Goal: Transaction & Acquisition: Purchase product/service

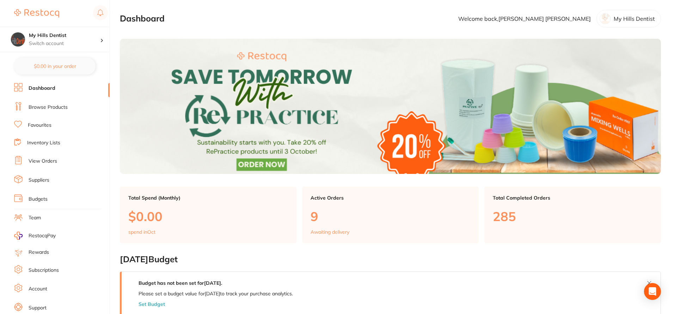
click at [48, 109] on link "Browse Products" at bounding box center [48, 107] width 39 height 7
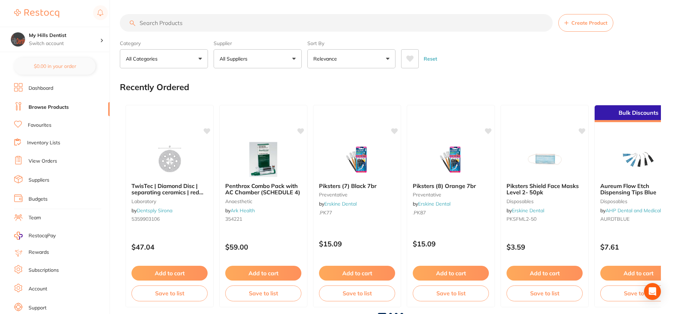
click at [157, 21] on input "search" at bounding box center [336, 23] width 433 height 18
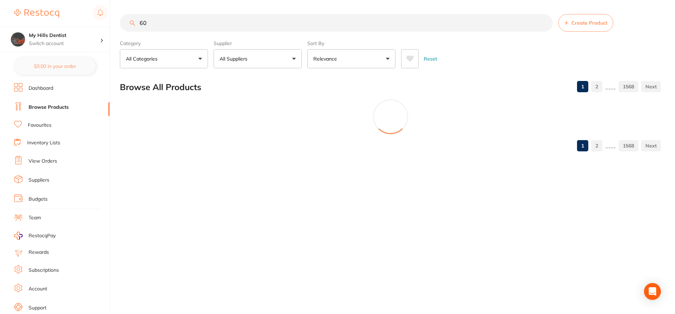
type input "6"
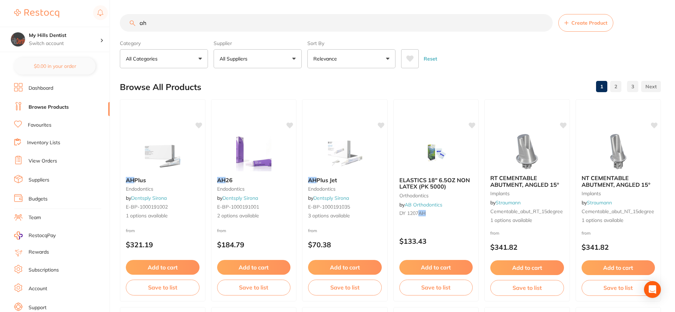
type input "a"
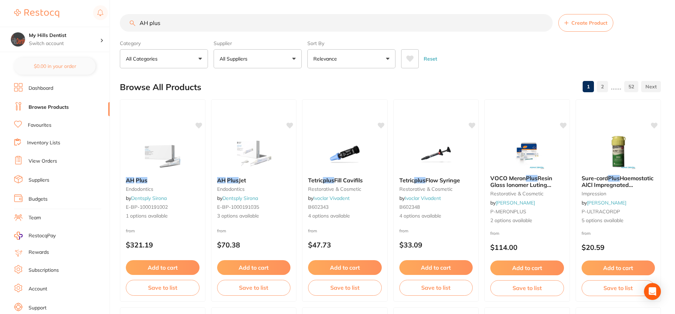
click at [184, 23] on input "AH plus" at bounding box center [336, 23] width 433 height 18
drag, startPoint x: 174, startPoint y: 23, endPoint x: 117, endPoint y: 22, distance: 57.1
click at [118, 22] on div "$0.00 My Hills Dentist Switch account My Hills Dentist $0.00 in your order Dash…" at bounding box center [337, 157] width 675 height 314
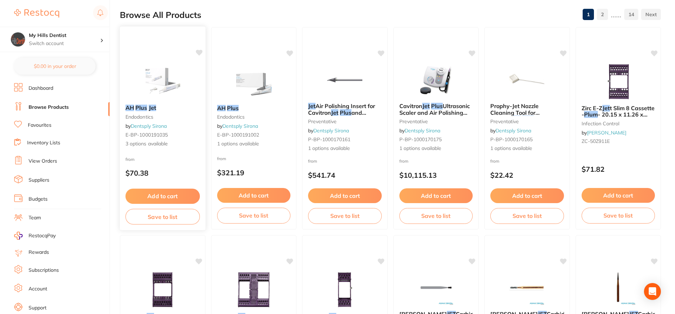
scroll to position [70, 0]
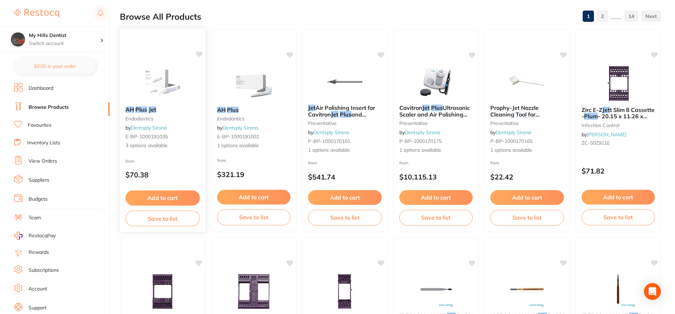
type input "ah plus jet"
click at [150, 145] on span "3 options available" at bounding box center [162, 145] width 74 height 7
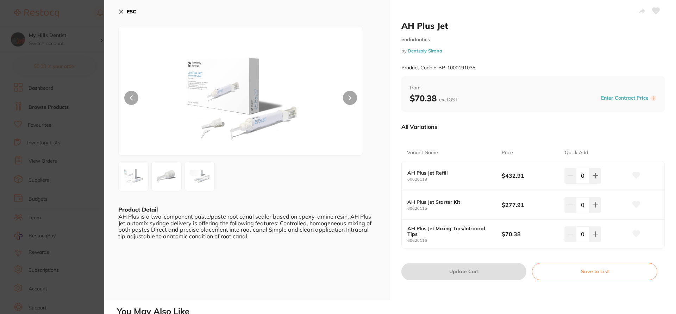
click at [435, 203] on b "AH Plus Jet Starter Kit" at bounding box center [450, 202] width 85 height 6
click at [596, 205] on icon at bounding box center [596, 205] width 6 height 6
type input "1"
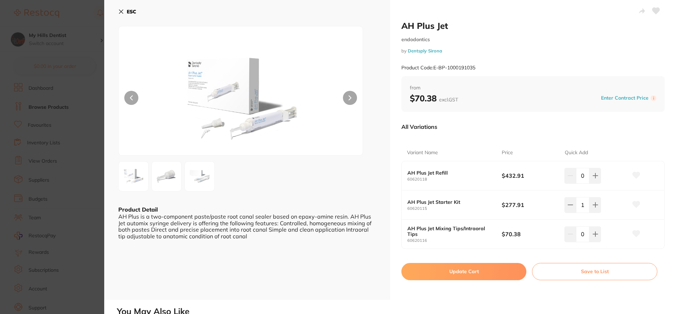
click at [487, 274] on button "Update Cart" at bounding box center [464, 271] width 125 height 17
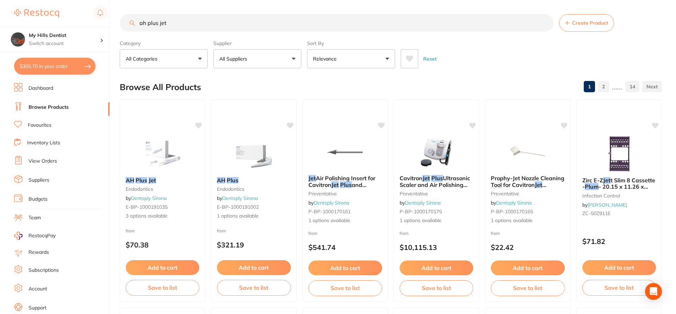
checkbox input "false"
drag, startPoint x: 197, startPoint y: 29, endPoint x: 130, endPoint y: 5, distance: 71.1
click at [107, 14] on div "$305.70 My Hills Dentist Switch account My Hills Dentist $305.70 in your order …" at bounding box center [337, 157] width 675 height 314
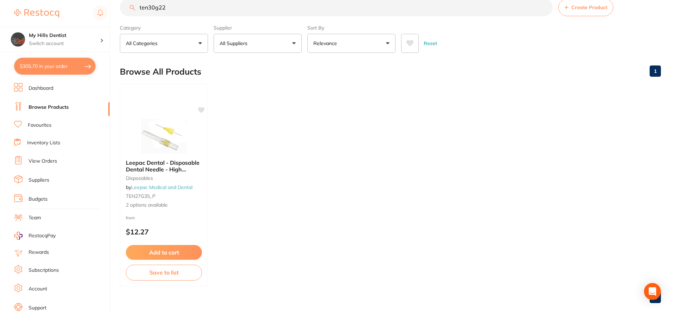
scroll to position [24, 0]
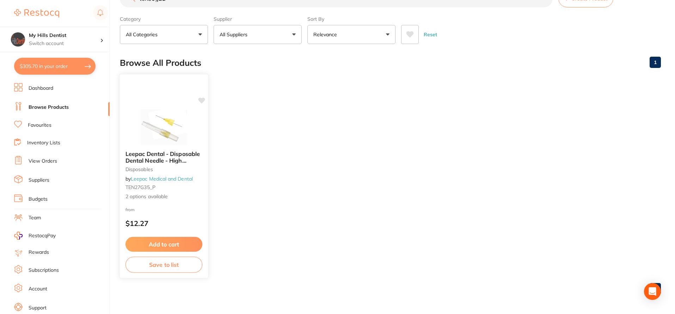
type input "ten30g22"
click at [148, 196] on span "2 options available" at bounding box center [163, 196] width 77 height 7
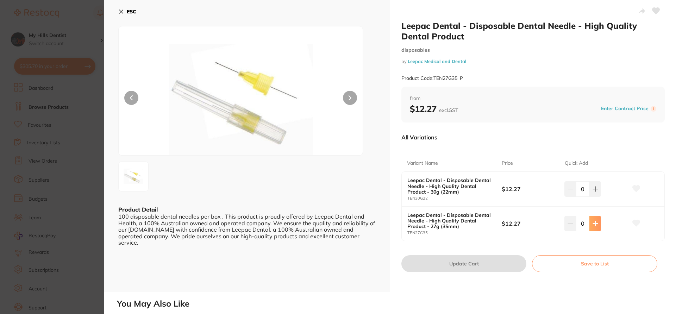
click at [593, 222] on icon at bounding box center [596, 224] width 6 height 6
type input "2"
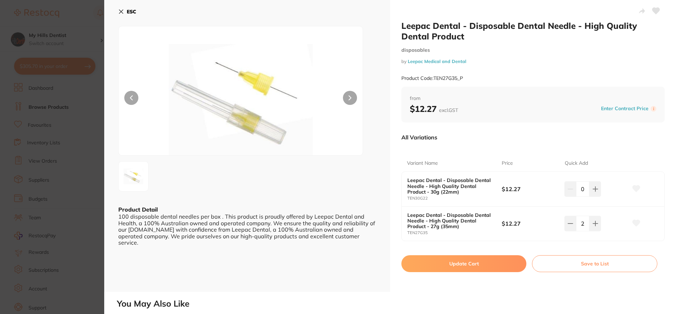
click at [119, 10] on icon at bounding box center [121, 12] width 4 height 4
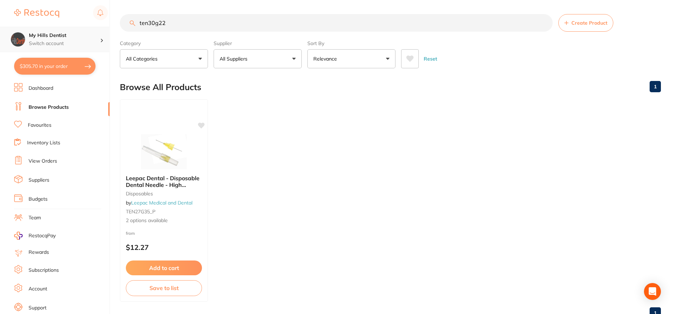
scroll to position [0, 0]
drag, startPoint x: 187, startPoint y: 23, endPoint x: 56, endPoint y: 27, distance: 130.8
click at [56, 27] on div "$305.70 My Hills Dentist Switch account My Hills Dentist $305.70 in your order …" at bounding box center [337, 157] width 675 height 314
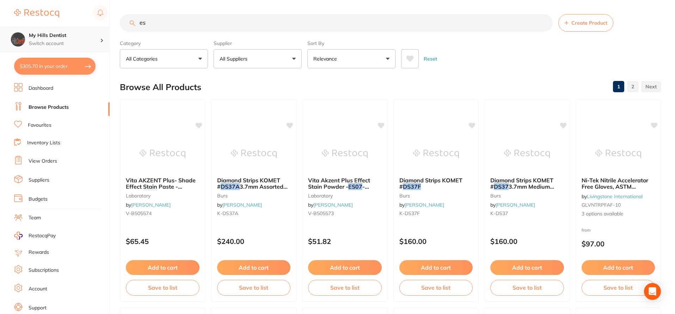
type input "e"
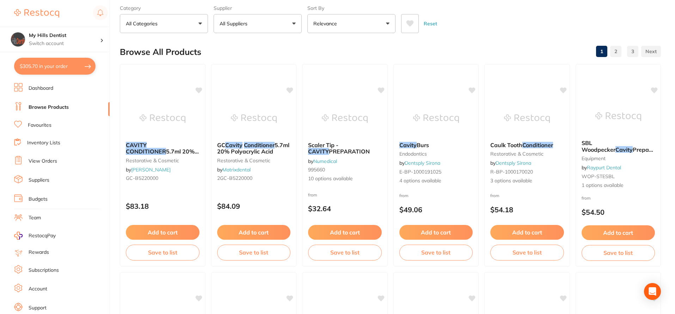
scroll to position [0, 0]
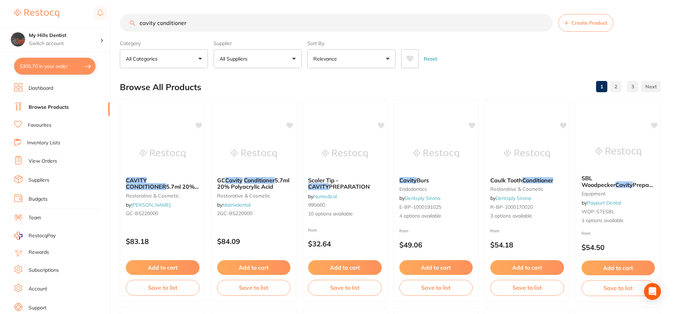
drag, startPoint x: 213, startPoint y: 26, endPoint x: 3, endPoint y: 24, distance: 210.3
click at [3, 24] on div "$305.70 My Hills Dentist Switch account My Hills Dentist $305.70 in your order …" at bounding box center [337, 157] width 675 height 314
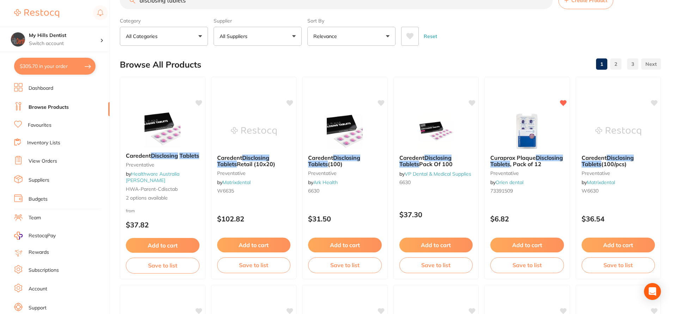
scroll to position [35, 0]
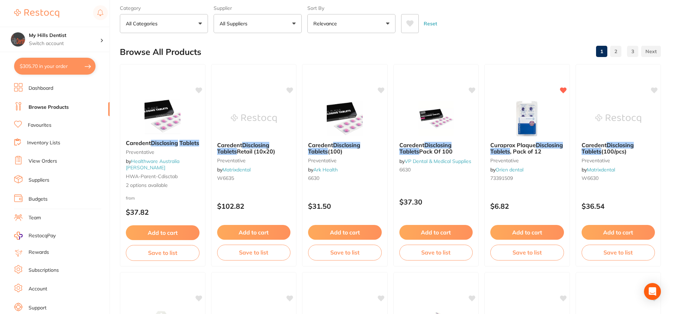
type input "disclosing tablets"
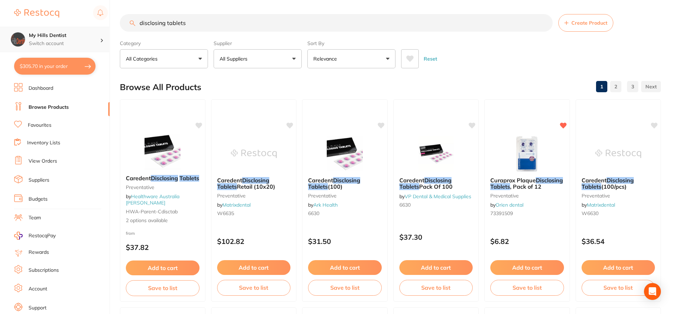
scroll to position [0, 0]
drag, startPoint x: 215, startPoint y: 20, endPoint x: 30, endPoint y: 28, distance: 185.5
click at [30, 28] on div "$305.70 My Hills Dentist Switch account My Hills Dentist $305.70 in your order …" at bounding box center [337, 157] width 675 height 314
click at [496, 66] on div "Reset" at bounding box center [528, 56] width 254 height 25
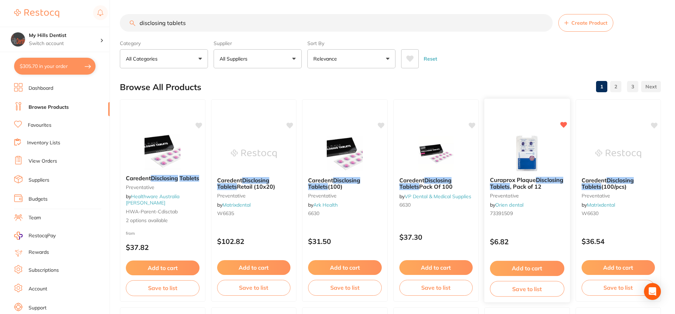
click at [541, 185] on span ", Pack of 12" at bounding box center [526, 186] width 32 height 7
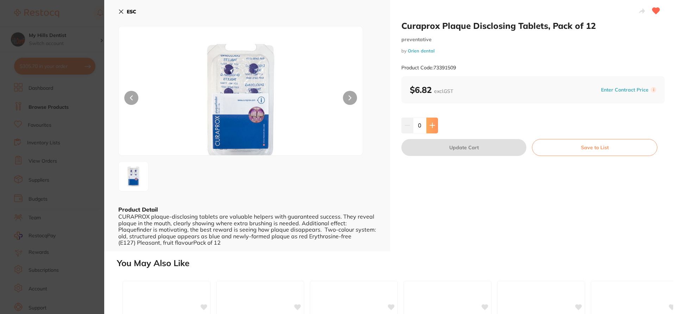
click at [431, 126] on icon at bounding box center [433, 126] width 6 height 6
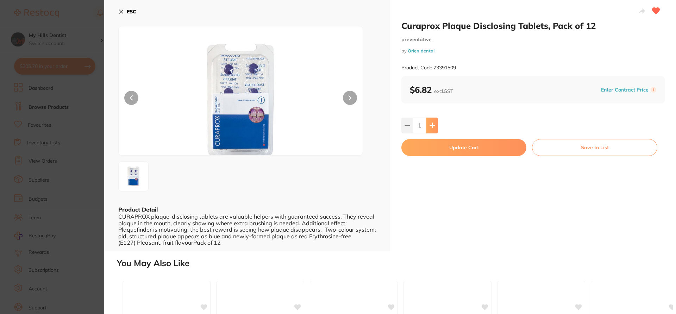
click at [431, 126] on icon at bounding box center [433, 126] width 6 height 6
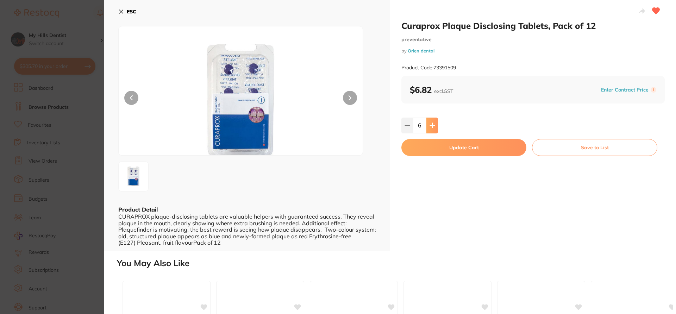
click at [431, 126] on icon at bounding box center [433, 126] width 6 height 6
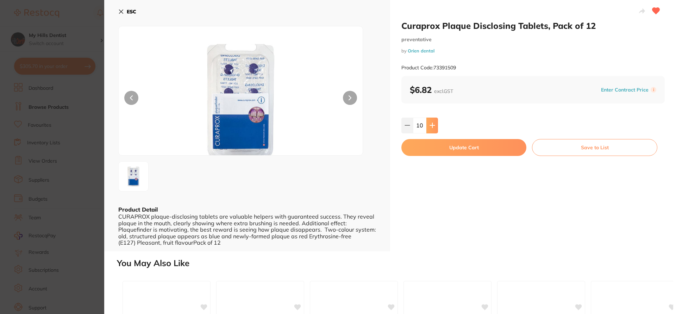
click at [431, 126] on icon at bounding box center [433, 126] width 6 height 6
type input "15"
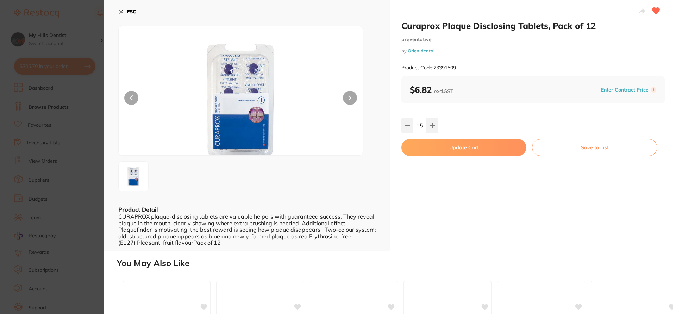
click at [448, 150] on button "Update Cart" at bounding box center [464, 147] width 125 height 17
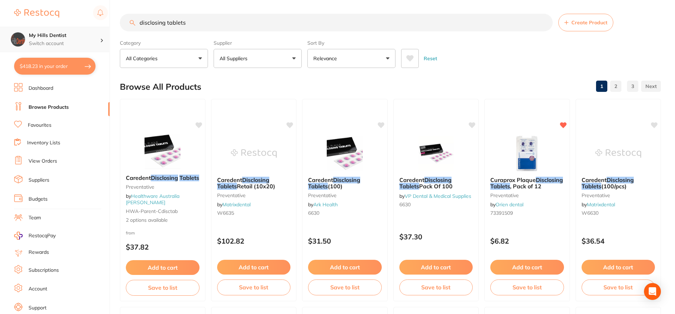
scroll to position [0, 0]
drag, startPoint x: 219, startPoint y: 23, endPoint x: 60, endPoint y: 31, distance: 159.4
click at [60, 31] on div "$418.23 My Hills Dentist Switch account My Hills Dentist $418.23 in your order …" at bounding box center [337, 157] width 675 height 314
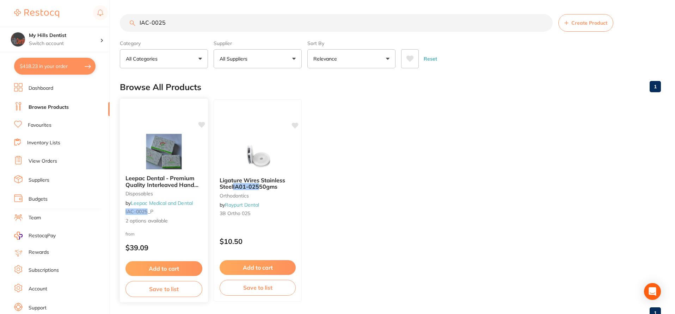
type input "IAC-0025"
click at [176, 200] on link "Leepac Medical and Dental" at bounding box center [162, 203] width 62 height 6
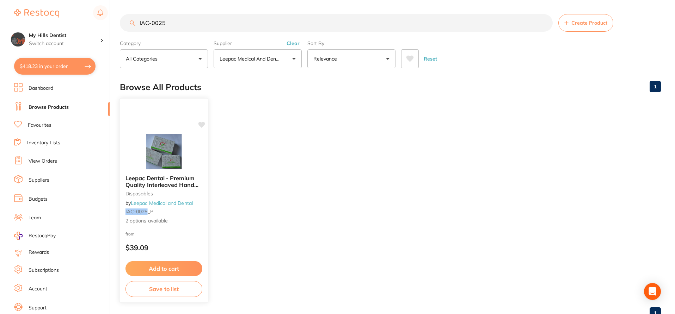
click at [155, 201] on link "Leepac Medical and Dental" at bounding box center [162, 203] width 62 height 6
click at [141, 221] on span "2 options available" at bounding box center [163, 220] width 77 height 7
click at [166, 183] on span "Leepac Dental - Premium Quality Interleaved Hand Towels - High Quality Dental P…" at bounding box center [161, 187] width 73 height 27
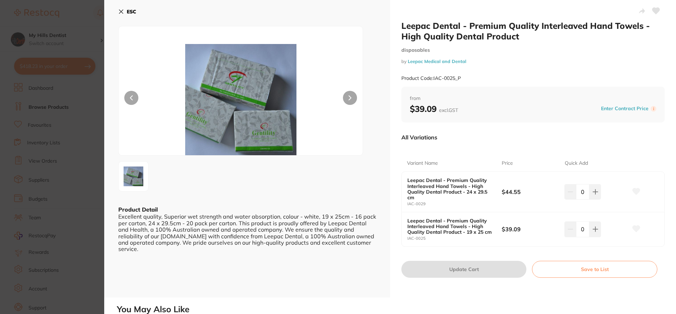
scroll to position [35, 0]
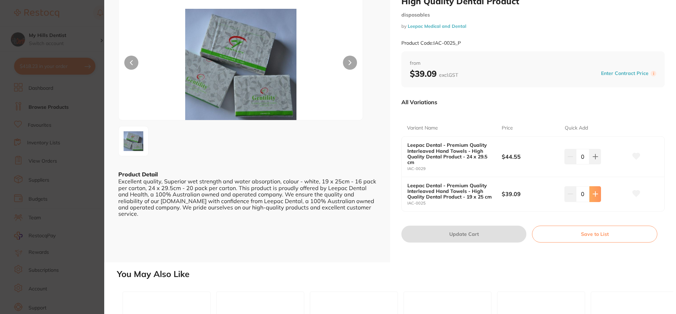
click at [592, 198] on button at bounding box center [596, 194] width 12 height 16
type input "3"
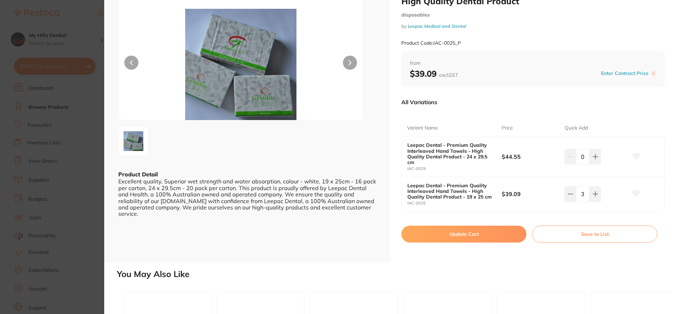
click at [478, 236] on button "Update Cart" at bounding box center [464, 234] width 125 height 17
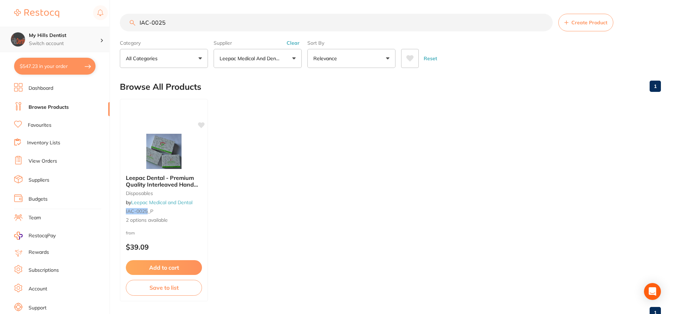
scroll to position [0, 0]
drag, startPoint x: 187, startPoint y: 23, endPoint x: 58, endPoint y: 36, distance: 129.6
click at [60, 36] on div "$547.23 My Hills Dentist Switch account My Hills Dentist $547.23 in your order …" at bounding box center [337, 157] width 675 height 314
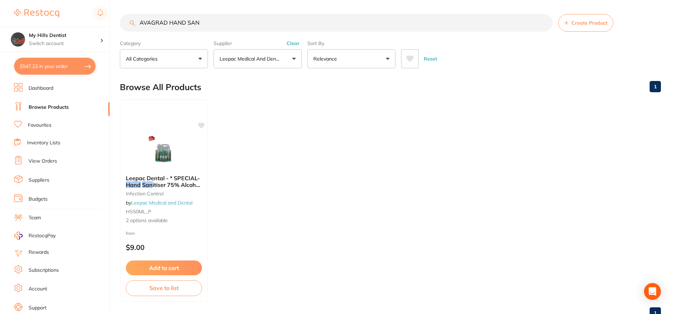
scroll to position [0, 0]
drag, startPoint x: 168, startPoint y: 20, endPoint x: 118, endPoint y: 22, distance: 50.8
click at [118, 22] on div "$547.23 My Hills Dentist Switch account My Hills Dentist $547.23 in your order …" at bounding box center [337, 157] width 675 height 314
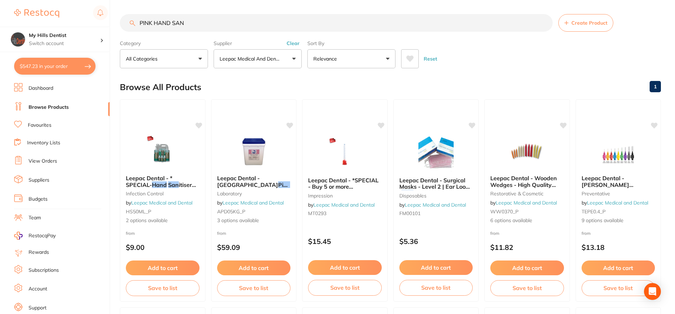
click at [202, 18] on input "PINK HAND SAN" at bounding box center [336, 23] width 433 height 18
drag, startPoint x: 228, startPoint y: 23, endPoint x: 64, endPoint y: 44, distance: 165.5
click at [64, 44] on div "$547.23 My Hills Dentist Switch account My Hills Dentist $547.23 in your order …" at bounding box center [337, 157] width 675 height 314
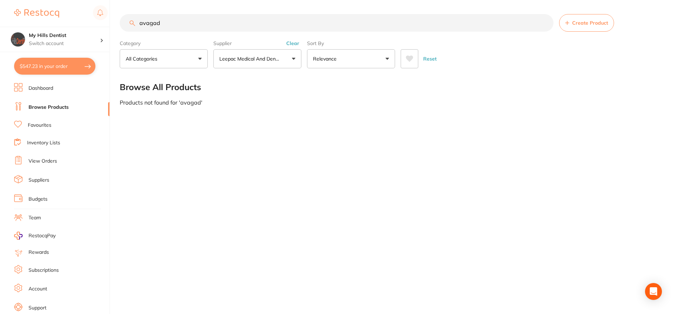
drag, startPoint x: 169, startPoint y: 20, endPoint x: 103, endPoint y: 26, distance: 66.2
click at [104, 26] on div "$547.23 My Hills Dentist Switch account My Hills Dentist $547.23 in your order …" at bounding box center [338, 157] width 676 height 314
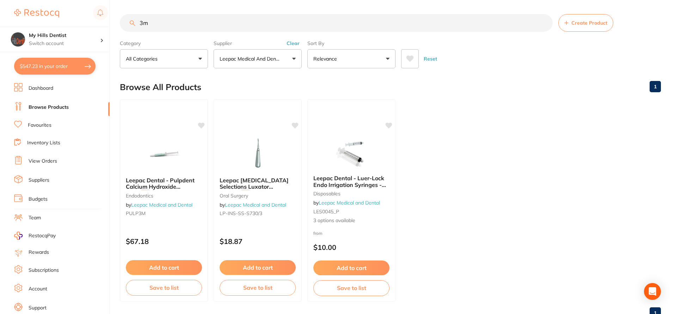
type input "3"
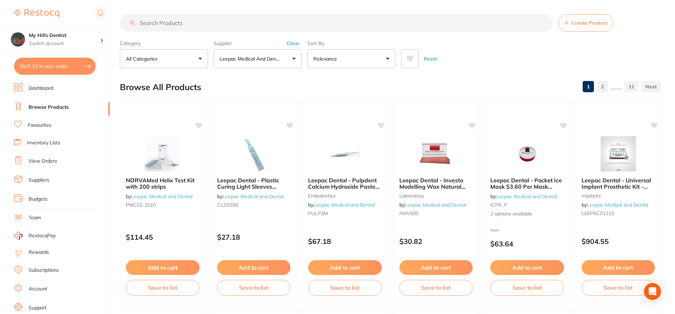
click at [181, 23] on input "search" at bounding box center [336, 23] width 433 height 18
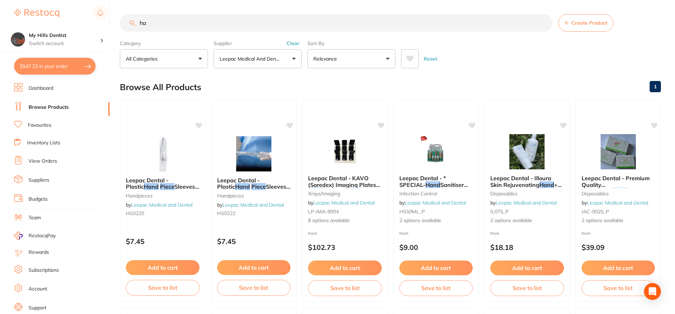
type input "h"
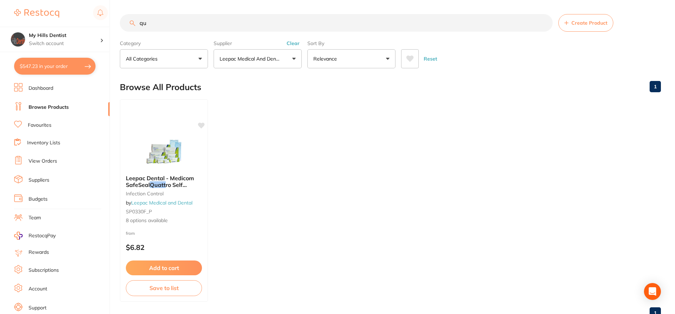
type input "q"
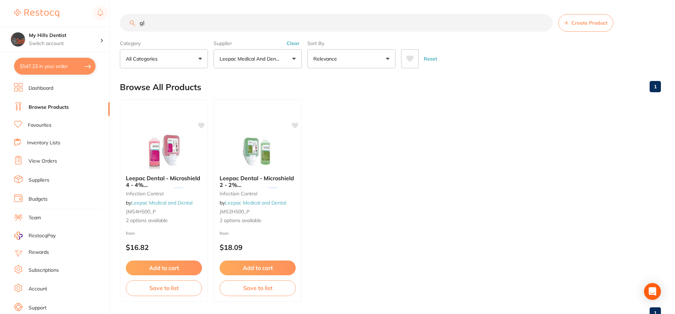
type input "g"
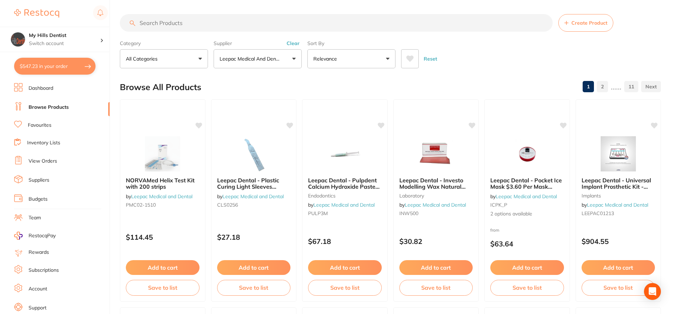
type input "h"
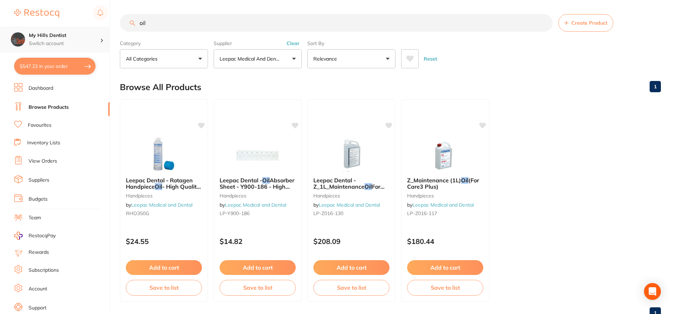
scroll to position [0, 0]
drag, startPoint x: 215, startPoint y: 23, endPoint x: 80, endPoint y: 33, distance: 134.9
click at [80, 33] on div "$547.23 My Hills Dentist Switch account My Hills Dentist $547.23 in your order …" at bounding box center [337, 157] width 675 height 314
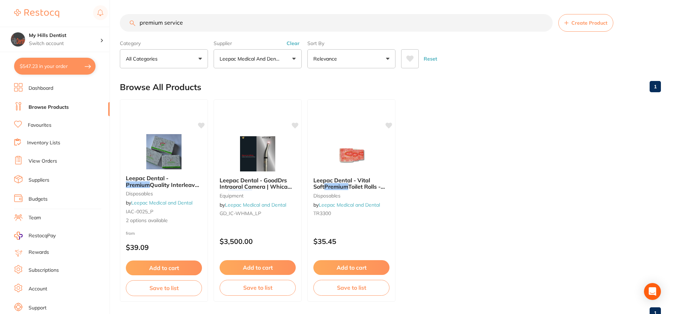
scroll to position [0, 0]
drag, startPoint x: 259, startPoint y: 23, endPoint x: 91, endPoint y: 23, distance: 167.7
click at [94, 24] on div "$547.23 My Hills Dentist Switch account My Hills Dentist $547.23 in your order …" at bounding box center [337, 157] width 675 height 314
click at [290, 43] on button "Clear" at bounding box center [292, 43] width 17 height 6
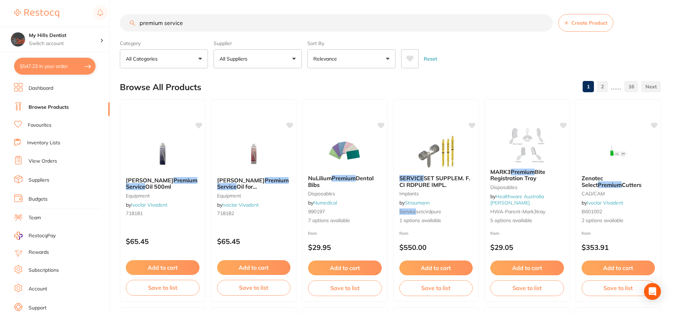
click at [212, 24] on input "premium service" at bounding box center [336, 23] width 433 height 18
drag, startPoint x: 201, startPoint y: 23, endPoint x: 95, endPoint y: 23, distance: 106.4
click at [95, 23] on div "$547.23 My Hills Dentist Switch account My Hills Dentist $547.23 in your order …" at bounding box center [337, 157] width 675 height 314
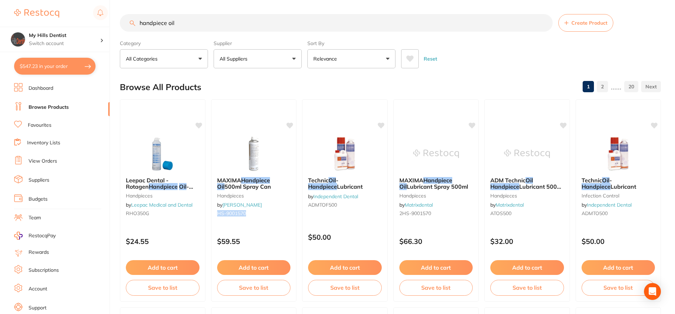
drag, startPoint x: 247, startPoint y: 213, endPoint x: 231, endPoint y: 213, distance: 15.2
click at [216, 214] on div "MAXIMA Handpiece Oil 500ml Spray Can handpieces by Henry Schein Halas HS-9001570" at bounding box center [253, 198] width 85 height 53
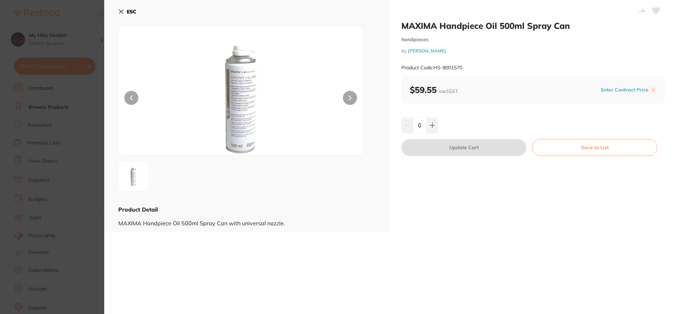
drag, startPoint x: 231, startPoint y: 213, endPoint x: 503, endPoint y: 74, distance: 305.4
click at [511, 74] on div "Product Code: HS-9001570" at bounding box center [534, 67] width 264 height 17
drag, startPoint x: 468, startPoint y: 64, endPoint x: 435, endPoint y: 70, distance: 34.0
click at [435, 70] on div "Product Code: HS-9001570" at bounding box center [534, 67] width 264 height 17
copy small "HS-9001570"
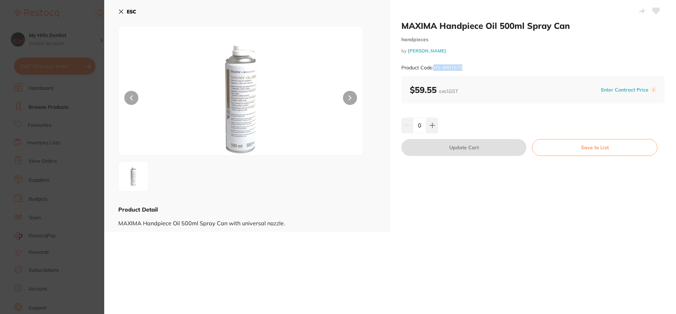
click at [125, 12] on button "ESC" at bounding box center [127, 12] width 18 height 12
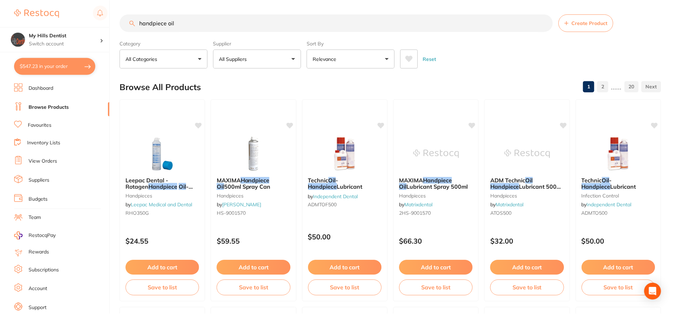
scroll to position [2, 0]
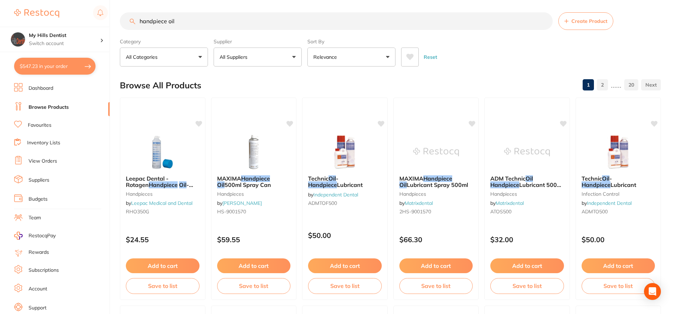
drag, startPoint x: 209, startPoint y: 21, endPoint x: 159, endPoint y: 24, distance: 50.5
click at [159, 24] on input "handpiece oil" at bounding box center [336, 21] width 433 height 18
click at [185, 21] on input "handpiece oil" at bounding box center [336, 21] width 433 height 18
drag, startPoint x: 185, startPoint y: 21, endPoint x: 107, endPoint y: 26, distance: 77.3
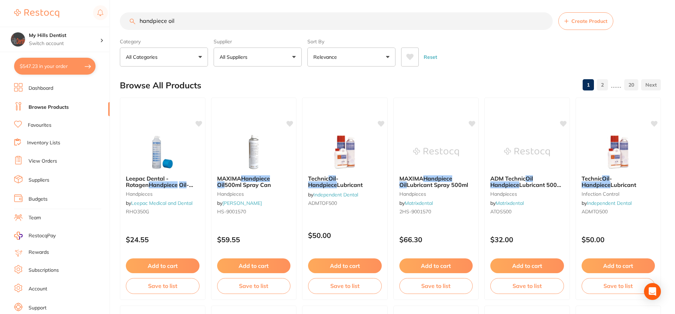
click at [108, 26] on div "$547.23 My Hills Dentist Switch account My Hills Dentist $547.23 in your order …" at bounding box center [337, 155] width 675 height 314
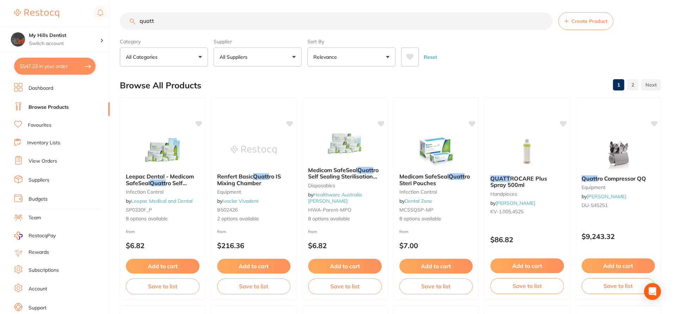
scroll to position [0, 0]
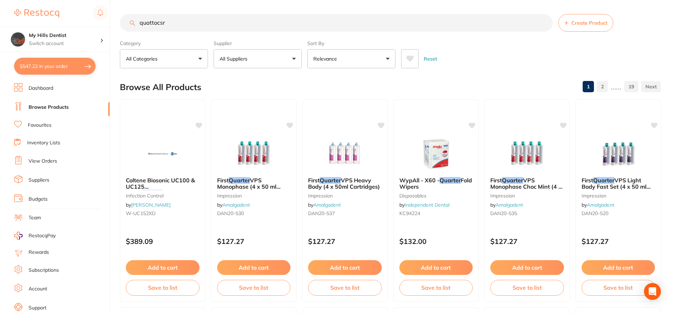
type input "quattocsre"
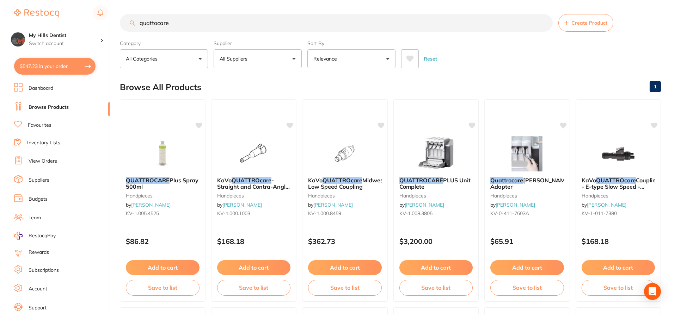
drag, startPoint x: 180, startPoint y: 27, endPoint x: 93, endPoint y: 23, distance: 86.8
click at [93, 23] on div "$547.23 My Hills Dentist Switch account My Hills Dentist $547.23 in your order …" at bounding box center [337, 157] width 675 height 314
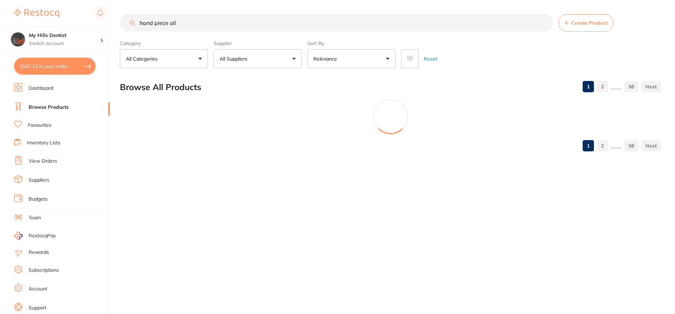
click at [389, 57] on button "Relevance" at bounding box center [351, 58] width 88 height 19
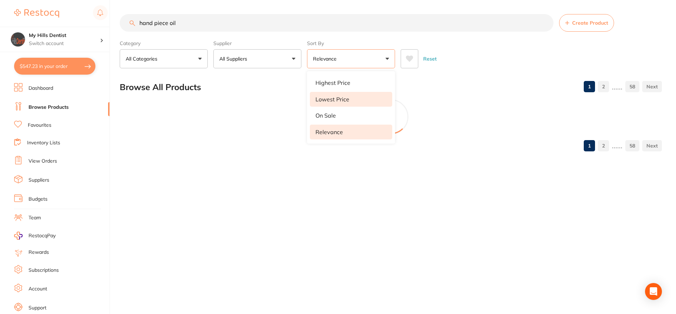
click at [340, 103] on p "Lowest Price" at bounding box center [333, 99] width 34 height 6
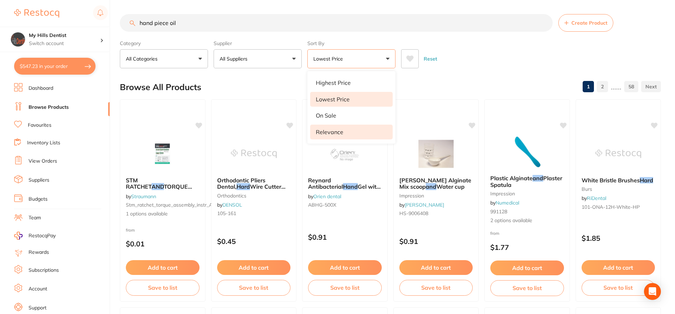
click at [333, 134] on p "Relevance" at bounding box center [329, 132] width 27 height 6
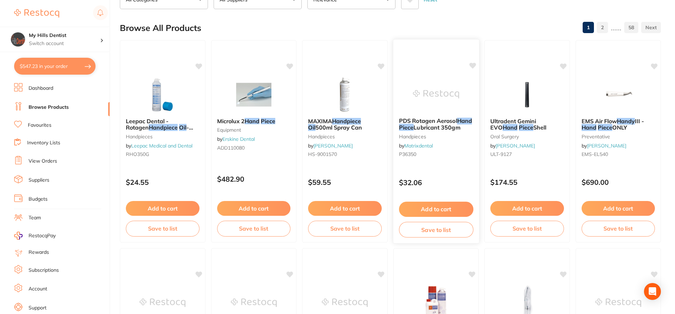
scroll to position [70, 0]
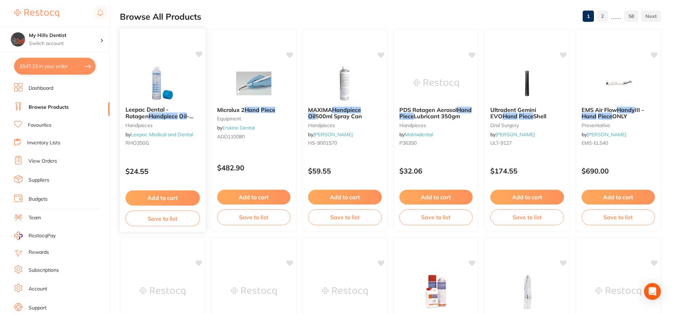
click at [179, 113] on em "Oil" at bounding box center [182, 116] width 7 height 7
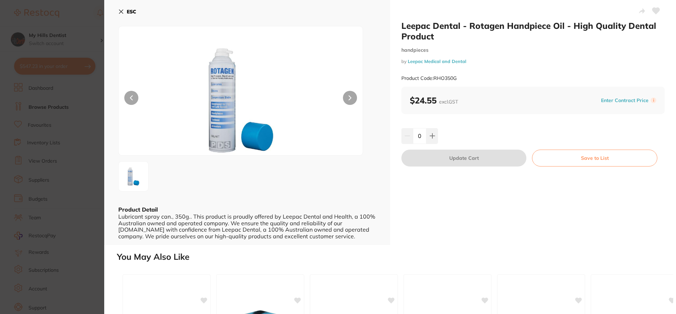
click at [128, 7] on button "ESC" at bounding box center [127, 12] width 18 height 12
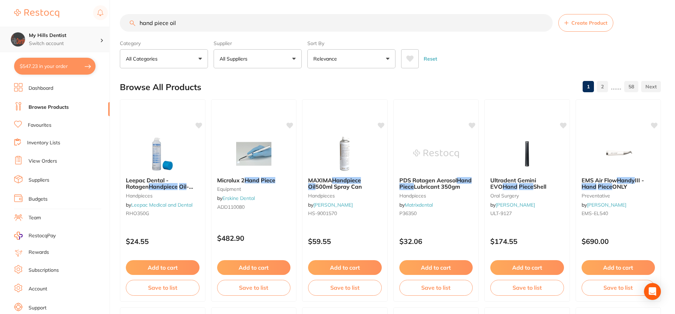
scroll to position [0, 0]
drag, startPoint x: 232, startPoint y: 27, endPoint x: 50, endPoint y: 33, distance: 181.5
click at [51, 33] on div "$547.23 My Hills Dentist Switch account My Hills Dentist $547.23 in your order …" at bounding box center [337, 157] width 675 height 314
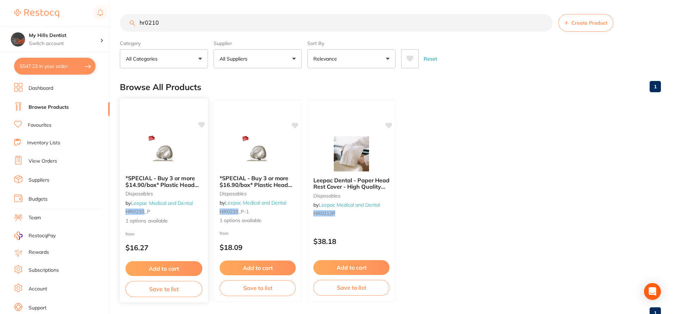
type input "hr0210"
click at [148, 184] on span "*SPECIAL - Buy 3 or more $14.90/box* Plastic Head Rest Cover" at bounding box center [161, 185] width 73 height 20
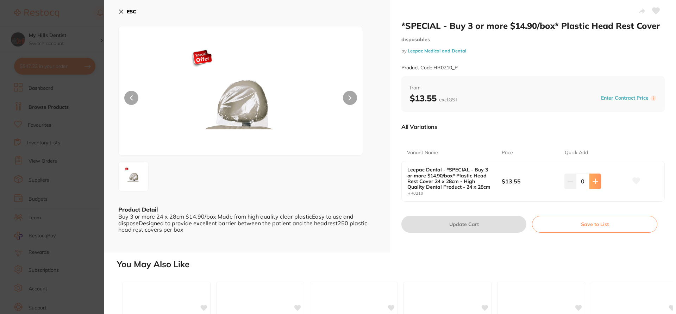
click at [596, 182] on icon at bounding box center [596, 182] width 6 height 6
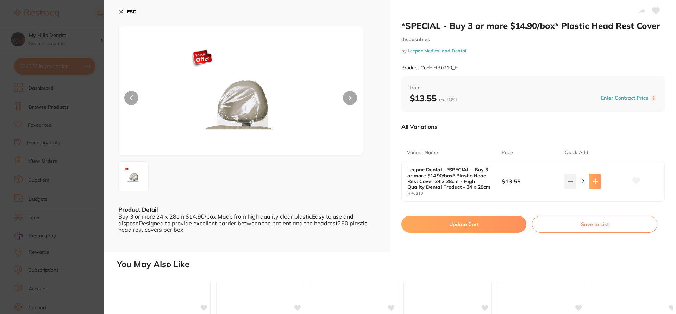
click at [596, 182] on icon at bounding box center [596, 182] width 6 height 6
type input "3"
click at [439, 229] on button "Update Cart" at bounding box center [464, 224] width 125 height 17
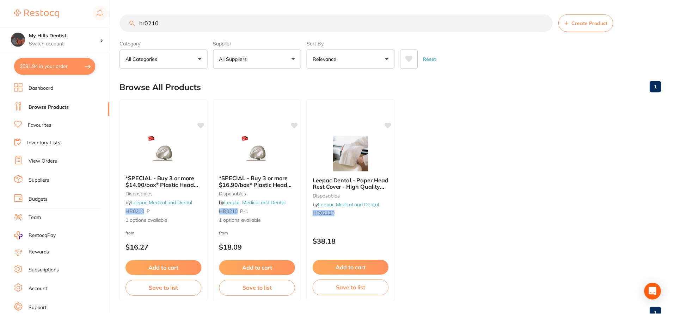
scroll to position [1, 0]
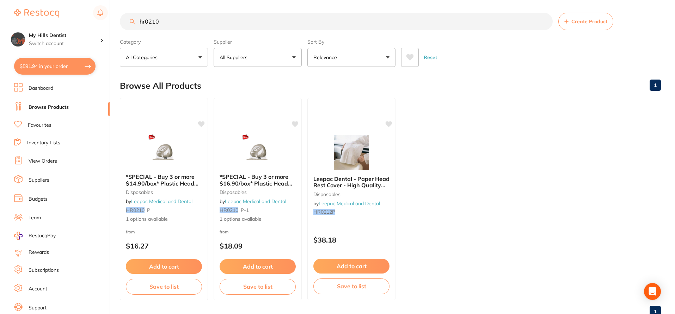
drag, startPoint x: 173, startPoint y: 21, endPoint x: 63, endPoint y: 24, distance: 109.3
click at [65, 24] on div "$591.94 My Hills Dentist Switch account My Hills Dentist $591.94 in your order …" at bounding box center [337, 156] width 675 height 314
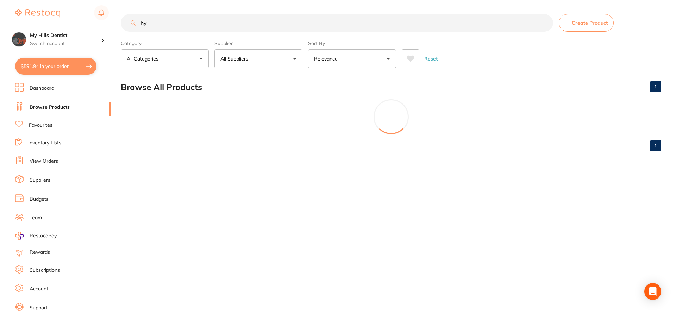
scroll to position [0, 0]
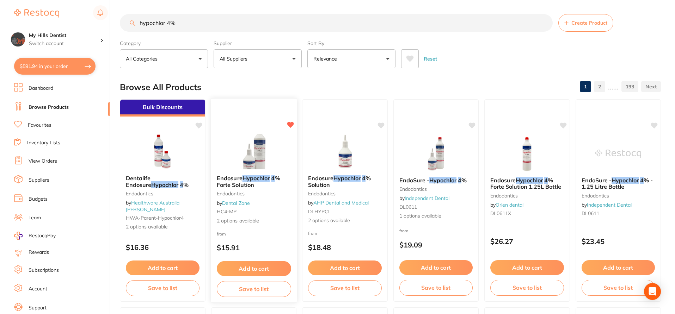
type input "hypochlor 4%"
click at [231, 221] on span "2 options available" at bounding box center [253, 220] width 74 height 7
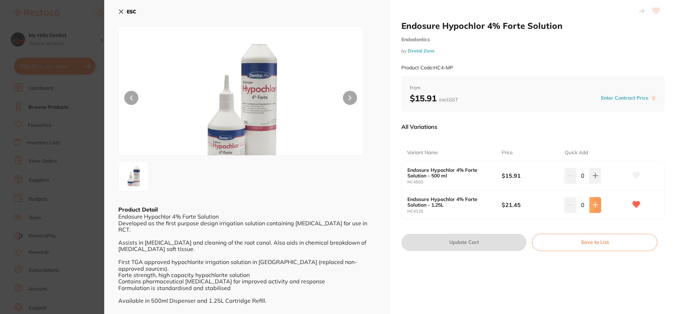
click at [590, 203] on button at bounding box center [596, 205] width 12 height 16
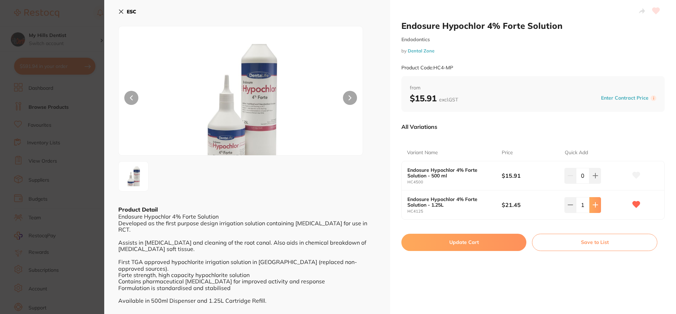
type input "1"
click at [470, 246] on button "Update Cart" at bounding box center [464, 242] width 125 height 17
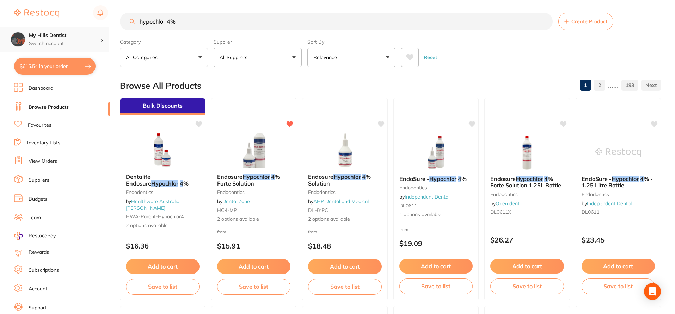
scroll to position [0, 0]
drag, startPoint x: 198, startPoint y: 21, endPoint x: 68, endPoint y: 38, distance: 130.8
click at [68, 38] on div "$615.54 My Hills Dentist Switch account My Hills Dentist $615.54 in your order …" at bounding box center [337, 156] width 675 height 314
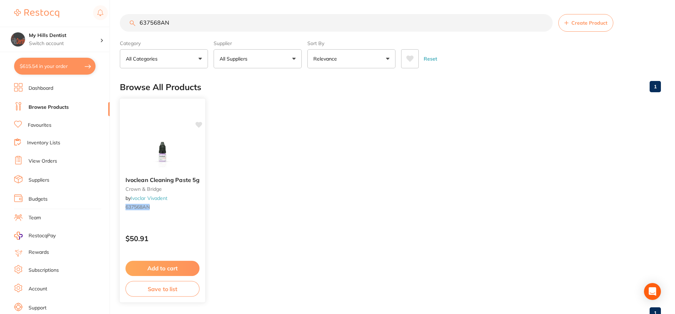
type input "637568AN"
click at [164, 266] on button "Add to cart" at bounding box center [162, 268] width 74 height 15
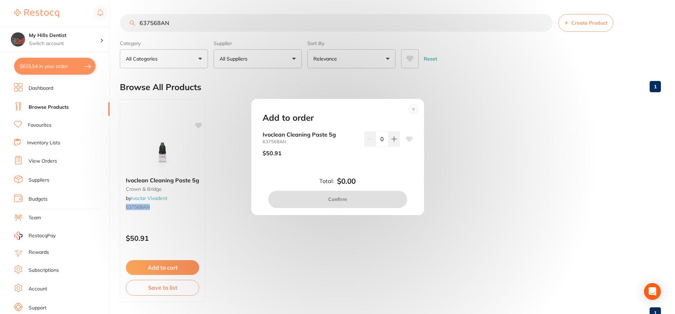
click at [398, 140] on div "Ivoclean Cleaning Paste 5g 637568AN $50.91 0" at bounding box center [337, 146] width 150 height 31
click at [394, 141] on icon at bounding box center [394, 139] width 6 height 6
type input "1"
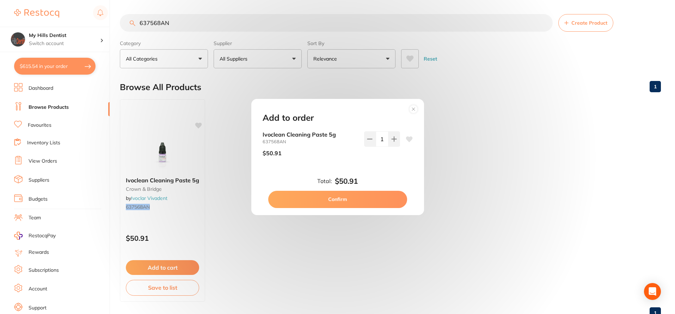
click at [409, 138] on icon at bounding box center [409, 140] width 7 height 6
click at [344, 200] on button "Confirm" at bounding box center [337, 199] width 139 height 17
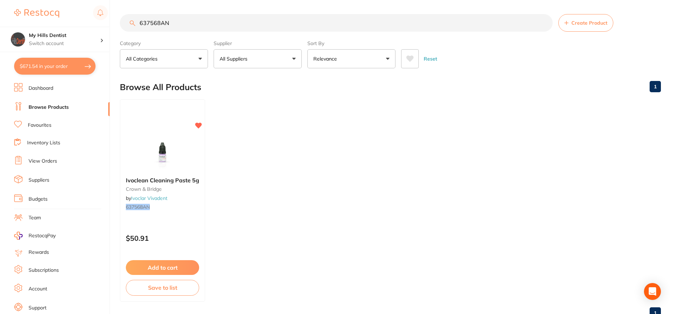
drag, startPoint x: 181, startPoint y: 24, endPoint x: 85, endPoint y: 24, distance: 96.9
click at [85, 24] on div "$671.54 My Hills Dentist Switch account My Hills Dentist $671.54 in your order …" at bounding box center [337, 157] width 675 height 314
type input "GORILLA FLOSS"
click at [558, 14] on button "Create Product" at bounding box center [585, 23] width 55 height 18
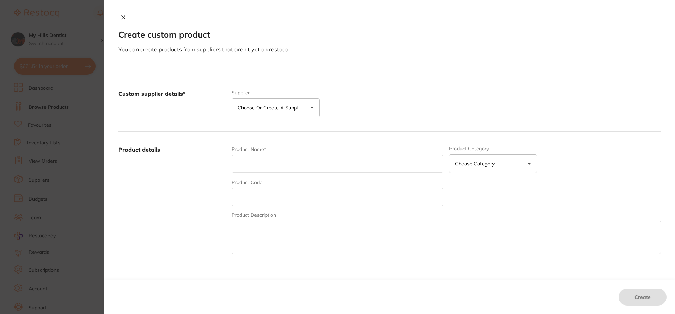
click at [122, 14] on icon at bounding box center [123, 17] width 6 height 6
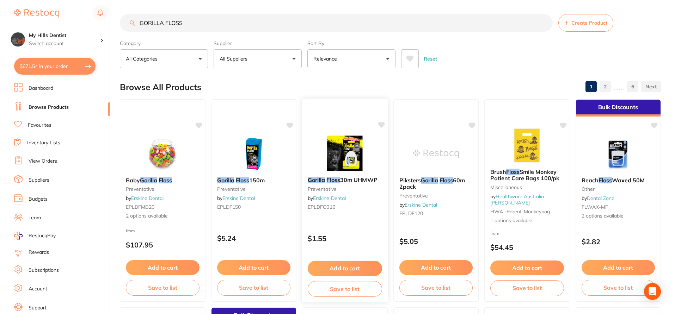
click at [351, 271] on button "Add to cart" at bounding box center [345, 268] width 74 height 15
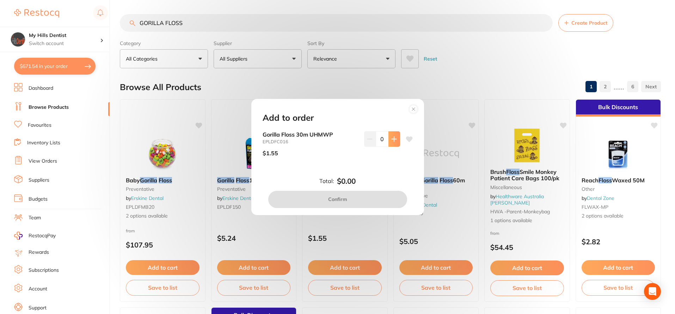
click at [391, 141] on icon at bounding box center [394, 139] width 6 height 6
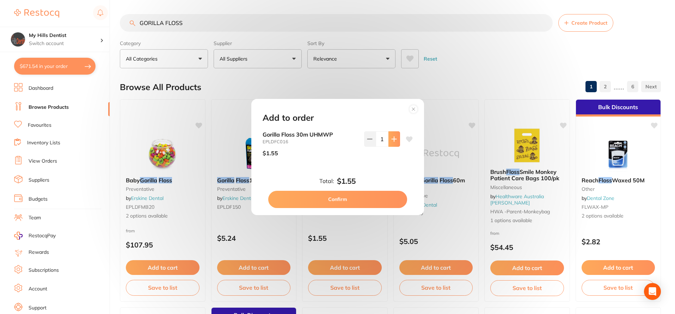
click at [391, 141] on icon at bounding box center [394, 139] width 6 height 6
type input "2"
click at [372, 198] on button "Confirm" at bounding box center [337, 199] width 139 height 17
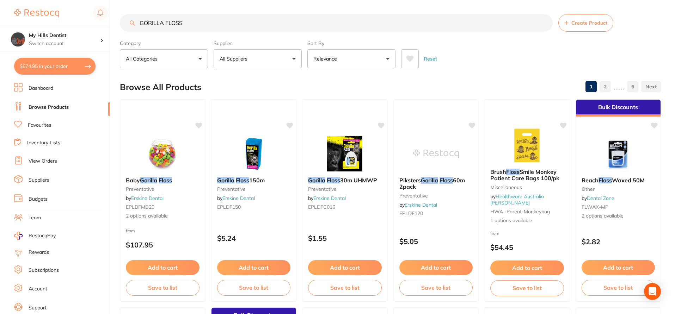
drag, startPoint x: 198, startPoint y: 22, endPoint x: 61, endPoint y: 23, distance: 136.7
click at [61, 23] on div "$674.95 My Hills Dentist Switch account My Hills Dentist $674.95 in your order …" at bounding box center [337, 157] width 675 height 314
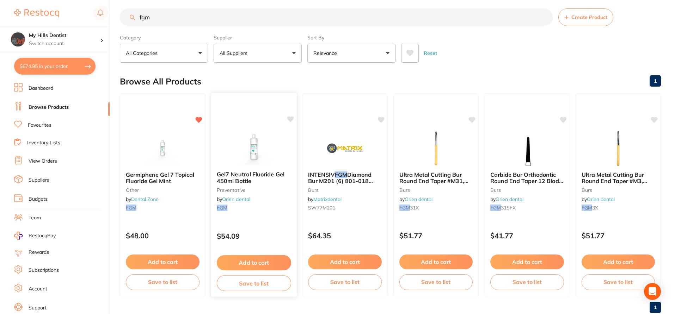
scroll to position [24, 0]
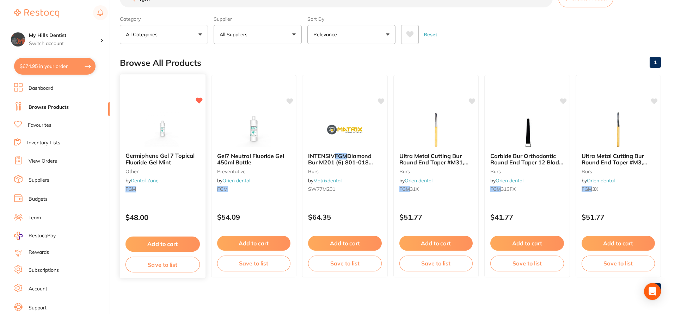
type input "fgm"
click at [163, 244] on button "Add to cart" at bounding box center [162, 244] width 74 height 15
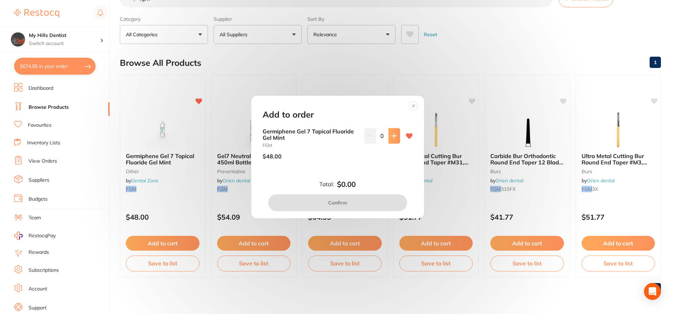
click at [394, 137] on icon at bounding box center [394, 136] width 6 height 6
type input "1"
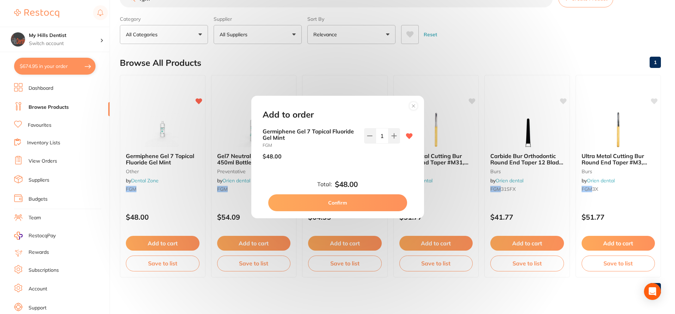
click at [349, 203] on button "Confirm" at bounding box center [337, 202] width 139 height 17
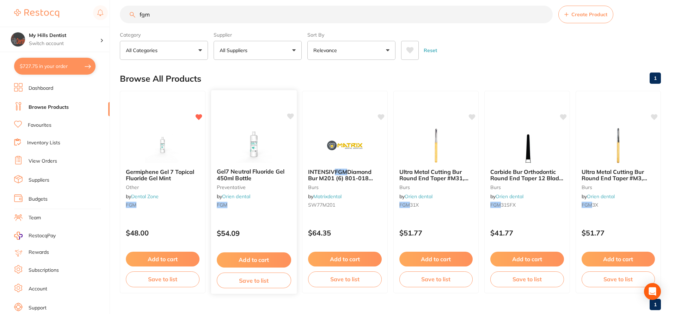
scroll to position [0, 0]
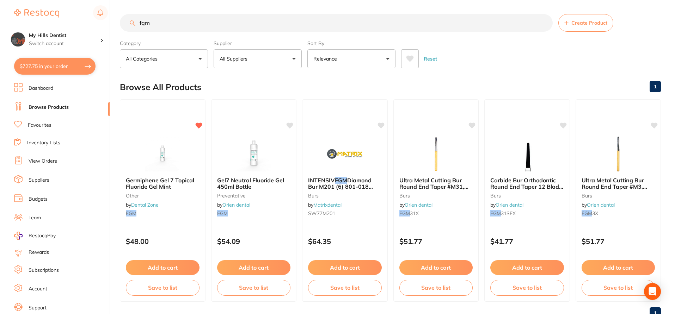
drag, startPoint x: 182, startPoint y: 23, endPoint x: 107, endPoint y: 25, distance: 74.7
click at [107, 25] on div "$727.75 My Hills Dentist Switch account My Hills Dentist $727.75 in your order …" at bounding box center [337, 157] width 675 height 314
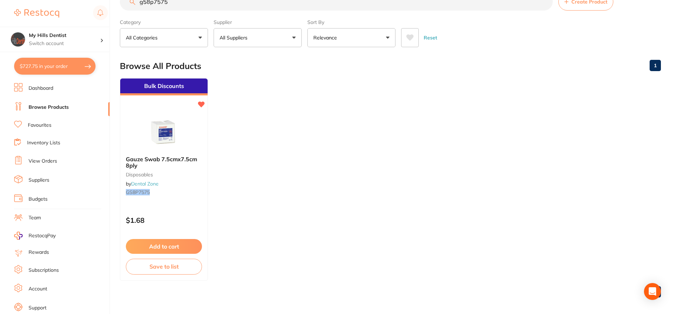
scroll to position [24, 0]
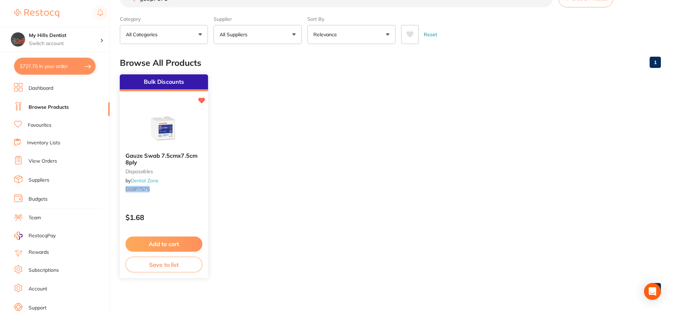
type input "g58p7575"
click at [169, 245] on button "Add to cart" at bounding box center [163, 244] width 77 height 15
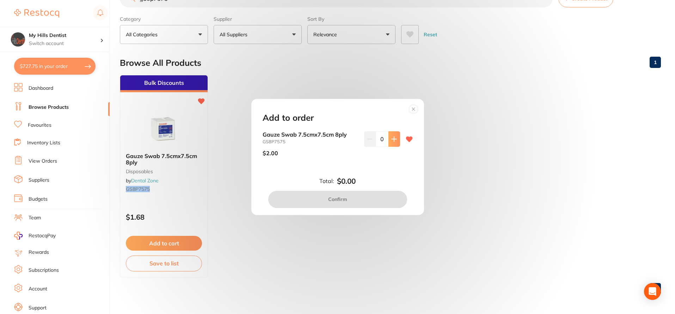
click at [394, 143] on button at bounding box center [394, 139] width 12 height 16
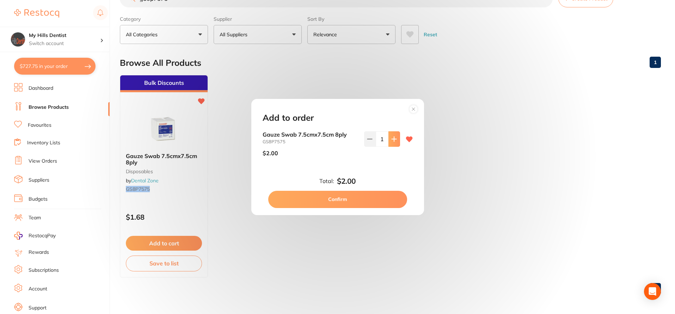
click at [394, 143] on button at bounding box center [394, 139] width 12 height 16
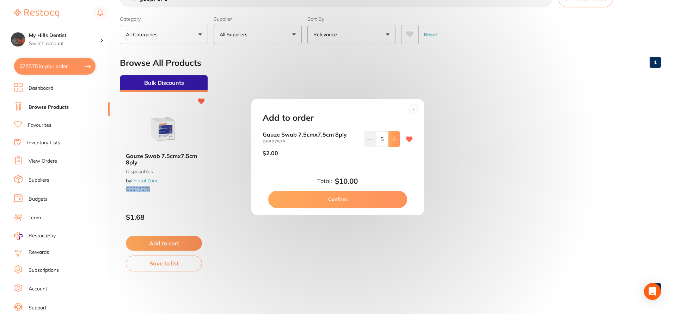
type input "6"
click at [375, 202] on button "Confirm" at bounding box center [337, 199] width 139 height 17
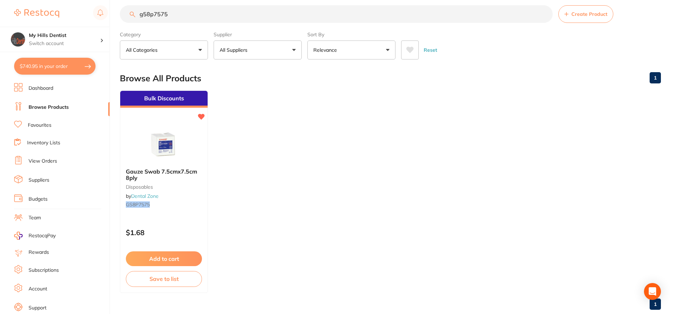
scroll to position [0, 0]
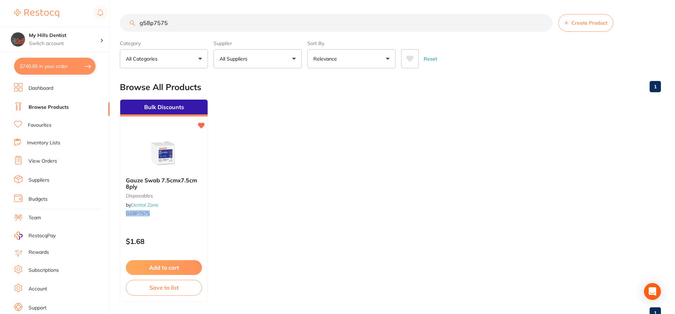
drag, startPoint x: 226, startPoint y: 21, endPoint x: 107, endPoint y: 26, distance: 118.8
click at [107, 26] on div "$740.95 My Hills Dentist Switch account My Hills Dentist $740.95 in your order …" at bounding box center [337, 157] width 675 height 314
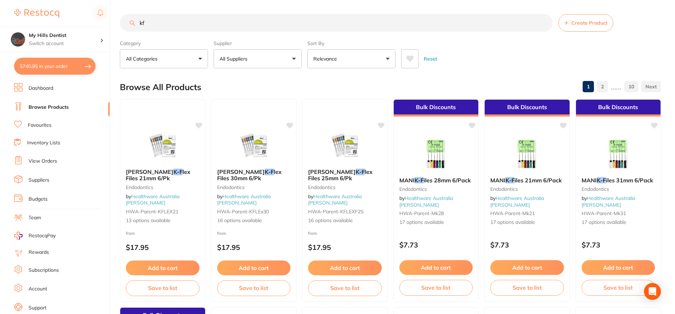
click at [287, 56] on button "All Suppliers" at bounding box center [257, 58] width 88 height 19
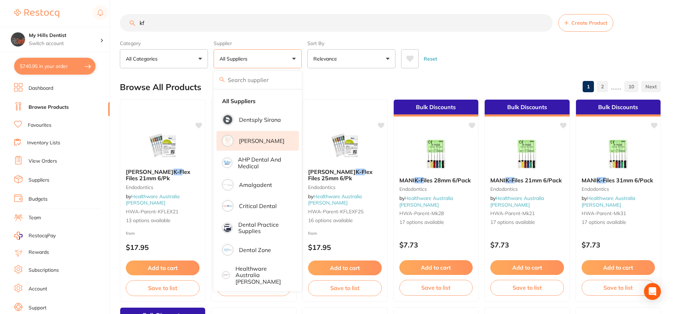
click at [249, 142] on p "[PERSON_NAME]" at bounding box center [261, 141] width 45 height 6
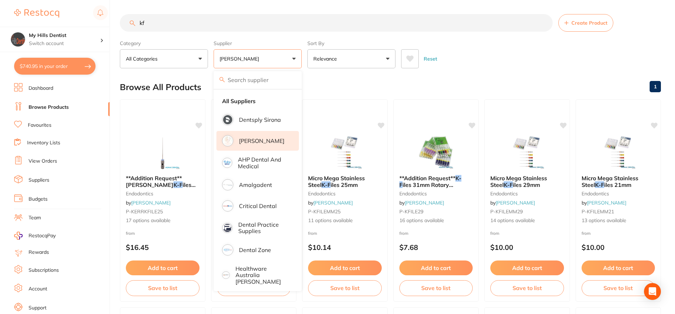
click at [193, 78] on div "Browse All Products 1" at bounding box center [390, 87] width 541 height 24
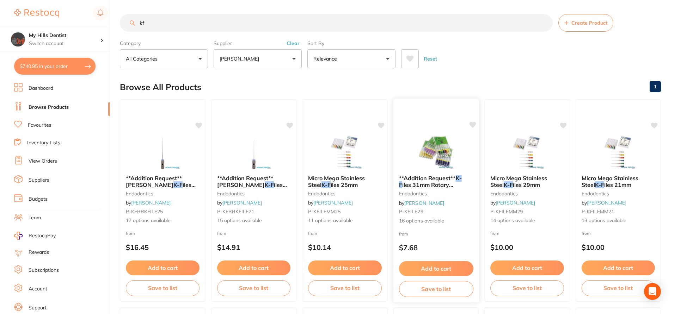
click at [417, 204] on link "[PERSON_NAME]" at bounding box center [424, 203] width 40 height 6
click at [434, 220] on span "16 options available" at bounding box center [435, 220] width 74 height 7
click at [426, 178] on span "**Addition Request**" at bounding box center [426, 177] width 57 height 7
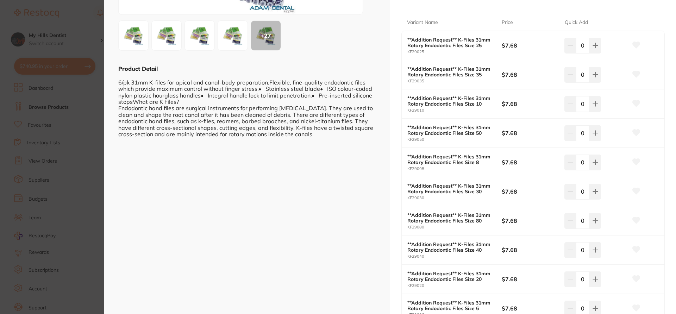
scroll to position [106, 0]
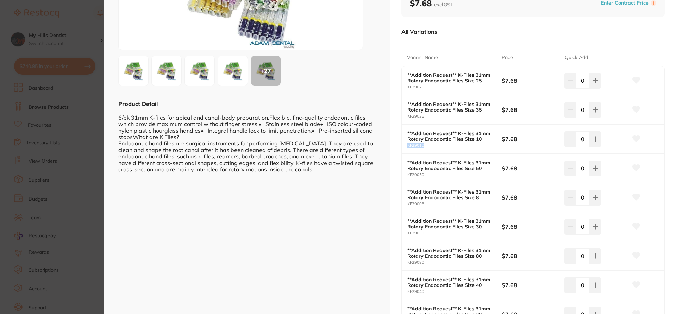
drag, startPoint x: 405, startPoint y: 146, endPoint x: 425, endPoint y: 146, distance: 20.1
click at [425, 146] on div "**Addition Request** K-Files 31mm Rotary Endodontic Files Size 10 KF29010 $7.68…" at bounding box center [533, 139] width 263 height 29
copy small "KF29010"
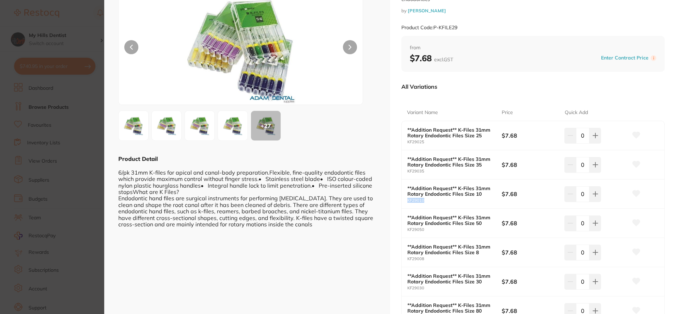
scroll to position [0, 0]
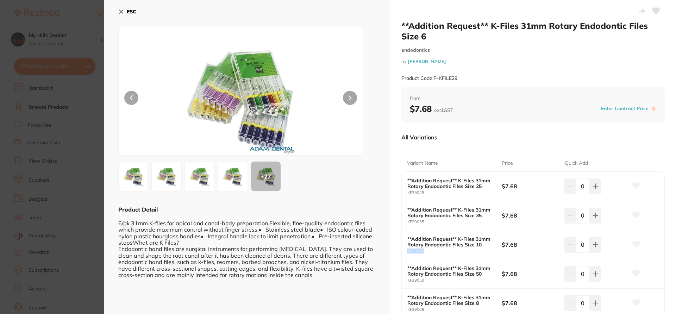
click at [131, 11] on b "ESC" at bounding box center [132, 11] width 10 height 6
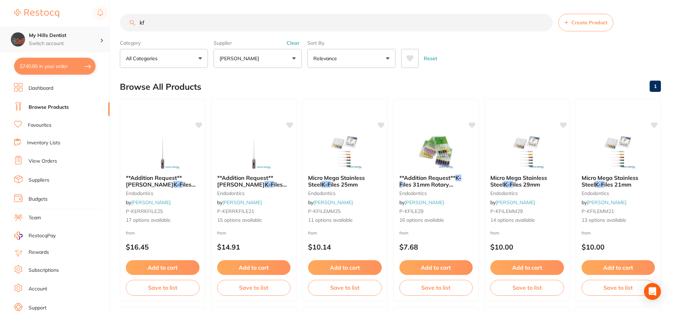
scroll to position [0, 0]
drag, startPoint x: 200, startPoint y: 20, endPoint x: 72, endPoint y: 29, distance: 128.5
click at [73, 29] on div "$740.95 My Hills Dentist Switch account My Hills Dentist $740.95 in your order …" at bounding box center [337, 157] width 675 height 314
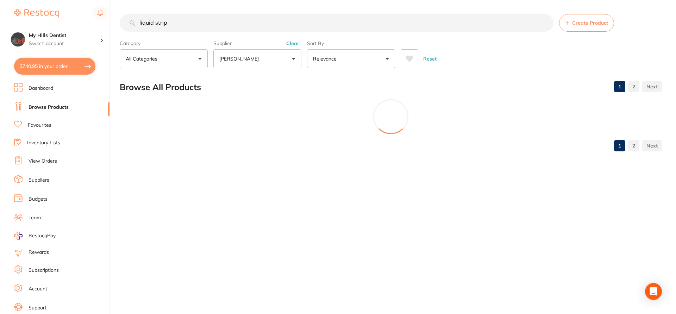
type input "liquid strip"
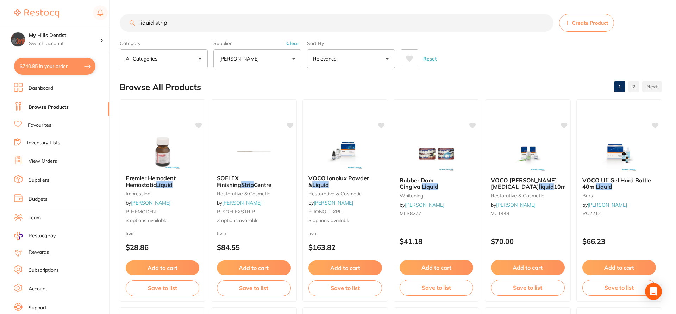
click at [270, 50] on button "[PERSON_NAME]" at bounding box center [257, 58] width 88 height 19
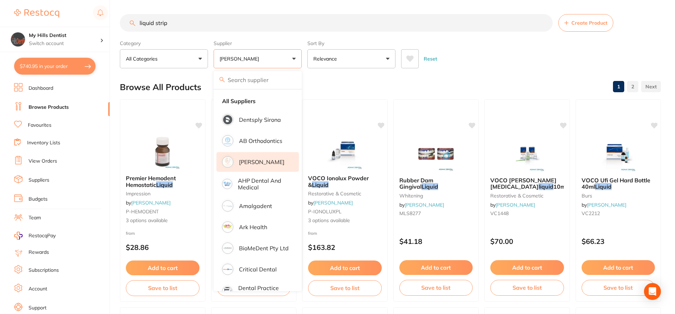
click at [285, 60] on button "[PERSON_NAME]" at bounding box center [257, 58] width 88 height 19
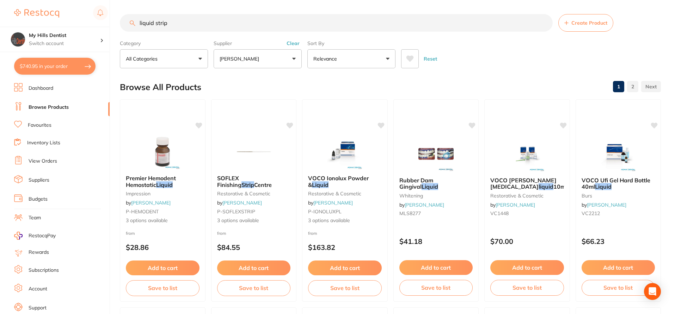
click at [272, 63] on button "[PERSON_NAME]" at bounding box center [257, 58] width 88 height 19
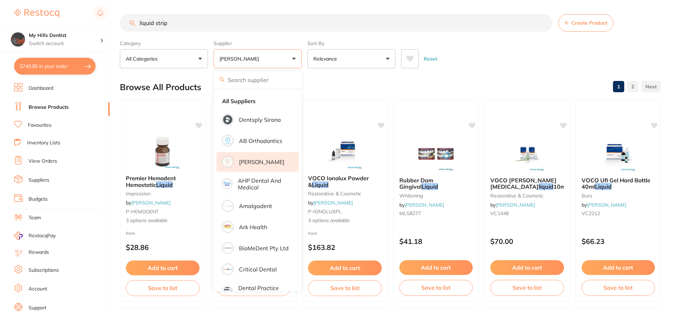
click at [293, 44] on label "Supplier" at bounding box center [257, 43] width 88 height 6
click at [267, 97] on li "All Suppliers" at bounding box center [257, 101] width 82 height 15
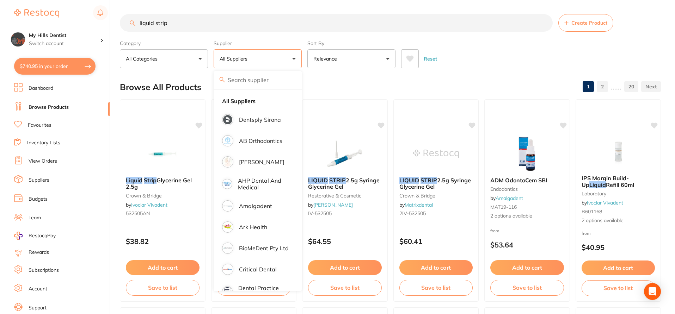
click at [346, 83] on div "Browse All Products 1 2 ...... 20" at bounding box center [390, 87] width 541 height 24
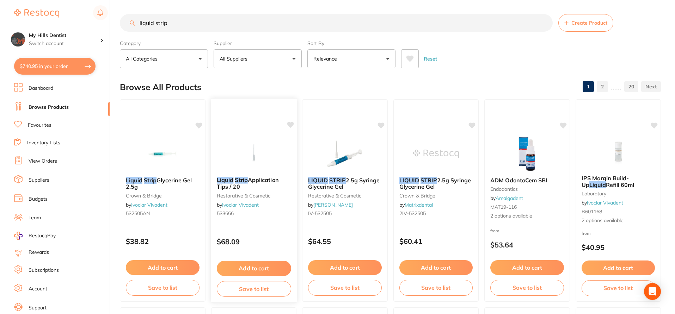
click at [235, 185] on span "Application Tips / 20" at bounding box center [247, 184] width 62 height 14
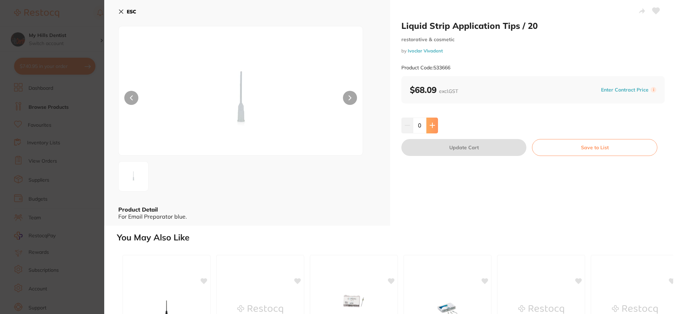
click at [432, 124] on icon at bounding box center [432, 125] width 5 height 5
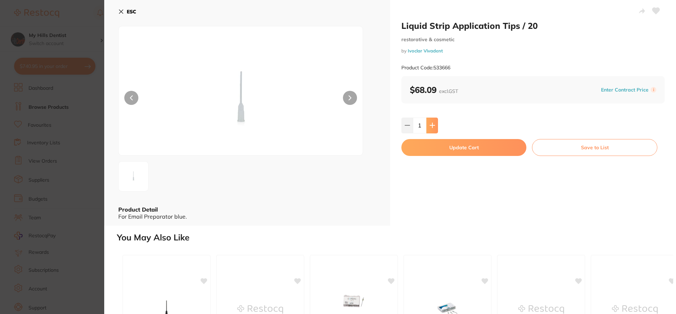
click at [433, 129] on button at bounding box center [433, 126] width 12 height 16
type input "2"
click at [459, 150] on button "Update Cart" at bounding box center [464, 147] width 125 height 17
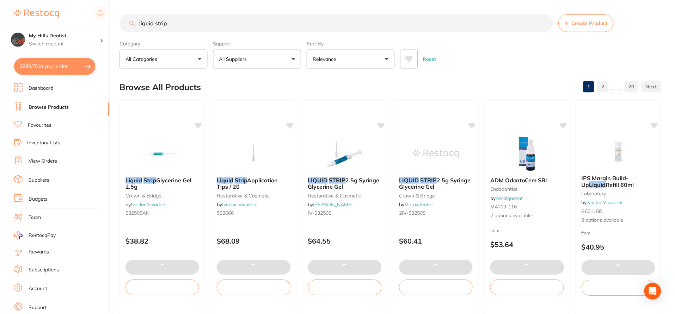
scroll to position [0, 0]
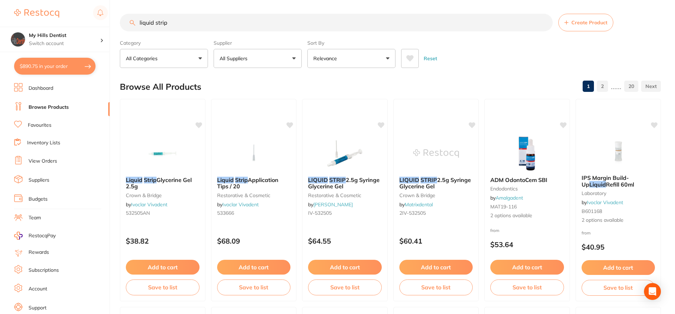
drag, startPoint x: 185, startPoint y: 21, endPoint x: 75, endPoint y: 25, distance: 110.0
click at [76, 25] on div "$890.75 My Hills Dentist Switch account My Hills Dentist $890.75 in your order …" at bounding box center [337, 157] width 675 height 314
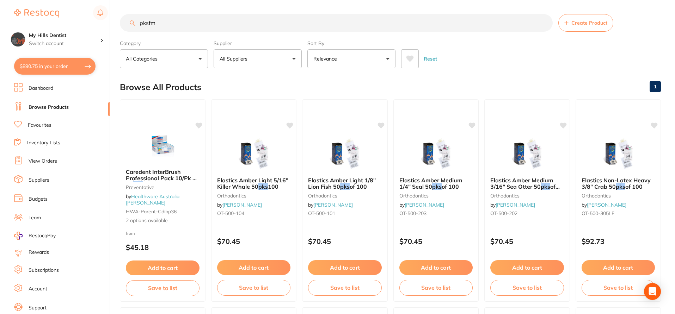
type input "pksfml"
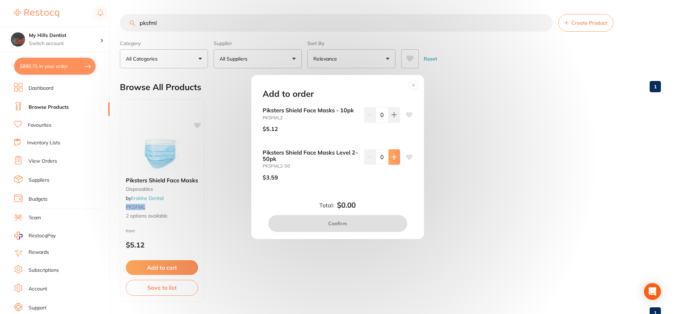
click at [393, 159] on icon at bounding box center [394, 157] width 6 height 6
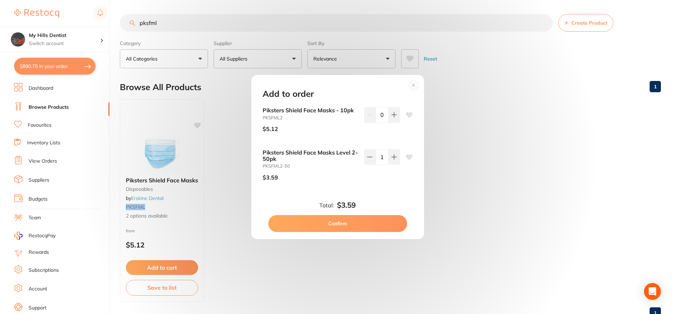
click at [380, 159] on input "1" at bounding box center [382, 157] width 13 height 16
type input "30"
click at [361, 227] on button "Confirm" at bounding box center [337, 223] width 139 height 17
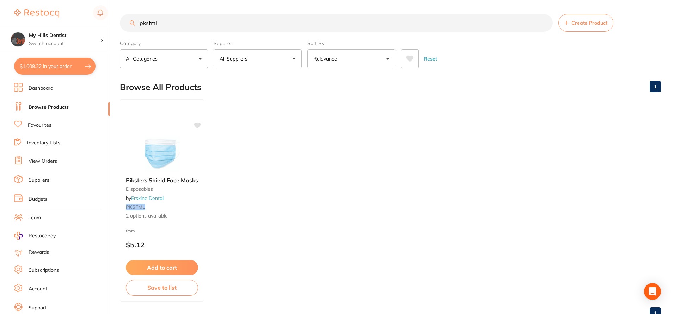
drag, startPoint x: 167, startPoint y: 22, endPoint x: 70, endPoint y: 26, distance: 97.0
click at [70, 26] on div "$1,009.22 My Hills Dentist Switch account My Hills Dentist $1,009.22 in your or…" at bounding box center [337, 157] width 675 height 314
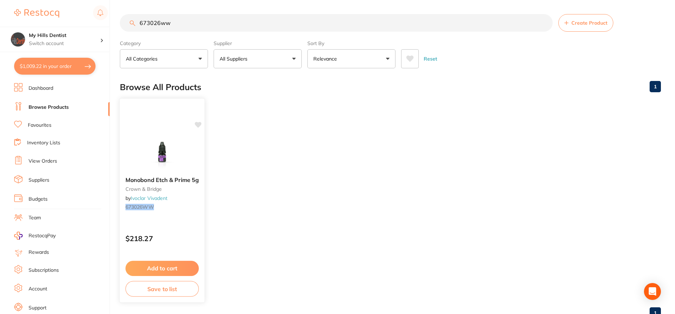
type input "673026ww"
click at [168, 268] on button "Add to cart" at bounding box center [161, 268] width 73 height 15
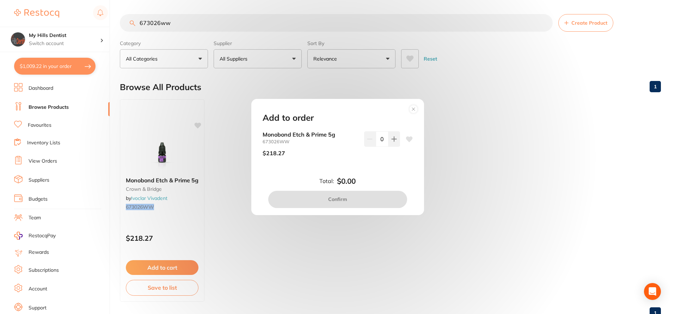
click at [411, 110] on circle at bounding box center [413, 109] width 8 height 8
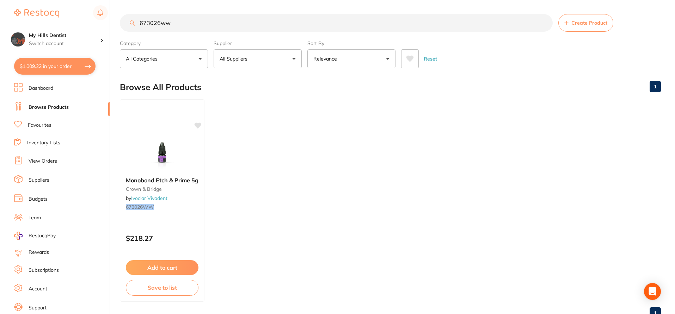
click at [48, 68] on button "$1,009.22 in your order" at bounding box center [54, 66] width 81 height 17
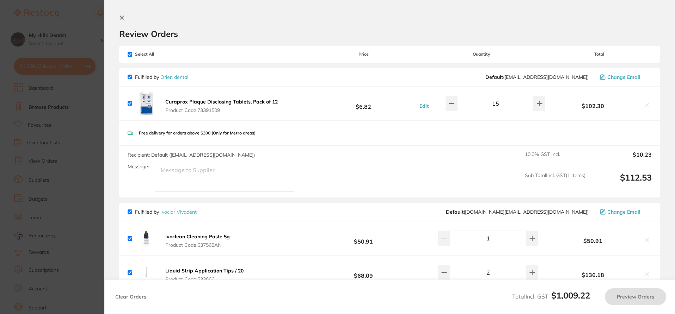
checkbox input "true"
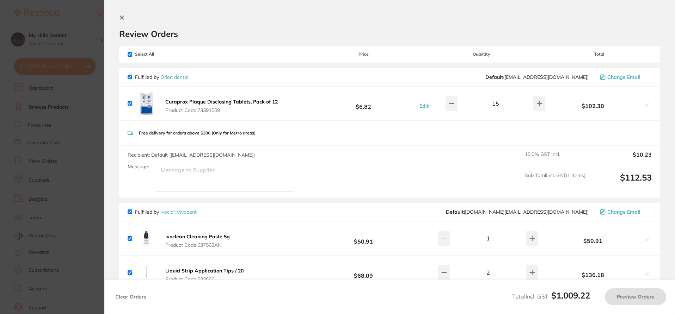
checkbox input "true"
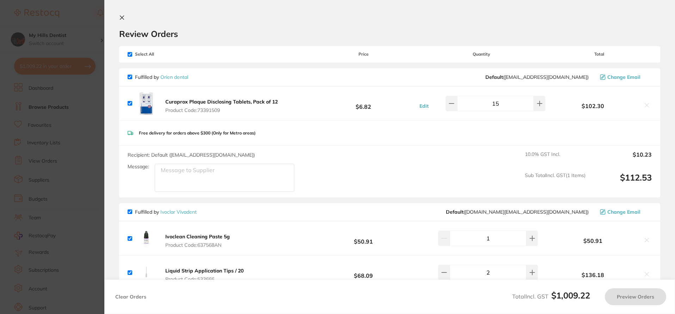
checkbox input "true"
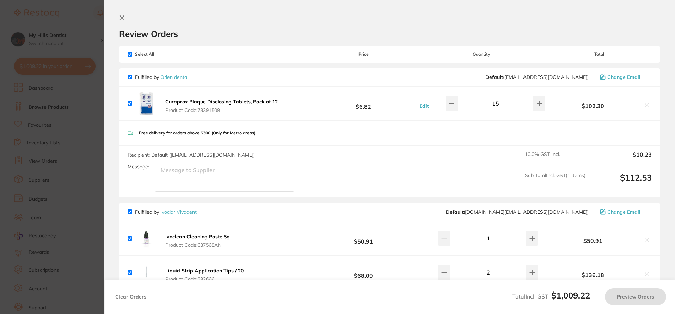
checkbox input "true"
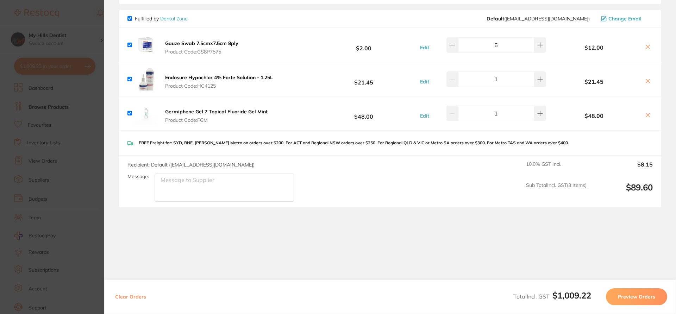
scroll to position [850, 0]
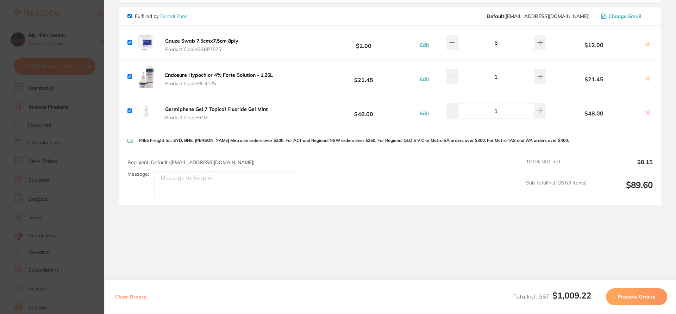
click at [74, 102] on section "Update RRP Set your pre negotiated price for this item. Item Agreed RRP (excl. …" at bounding box center [338, 157] width 676 height 314
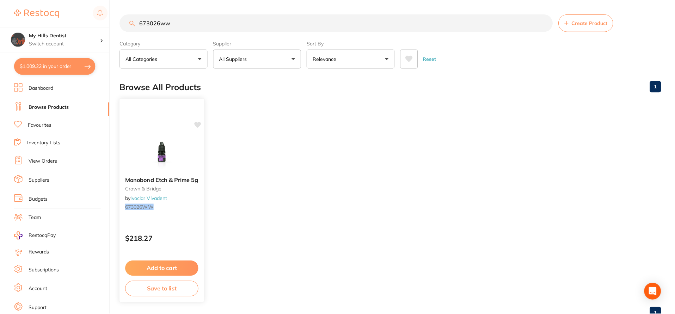
scroll to position [0, 0]
click at [170, 273] on button "Add to cart" at bounding box center [161, 268] width 73 height 15
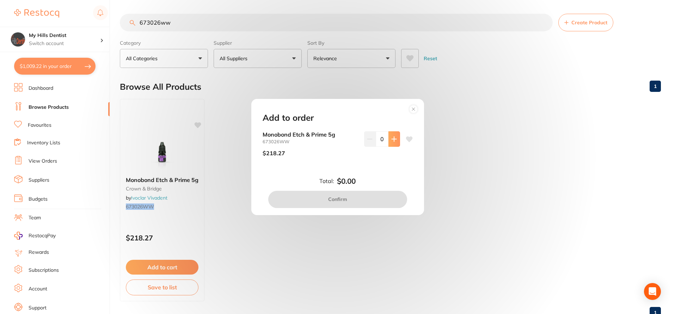
click at [391, 139] on icon at bounding box center [394, 139] width 6 height 6
type input "1"
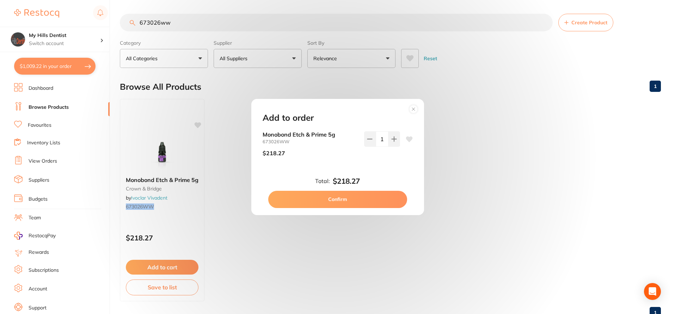
click at [360, 202] on button "Confirm" at bounding box center [337, 199] width 139 height 17
checkbox input "false"
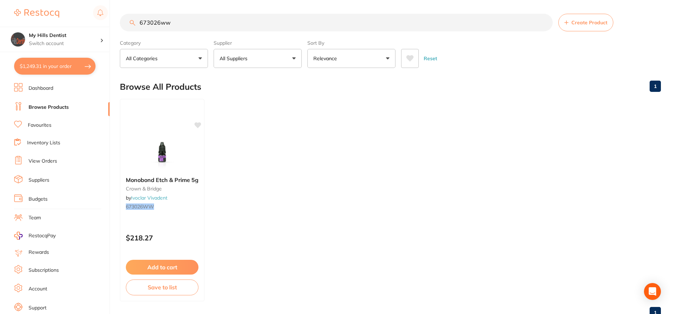
scroll to position [884, 0]
click at [56, 64] on button "$1,249.31 in your order" at bounding box center [54, 66] width 81 height 17
checkbox input "true"
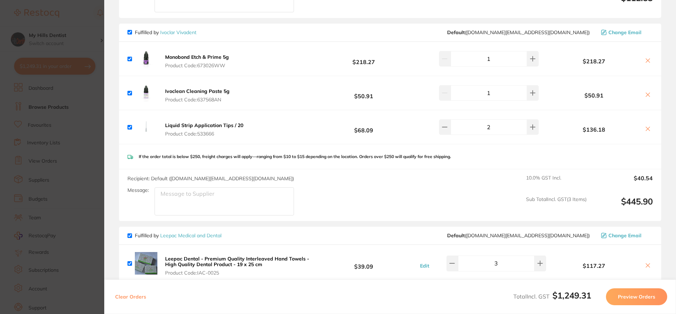
scroll to position [144, 0]
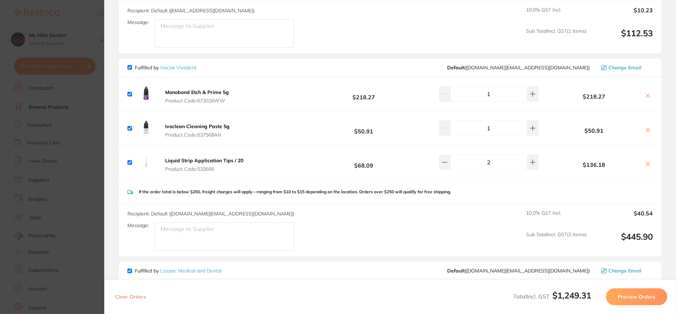
click at [76, 27] on section "Update RRP Set your pre negotiated price for this item. Item Agreed RRP (excl. …" at bounding box center [338, 157] width 676 height 314
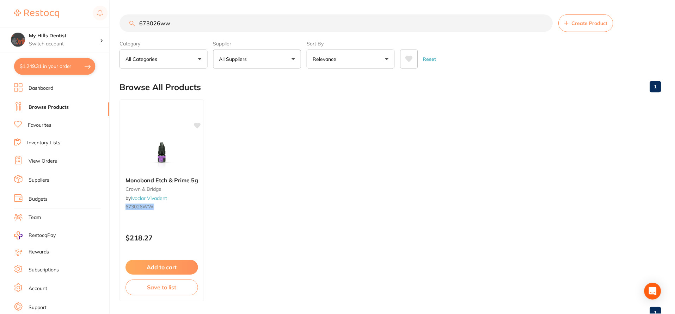
scroll to position [0, 0]
drag, startPoint x: 199, startPoint y: 24, endPoint x: 83, endPoint y: 24, distance: 116.3
click at [83, 24] on div "$1,249.31 My Hills Dentist Switch account My Hills Dentist $1,249.31 in your or…" at bounding box center [337, 157] width 675 height 314
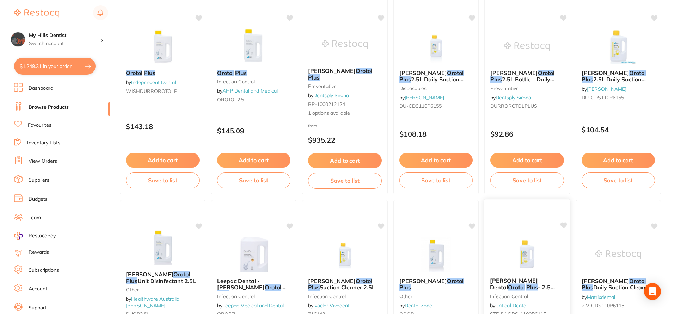
scroll to position [106, 0]
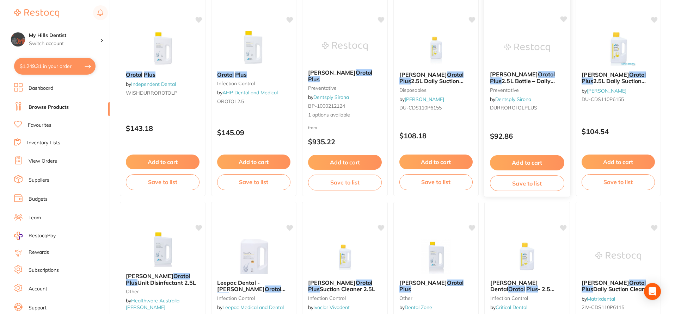
type input "orotol plus"
click at [519, 164] on button "Add to cart" at bounding box center [527, 162] width 74 height 15
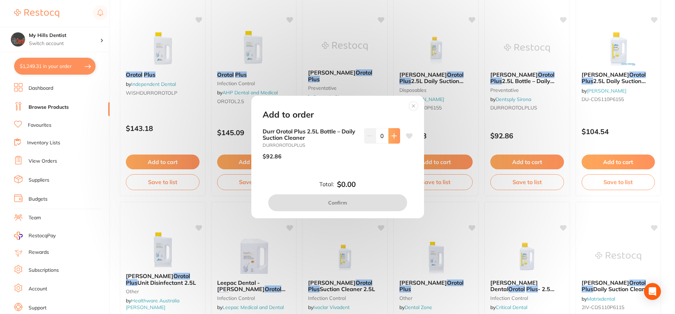
click at [391, 142] on button at bounding box center [394, 136] width 12 height 16
type input "1"
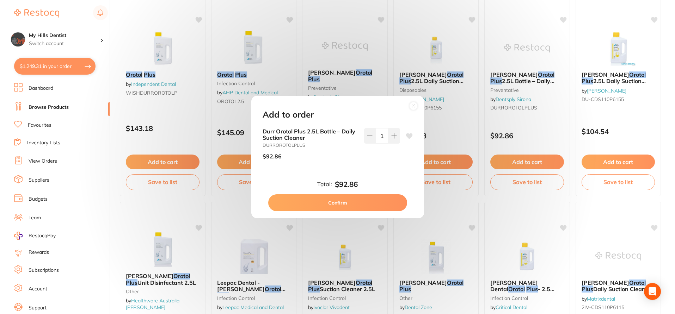
click at [345, 202] on button "Confirm" at bounding box center [337, 202] width 139 height 17
checkbox input "false"
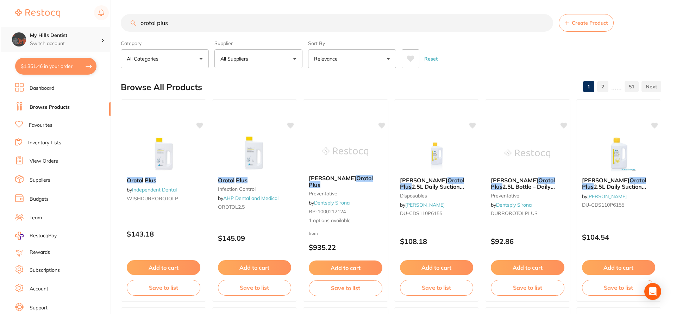
scroll to position [0, 0]
drag, startPoint x: 188, startPoint y: 23, endPoint x: 29, endPoint y: 30, distance: 159.4
click at [29, 30] on div "$1,351.46 My Hills Dentist Switch account My Hills Dentist $1,351.46 in your or…" at bounding box center [337, 157] width 675 height 314
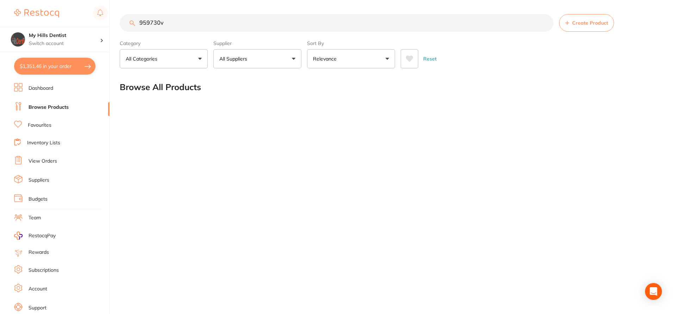
click at [184, 25] on input "959730v" at bounding box center [337, 23] width 434 height 18
type input "9"
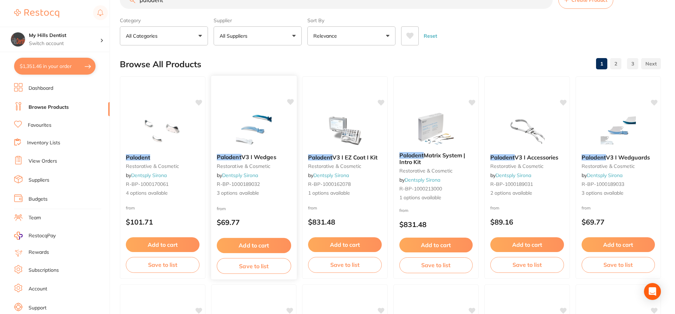
scroll to position [35, 0]
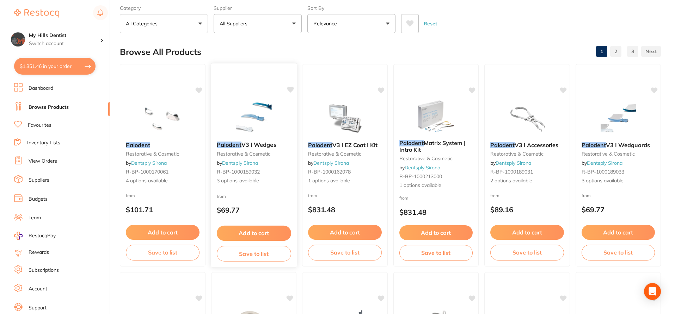
type input "palodent"
click at [229, 180] on span "3 options available" at bounding box center [253, 181] width 74 height 7
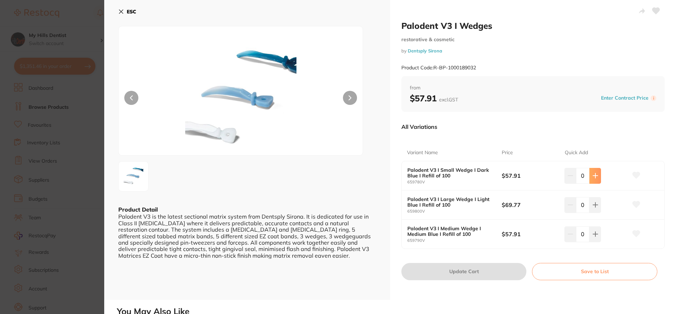
click at [593, 177] on icon at bounding box center [596, 176] width 6 height 6
type input "1"
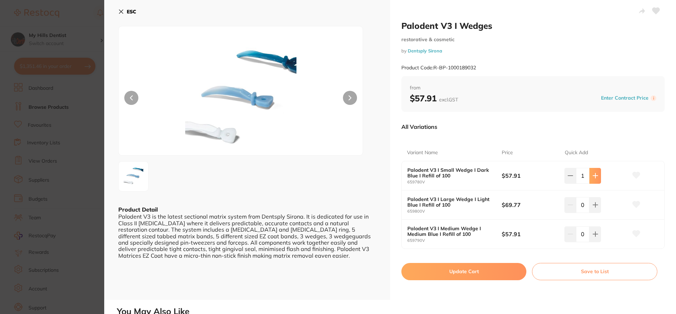
click at [593, 177] on icon at bounding box center [596, 176] width 6 height 6
click at [456, 274] on button "Update Cart" at bounding box center [464, 271] width 125 height 17
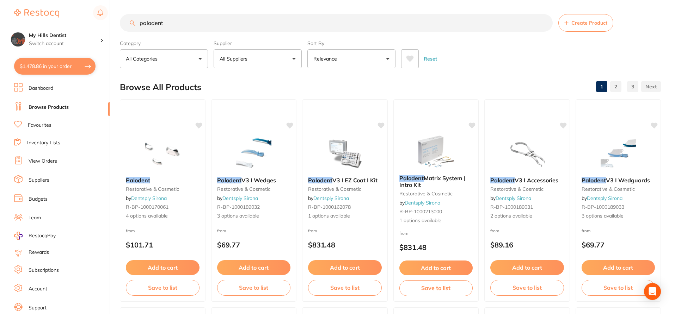
click at [194, 28] on input "palodent" at bounding box center [336, 23] width 433 height 18
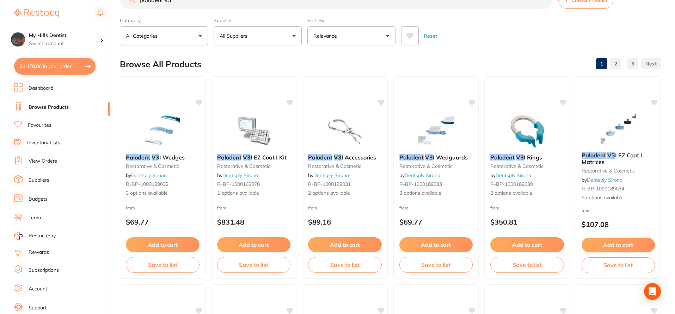
scroll to position [35, 0]
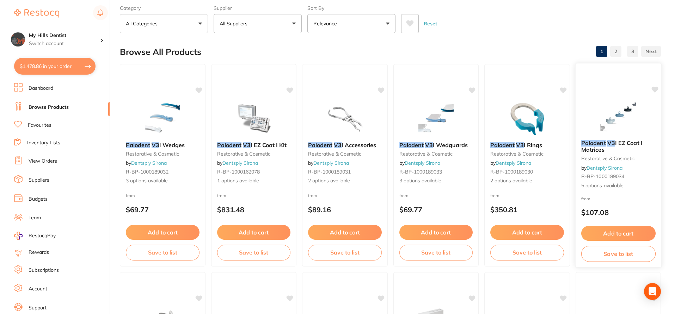
type input "palodent v3"
click at [601, 186] on span "5 options available" at bounding box center [618, 185] width 74 height 7
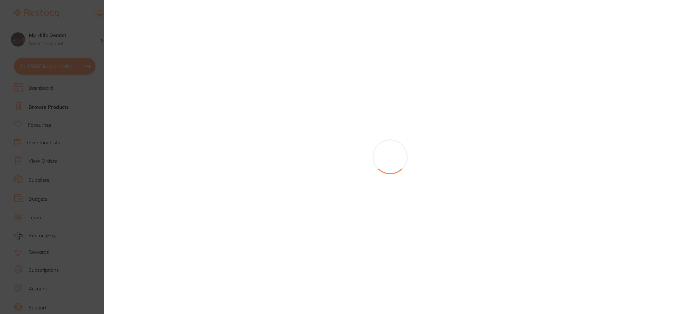
click at [75, 11] on section at bounding box center [338, 157] width 676 height 314
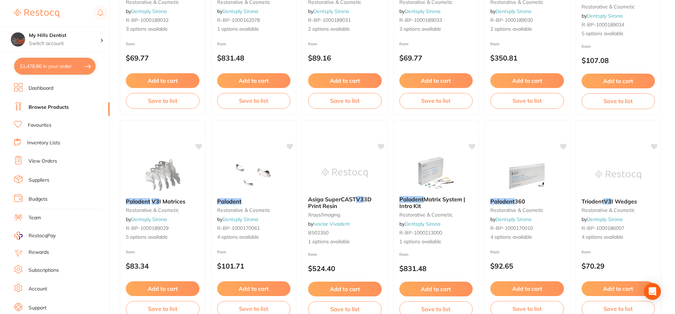
scroll to position [211, 0]
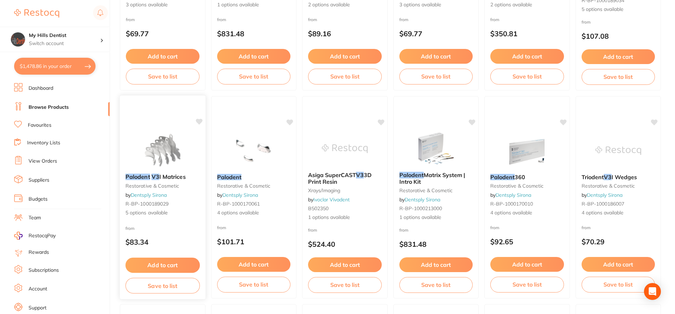
click at [151, 213] on span "5 options available" at bounding box center [162, 213] width 74 height 7
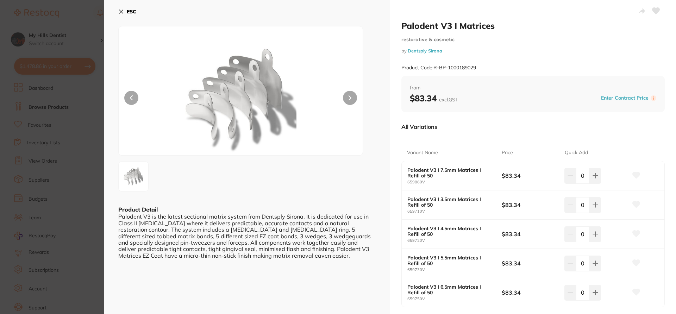
scroll to position [35, 0]
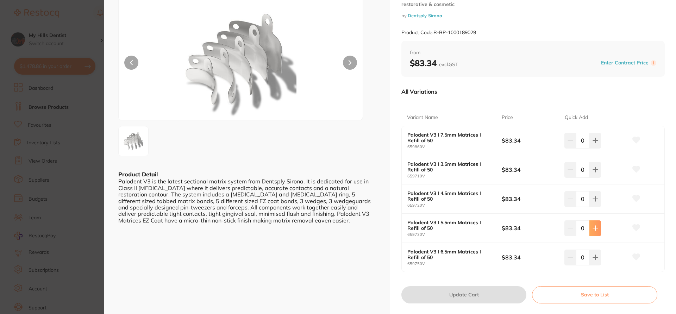
click at [595, 229] on icon at bounding box center [596, 228] width 6 height 6
type input "1"
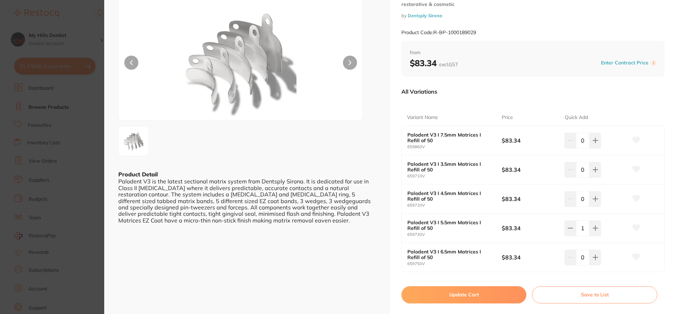
click at [467, 297] on button "Update Cart" at bounding box center [464, 294] width 125 height 17
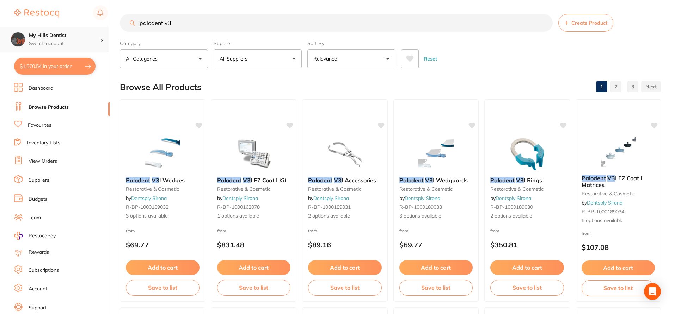
drag, startPoint x: 198, startPoint y: 20, endPoint x: 46, endPoint y: 33, distance: 152.1
click at [47, 33] on div "$1,570.54 My Hills Dentist Switch account My Hills Dentist $1,570.54 in your or…" at bounding box center [337, 157] width 675 height 314
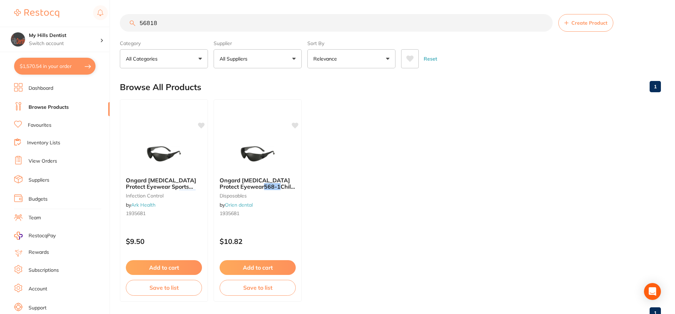
drag, startPoint x: 172, startPoint y: 23, endPoint x: 87, endPoint y: 23, distance: 84.9
click at [87, 23] on div "$1,570.54 My Hills Dentist Switch account My Hills Dentist $1,570.54 in your or…" at bounding box center [337, 157] width 675 height 314
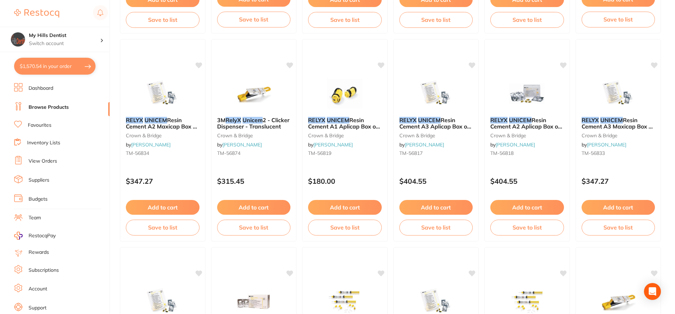
scroll to position [70, 0]
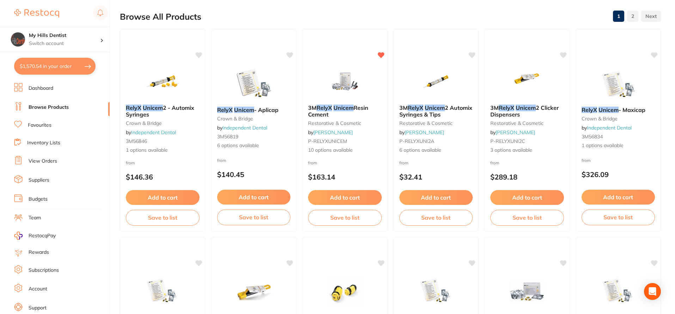
type input "relyx unicem"
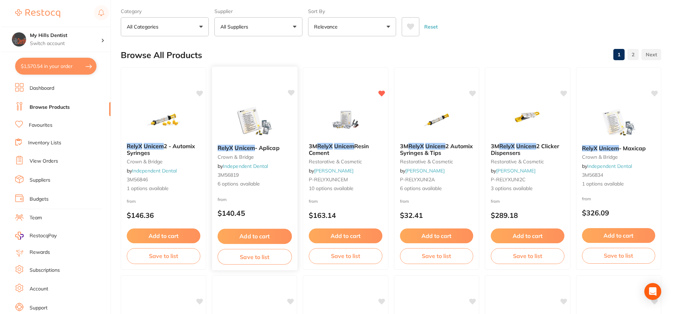
scroll to position [0, 0]
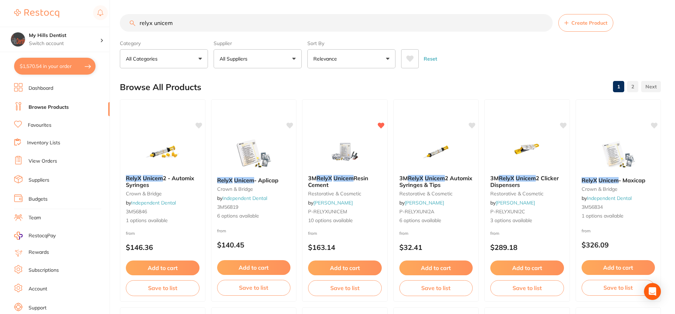
click at [38, 60] on button "$1,570.54 in your order" at bounding box center [54, 66] width 81 height 17
checkbox input "true"
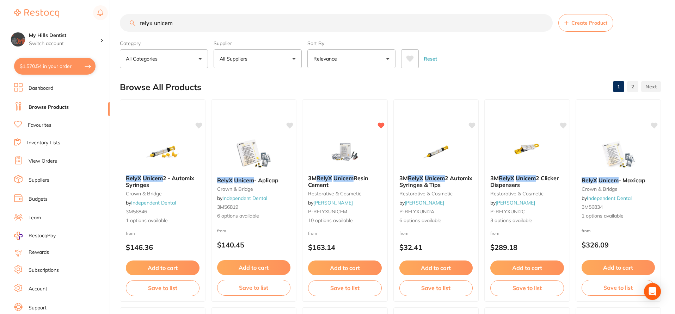
checkbox input "true"
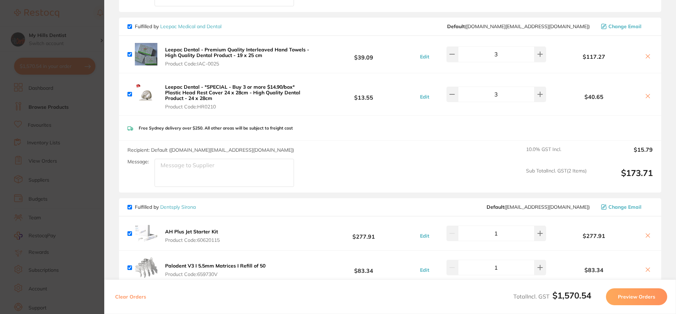
scroll to position [391, 0]
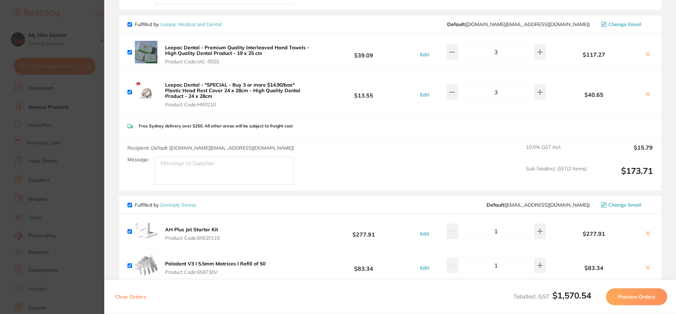
click at [49, 91] on section "Update RRP Set your pre negotiated price for this item. Item Agreed RRP (excl. …" at bounding box center [338, 157] width 676 height 314
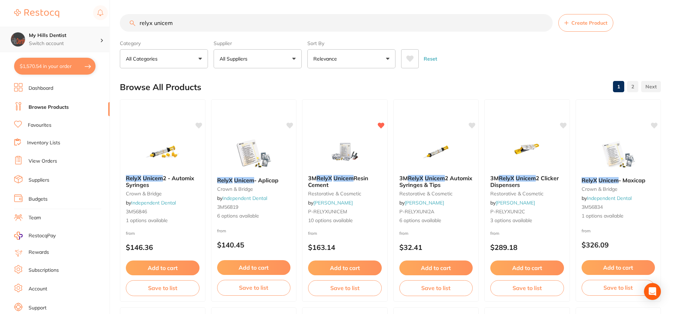
scroll to position [0, 0]
drag, startPoint x: 194, startPoint y: 23, endPoint x: 72, endPoint y: 30, distance: 122.1
click at [72, 30] on div "$1,570.54 My Hills Dentist Switch account My Hills Dentist $1,570.54 in your or…" at bounding box center [337, 157] width 675 height 314
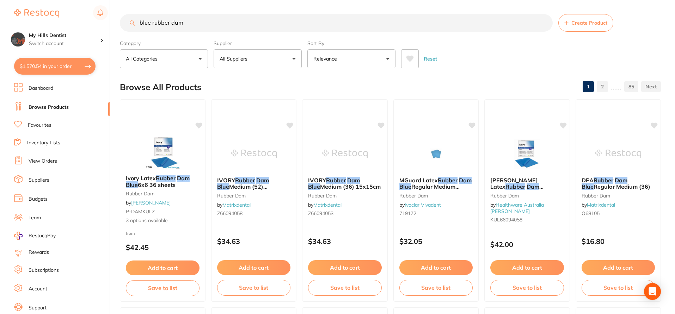
click at [355, 60] on button "Relevance" at bounding box center [351, 58] width 88 height 19
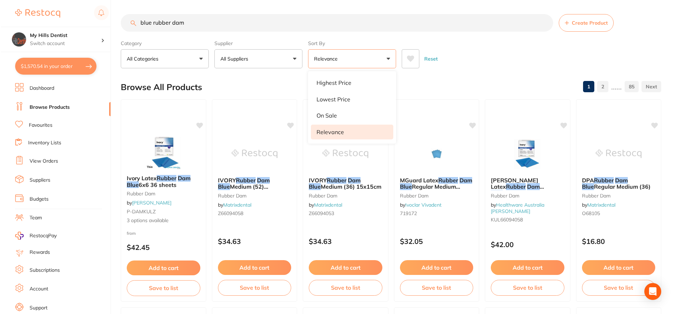
scroll to position [0, 0]
click at [341, 94] on li "Lowest Price" at bounding box center [351, 99] width 82 height 15
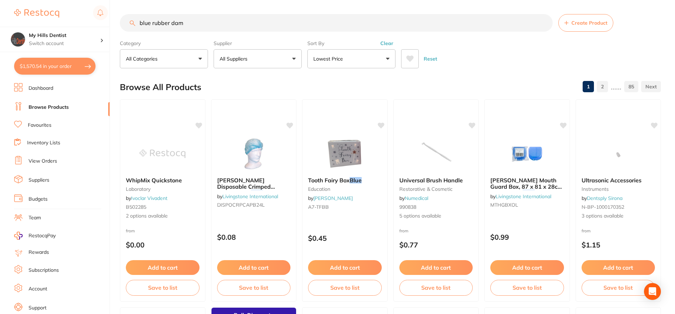
click at [369, 60] on button "Lowest Price" at bounding box center [351, 58] width 88 height 19
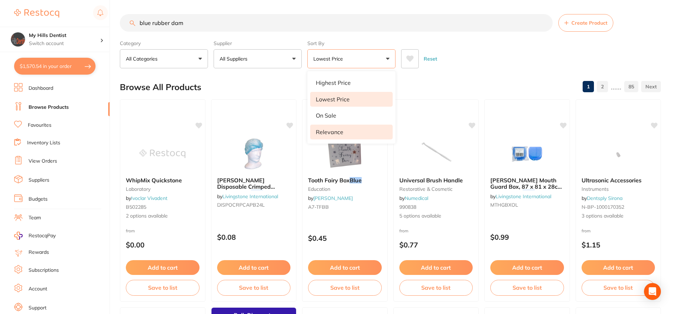
click at [334, 127] on li "Relevance" at bounding box center [351, 132] width 82 height 15
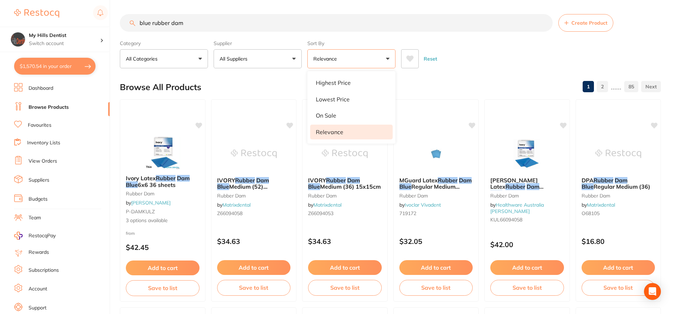
click at [389, 57] on button "Relevance" at bounding box center [351, 58] width 88 height 19
click at [28, 64] on button "$1,570.54 in your order" at bounding box center [54, 66] width 81 height 17
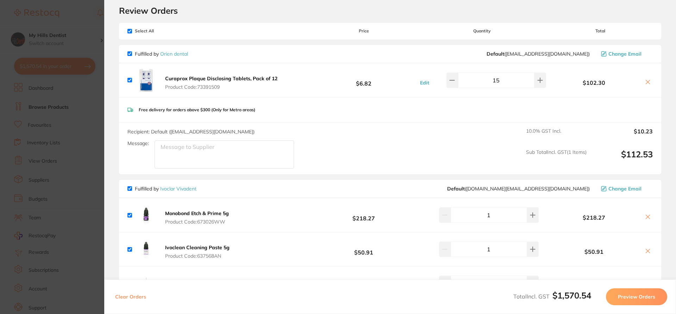
scroll to position [35, 0]
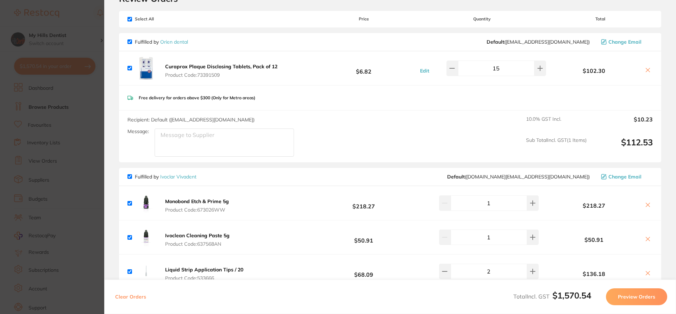
click at [51, 91] on section "Update RRP Set your pre negotiated price for this item. Item Agreed RRP (excl. …" at bounding box center [338, 157] width 676 height 314
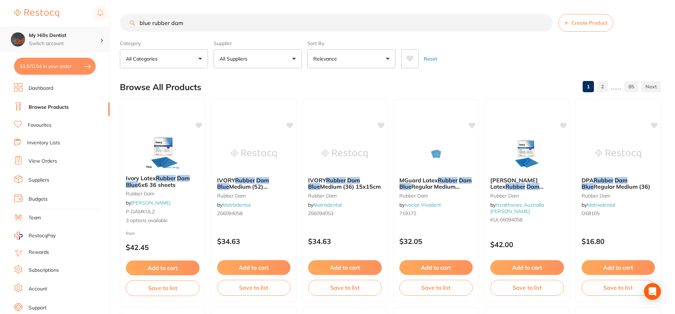
scroll to position [0, 0]
drag, startPoint x: 211, startPoint y: 27, endPoint x: 89, endPoint y: 26, distance: 122.3
click at [89, 26] on div "$1,570.54 My Hills Dentist Switch account My Hills Dentist $1,570.54 in your or…" at bounding box center [337, 157] width 675 height 314
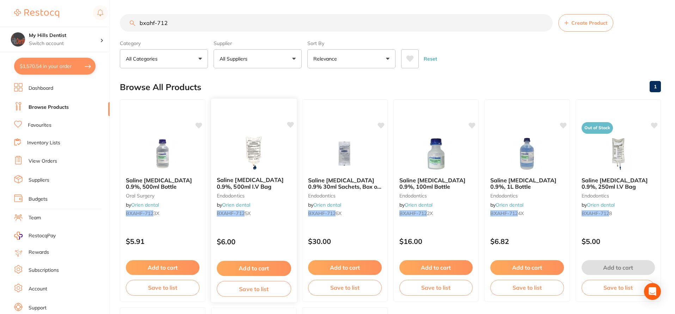
type input "bxahf-712"
click at [260, 267] on button "Add to cart" at bounding box center [253, 268] width 74 height 15
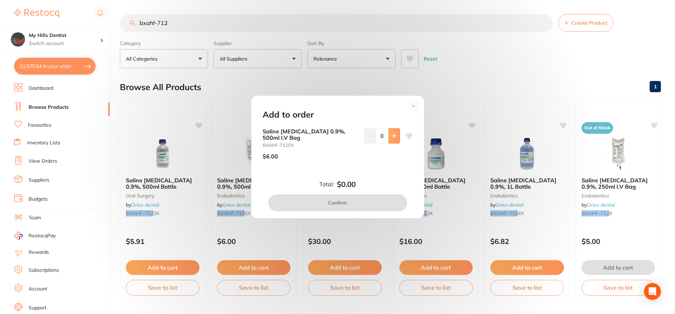
click at [391, 134] on icon at bounding box center [394, 136] width 6 height 6
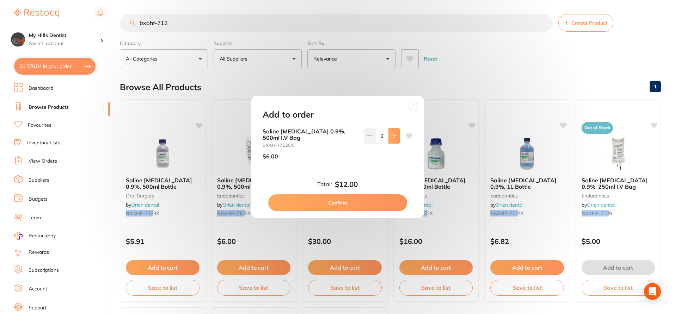
click at [391, 134] on icon at bounding box center [394, 136] width 6 height 6
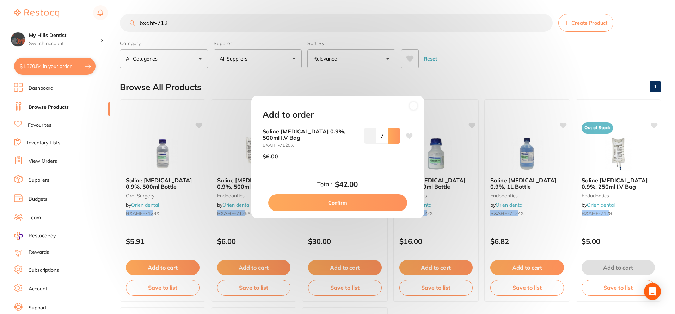
click at [391, 134] on icon at bounding box center [394, 136] width 6 height 6
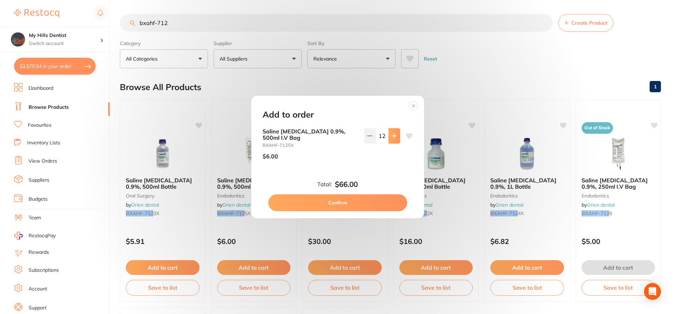
click at [391, 134] on icon at bounding box center [394, 136] width 6 height 6
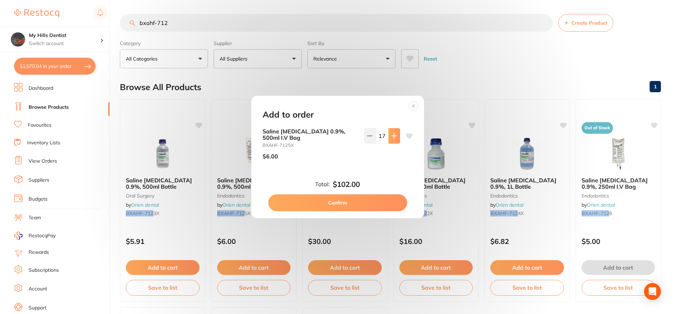
click at [391, 134] on icon at bounding box center [394, 136] width 6 height 6
type input "20"
click at [355, 204] on button "Confirm" at bounding box center [337, 202] width 139 height 17
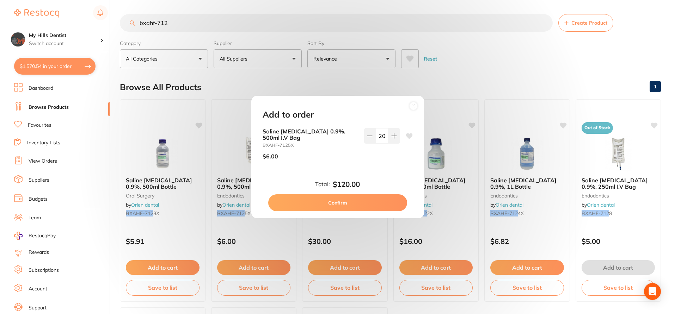
checkbox input "false"
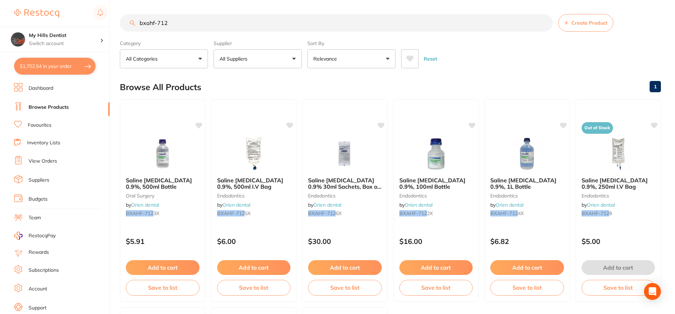
drag, startPoint x: 218, startPoint y: 19, endPoint x: 207, endPoint y: 25, distance: 12.9
click at [209, 24] on input "bxahf-712" at bounding box center [336, 23] width 433 height 18
drag, startPoint x: 199, startPoint y: 27, endPoint x: 60, endPoint y: 32, distance: 138.9
click at [60, 32] on div "$1,702.54 My Hills Dentist Switch account My Hills Dentist $1,702.54 in your or…" at bounding box center [337, 157] width 675 height 314
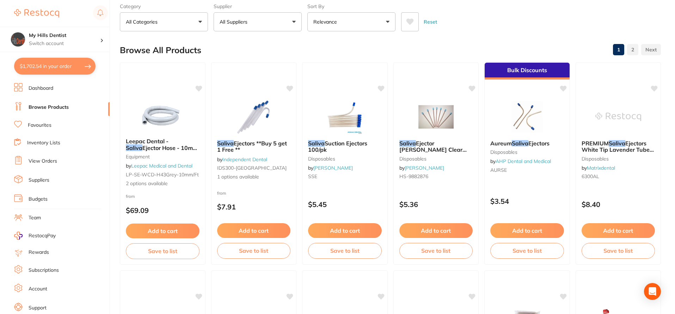
scroll to position [35, 0]
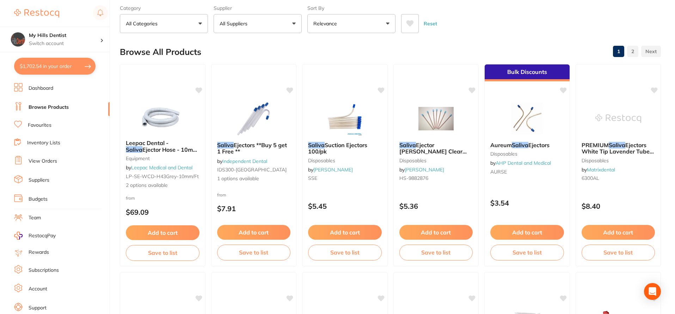
type input "saliva"
click at [245, 25] on p "All Suppliers" at bounding box center [234, 23] width 31 height 7
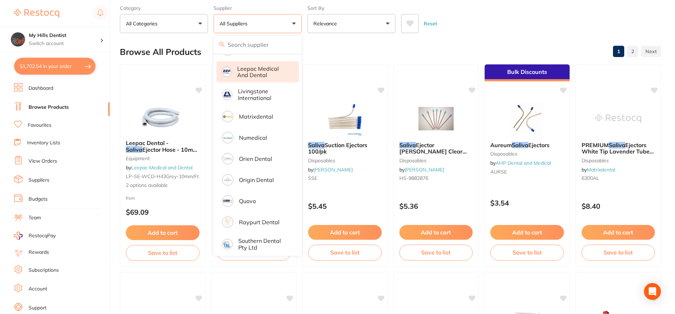
scroll to position [282, 0]
click at [255, 70] on p "Leepac Medical and Dental" at bounding box center [263, 70] width 52 height 13
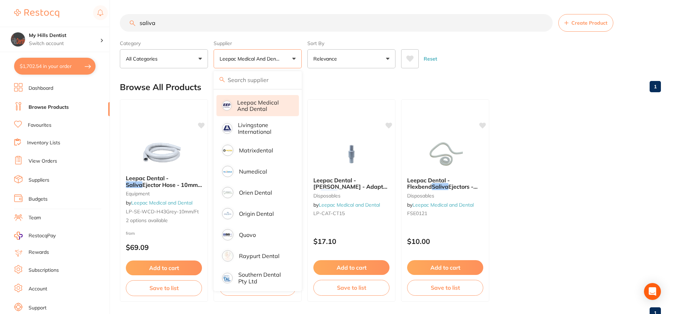
click at [320, 79] on div "Browse All Products 1" at bounding box center [390, 87] width 541 height 24
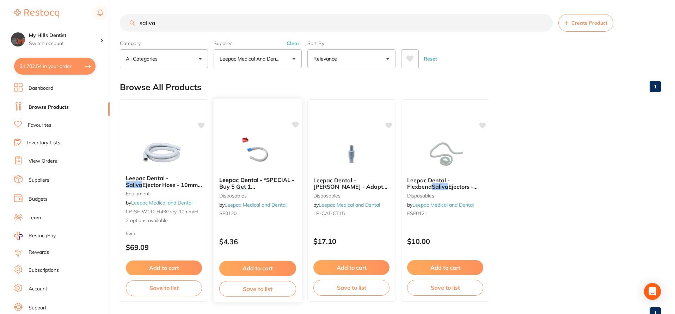
click at [254, 183] on span "Leepac Dental - *SPECIAL - Buy 5 Get 1 Free*" at bounding box center [256, 187] width 75 height 20
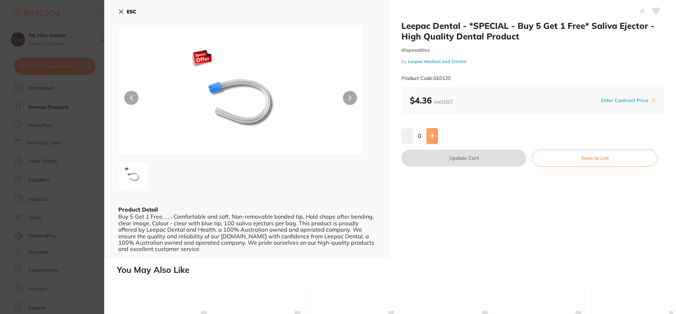
click at [432, 137] on icon at bounding box center [432, 136] width 5 height 5
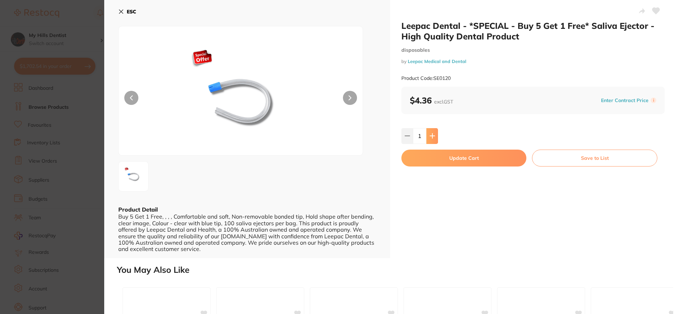
click at [432, 137] on icon at bounding box center [432, 136] width 5 height 5
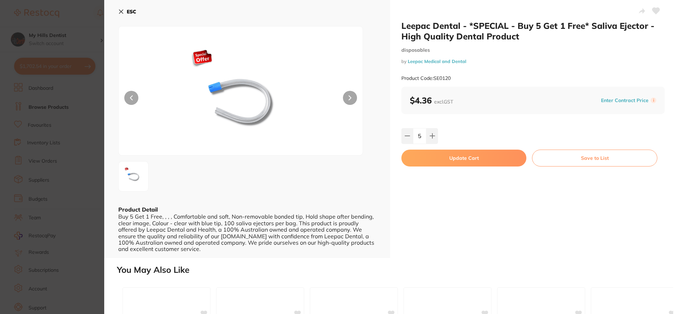
type input "6"
click at [440, 160] on button "Update Cart" at bounding box center [464, 158] width 125 height 17
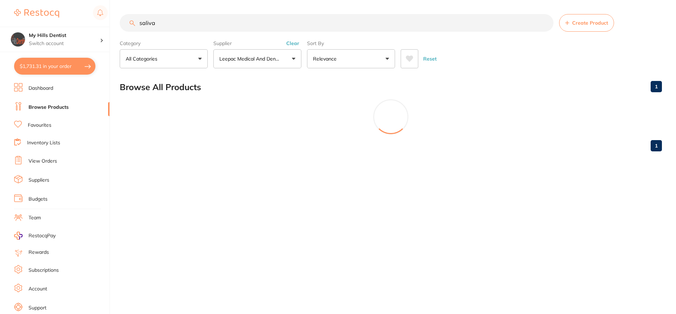
checkbox input "false"
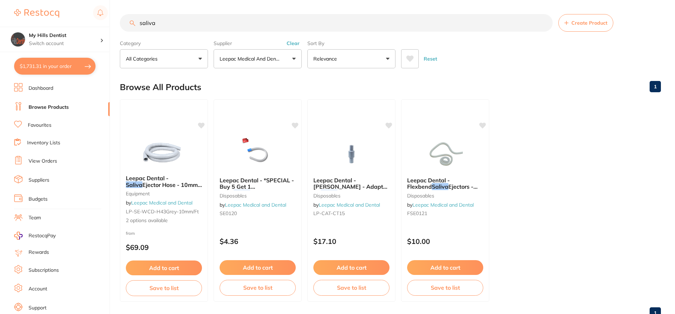
click at [43, 68] on button "$1,731.31 in your order" at bounding box center [54, 66] width 81 height 17
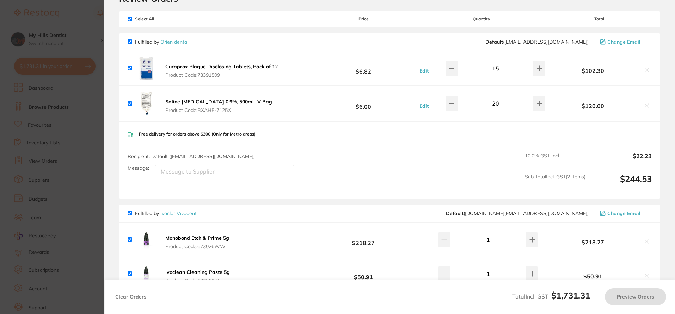
checkbox input "true"
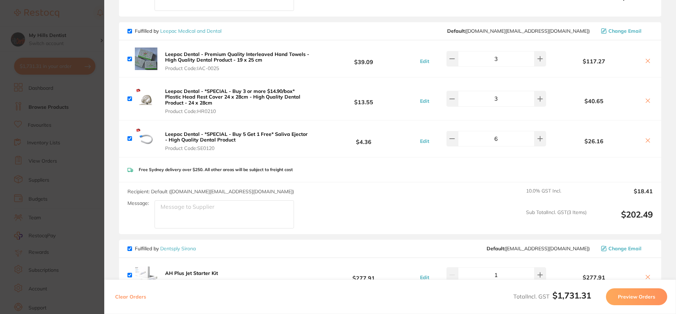
scroll to position [423, 0]
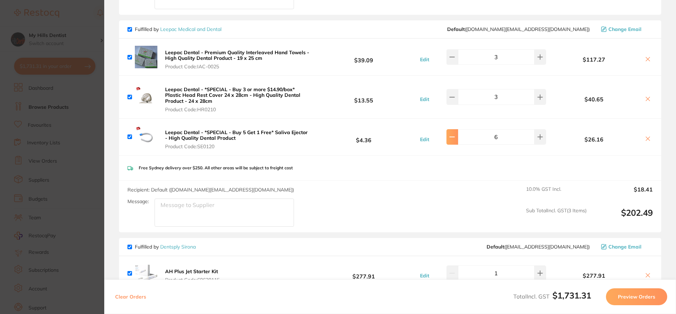
click at [455, 138] on icon at bounding box center [453, 137] width 6 height 6
type input "5"
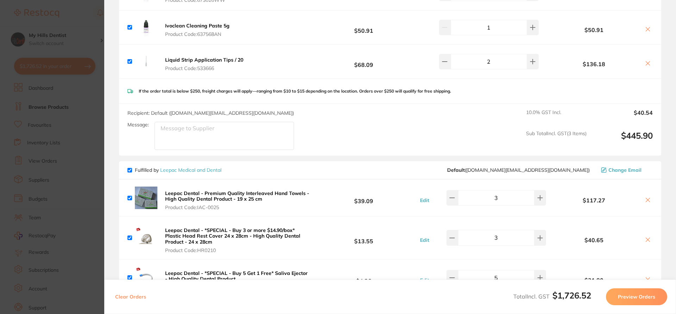
scroll to position [106, 0]
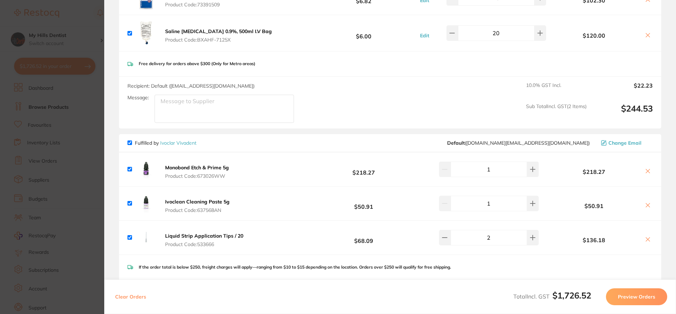
click at [81, 26] on section "Update RRP Set your pre negotiated price for this item. Item Agreed RRP (excl. …" at bounding box center [338, 157] width 676 height 314
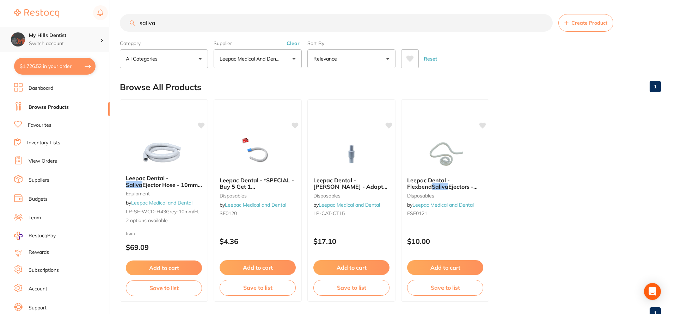
scroll to position [0, 0]
drag, startPoint x: 175, startPoint y: 21, endPoint x: 106, endPoint y: 27, distance: 70.0
click at [106, 27] on div "$1,726.52 My Hills Dentist Switch account My Hills Dentist $1,726.52 in your or…" at bounding box center [337, 157] width 675 height 314
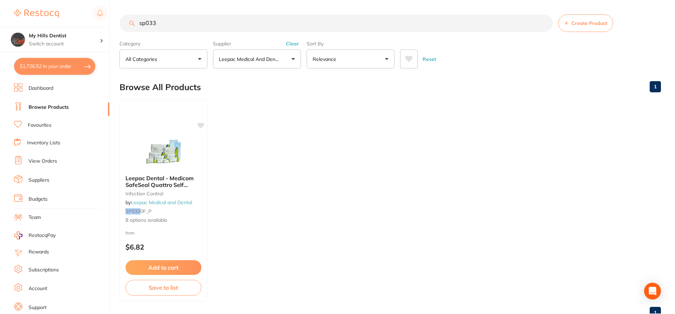
scroll to position [0, 0]
type input "sp0336f"
click at [159, 221] on span "8 options available" at bounding box center [163, 220] width 77 height 7
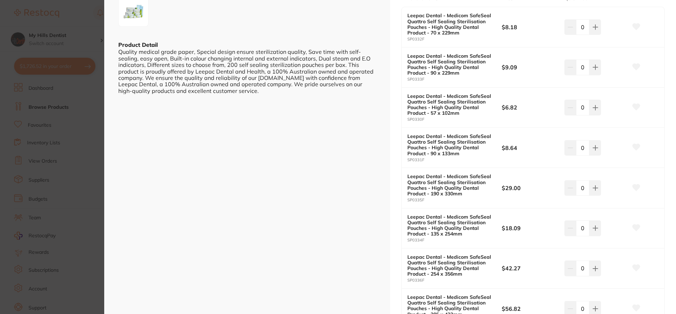
scroll to position [176, 0]
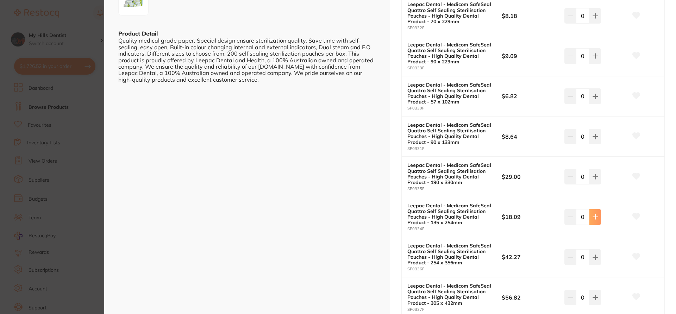
click at [596, 219] on icon at bounding box center [596, 217] width 6 height 6
type input "1"
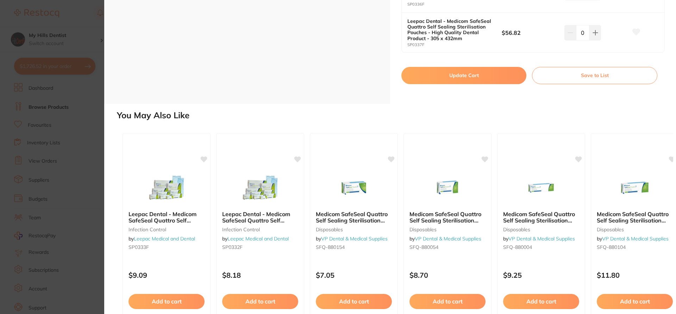
scroll to position [365, 0]
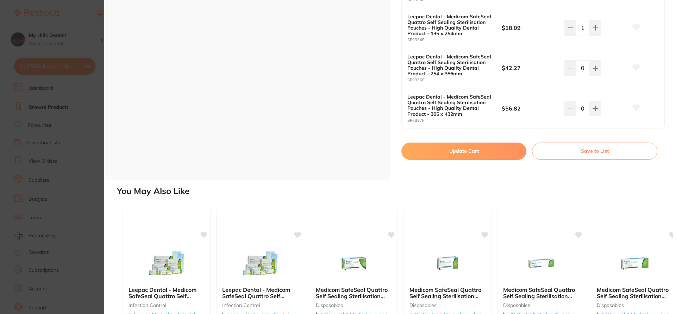
click at [483, 156] on button "Update Cart" at bounding box center [464, 151] width 125 height 17
checkbox input "false"
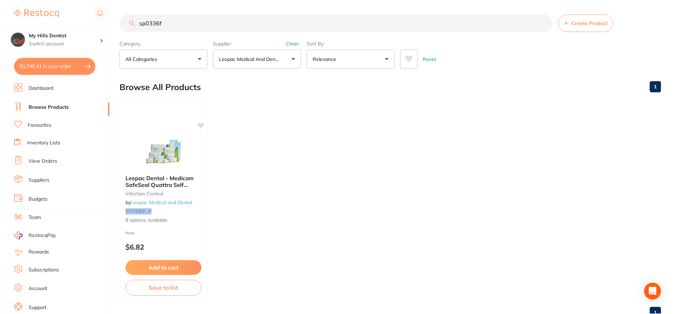
scroll to position [0, 0]
drag, startPoint x: 210, startPoint y: 23, endPoint x: 97, endPoint y: 24, distance: 113.8
click at [97, 24] on div "$1,746.41 My Hills Dentist Switch account My Hills Dentist $1,746.41 in your or…" at bounding box center [337, 157] width 675 height 314
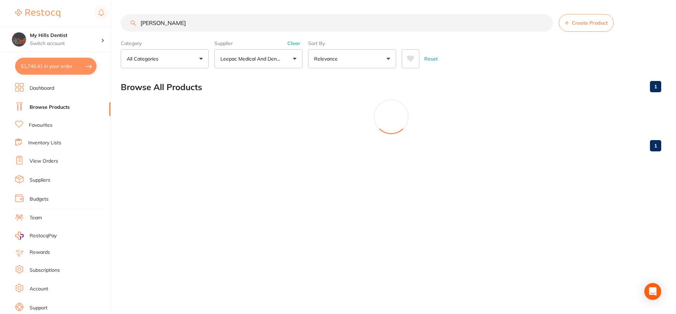
scroll to position [0, 0]
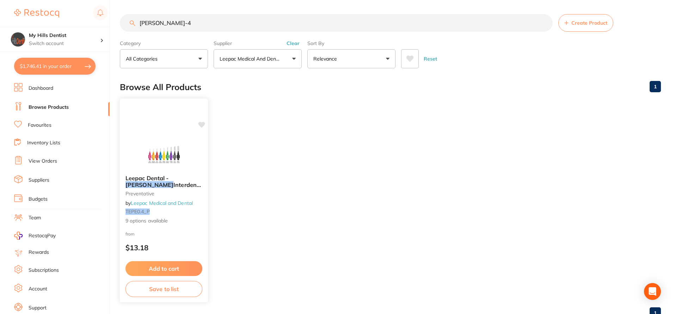
type input "tepe-4"
click at [139, 219] on span "9 options available" at bounding box center [163, 220] width 77 height 7
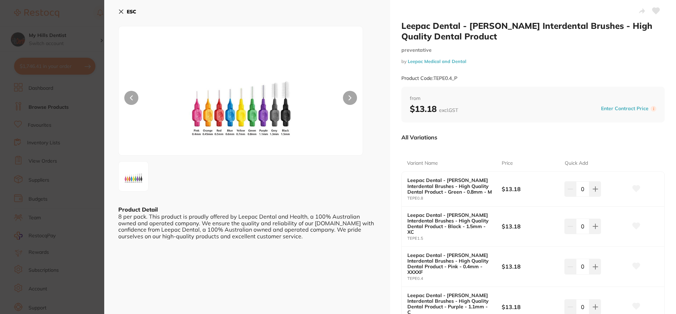
click at [67, 24] on section "Leepac Dental - TePe Interdental Brushes - High Quality Dental Product preventa…" at bounding box center [338, 157] width 676 height 314
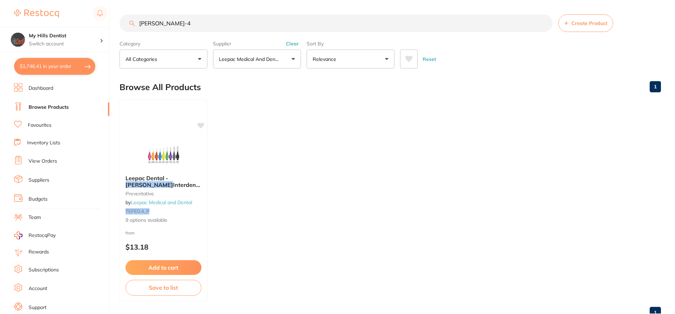
scroll to position [0, 0]
click at [270, 56] on p "Leepac Medical and Dental" at bounding box center [251, 58] width 64 height 7
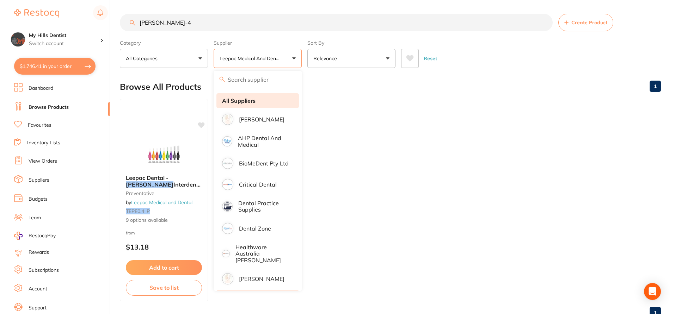
click at [248, 101] on strong "All Suppliers" at bounding box center [238, 101] width 33 height 6
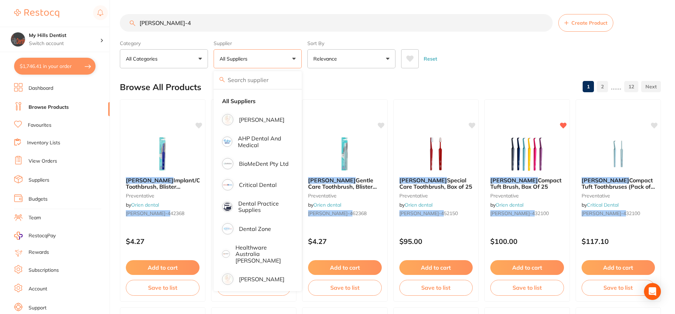
click at [165, 23] on input "tepe-4" at bounding box center [336, 23] width 433 height 18
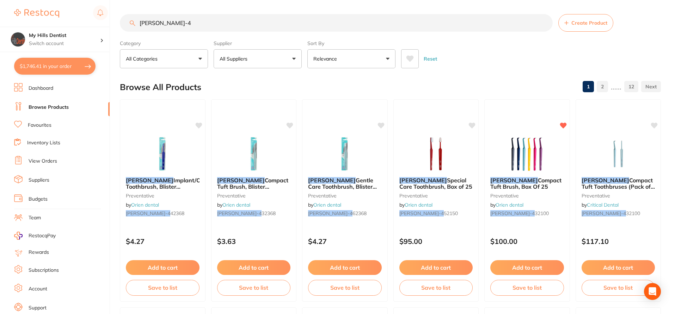
click at [520, 179] on span "Compact Tuft Brush, Box Of 25" at bounding box center [525, 183] width 71 height 13
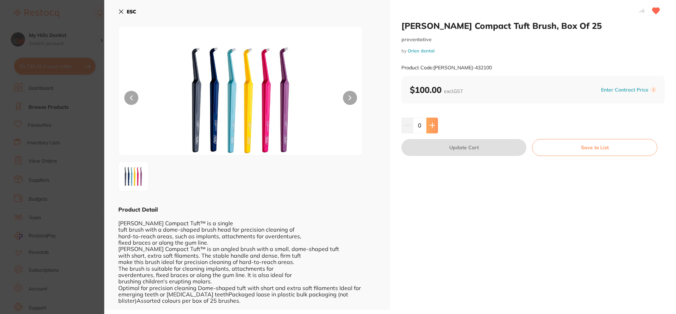
click at [433, 125] on icon at bounding box center [432, 125] width 5 height 5
type input "1"
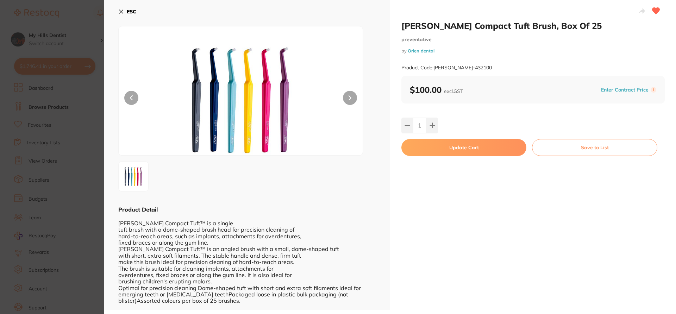
click at [446, 152] on button "Update Cart" at bounding box center [464, 147] width 125 height 17
checkbox input "false"
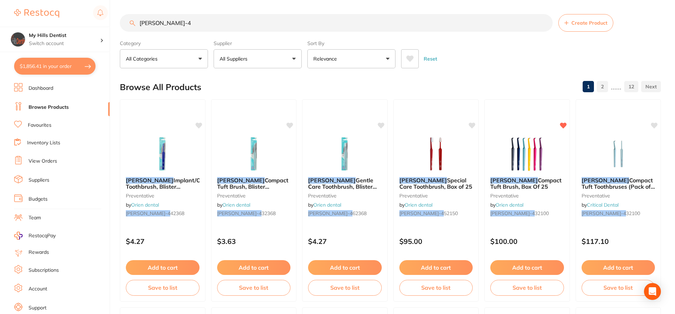
drag, startPoint x: 183, startPoint y: 24, endPoint x: 79, endPoint y: 26, distance: 104.0
click at [80, 26] on div "$1,856.41 My Hills Dentist Switch account My Hills Dentist $1,856.41 in your or…" at bounding box center [337, 157] width 675 height 314
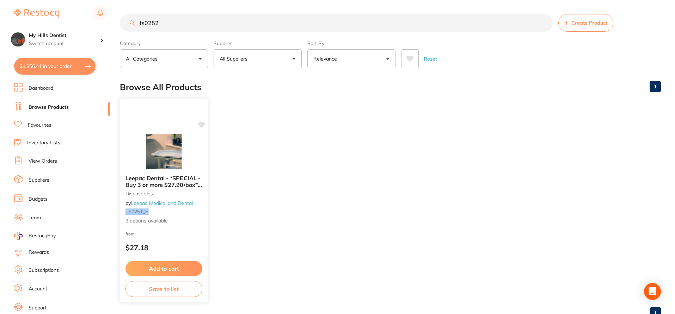
type input "ts0252"
click at [178, 184] on span "Leepac Dental - *SPECIAL - Buy 3 or more $27.90/box* Plastic Tray Sleeves - Hig…" at bounding box center [163, 188] width 76 height 27
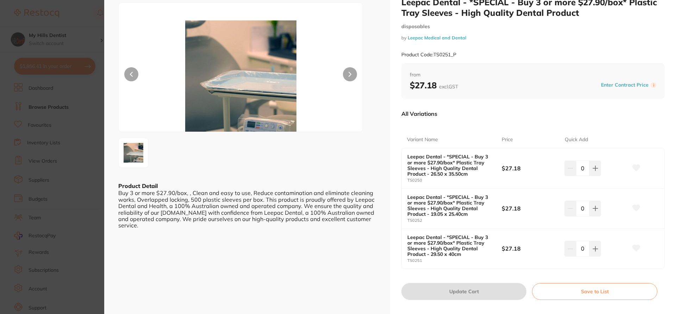
scroll to position [70, 0]
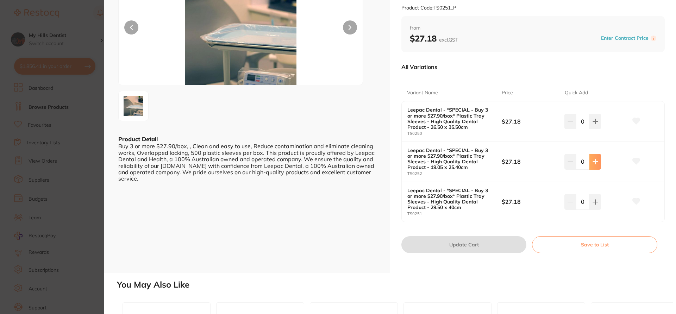
click at [594, 165] on button at bounding box center [596, 162] width 12 height 16
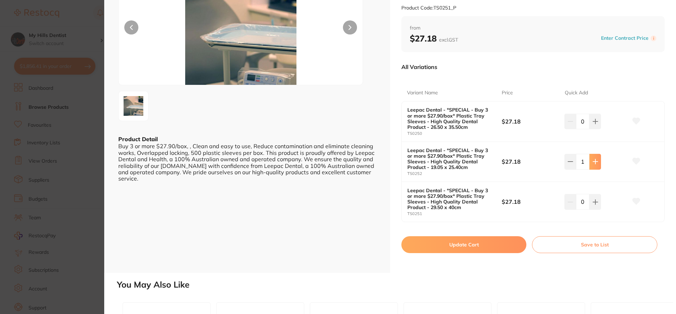
click at [599, 160] on button at bounding box center [596, 162] width 12 height 16
type input "3"
click at [492, 248] on button "Update Cart" at bounding box center [464, 244] width 125 height 17
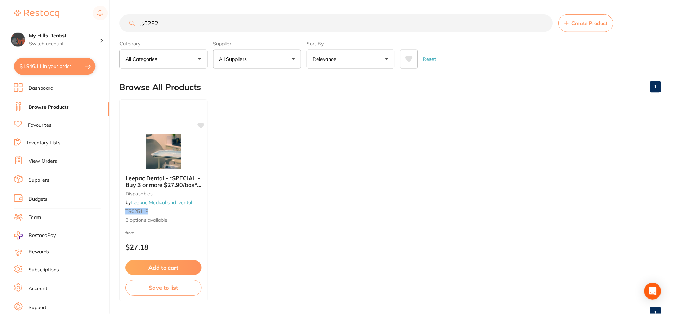
scroll to position [4, 0]
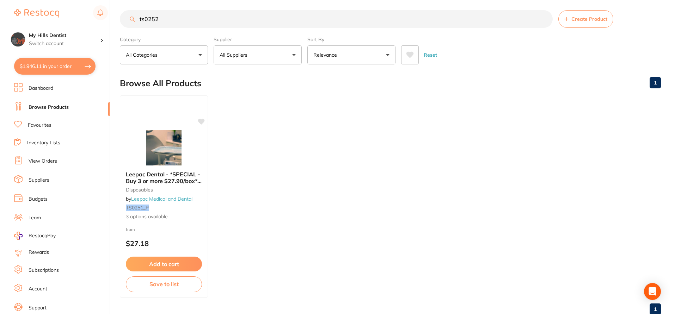
drag, startPoint x: 226, startPoint y: 25, endPoint x: 81, endPoint y: 17, distance: 145.7
click at [81, 17] on div "$1,946.11 My Hills Dentist Switch account My Hills Dentist $1,946.11 in your or…" at bounding box center [337, 153] width 675 height 314
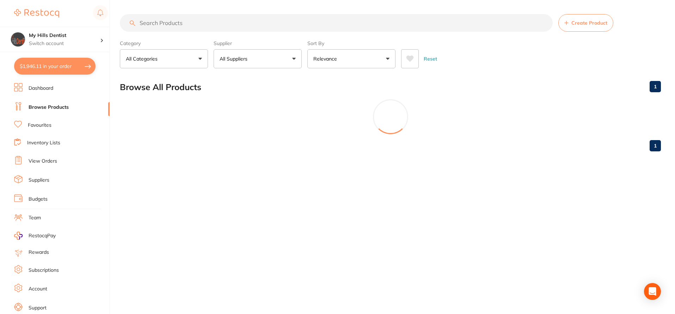
scroll to position [0, 0]
paste input "59903"
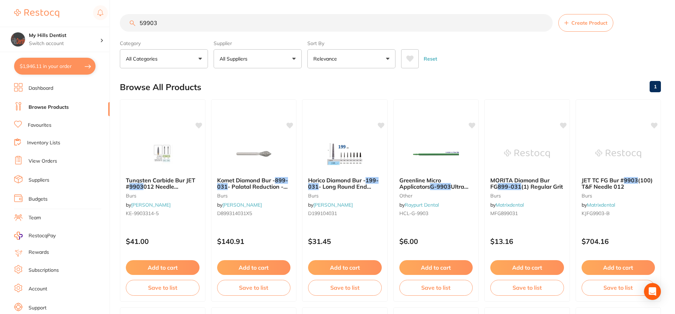
click at [248, 56] on p "All Suppliers" at bounding box center [234, 58] width 31 height 7
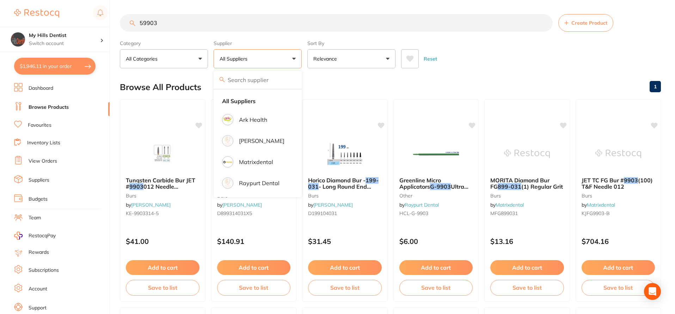
click at [190, 26] on input "59903" at bounding box center [336, 23] width 433 height 18
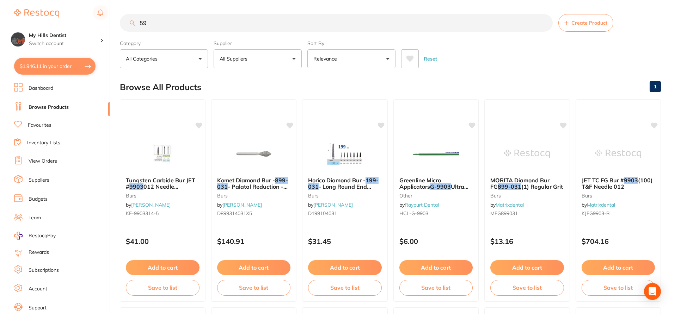
type input "5"
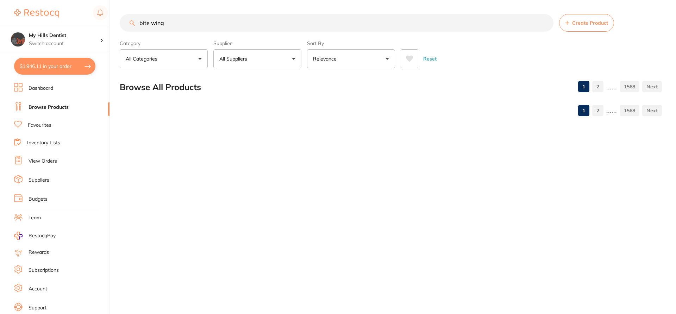
click at [151, 25] on input "bite wing" at bounding box center [337, 23] width 434 height 18
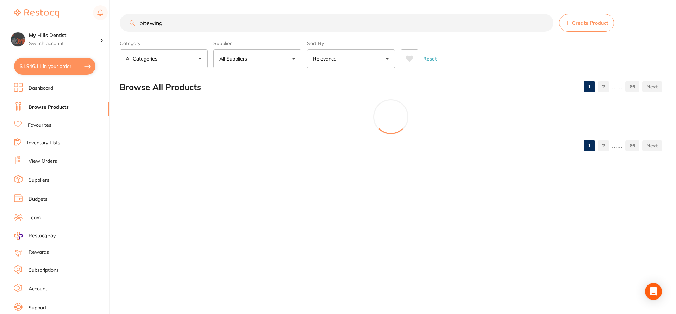
click at [183, 18] on input "bitewing" at bounding box center [337, 23] width 434 height 18
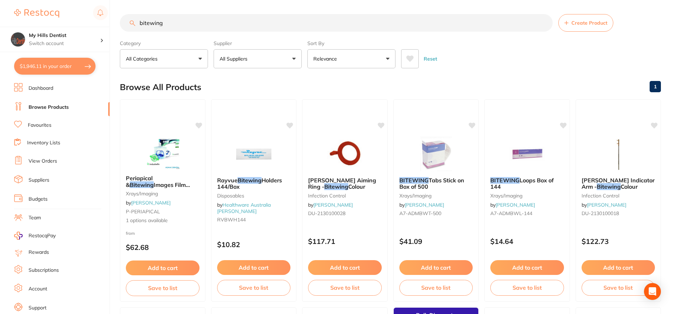
scroll to position [0, 0]
drag, startPoint x: 193, startPoint y: 26, endPoint x: 111, endPoint y: 30, distance: 81.8
click at [112, 30] on div "$1,946.11 My Hills Dentist Switch account My Hills Dentist $1,946.11 in your or…" at bounding box center [337, 157] width 675 height 314
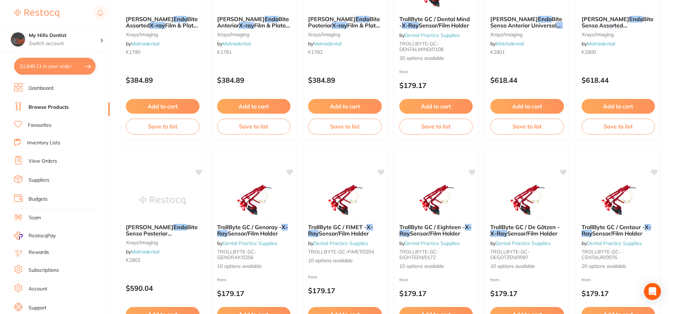
scroll to position [0, 0]
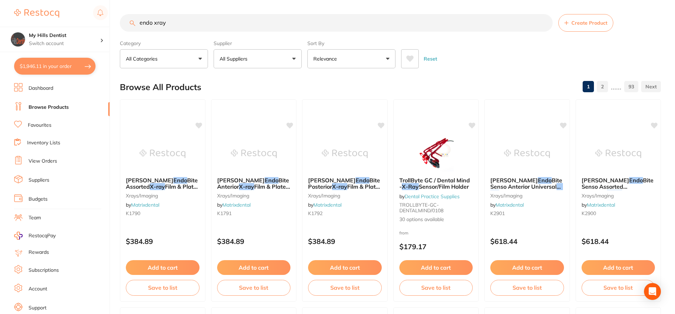
click at [292, 27] on input "endo xray" at bounding box center [336, 23] width 433 height 18
drag, startPoint x: 196, startPoint y: 24, endPoint x: 104, endPoint y: 31, distance: 93.0
click at [104, 31] on div "$1,946.11 My Hills Dentist Switch account My Hills Dentist $1,946.11 in your or…" at bounding box center [337, 157] width 675 height 314
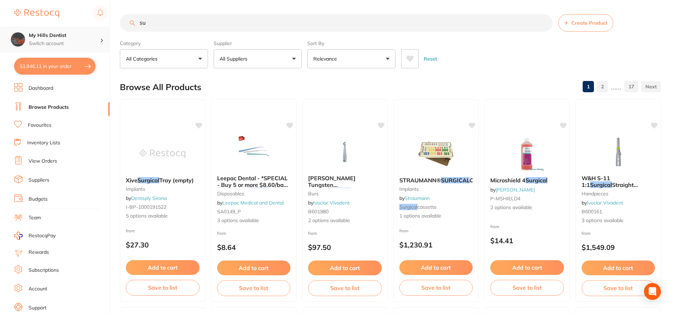
type input "s"
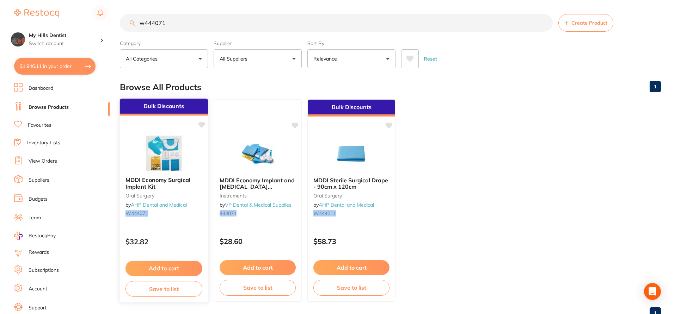
type input "w444071"
click at [149, 270] on button "Add to cart" at bounding box center [163, 268] width 77 height 15
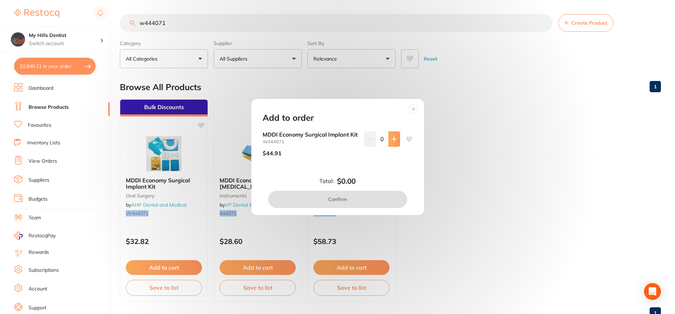
click at [391, 136] on icon at bounding box center [394, 139] width 6 height 6
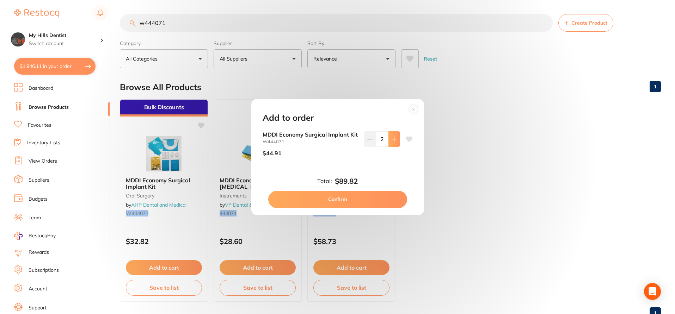
click at [391, 136] on icon at bounding box center [394, 139] width 6 height 6
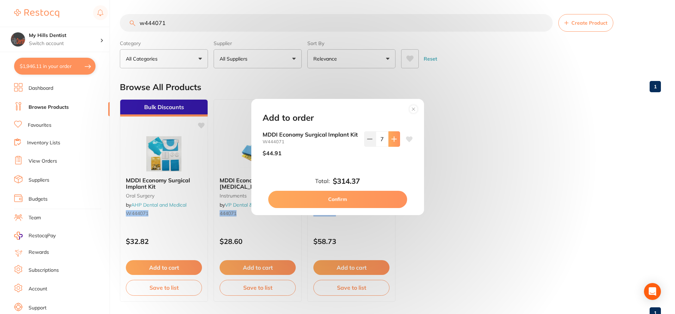
click at [391, 136] on icon at bounding box center [394, 139] width 6 height 6
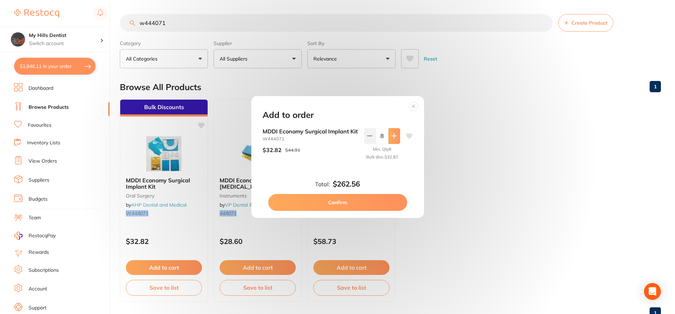
click at [391, 134] on icon at bounding box center [394, 136] width 6 height 6
type input "10"
click at [356, 202] on button "Confirm" at bounding box center [337, 202] width 139 height 17
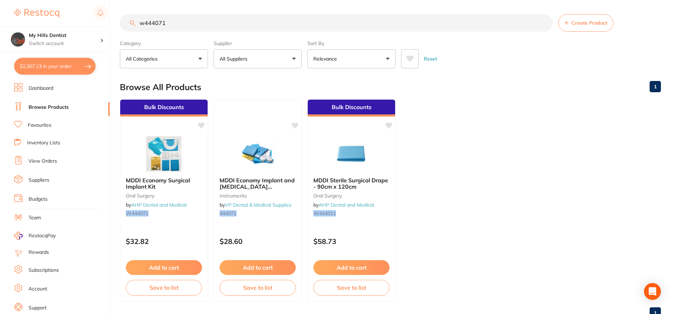
drag, startPoint x: 184, startPoint y: 20, endPoint x: 57, endPoint y: 24, distance: 126.9
click at [57, 24] on div "$2,307.13 My Hills Dentist Switch account My Hills Dentist $2,307.13 in your or…" at bounding box center [337, 157] width 675 height 314
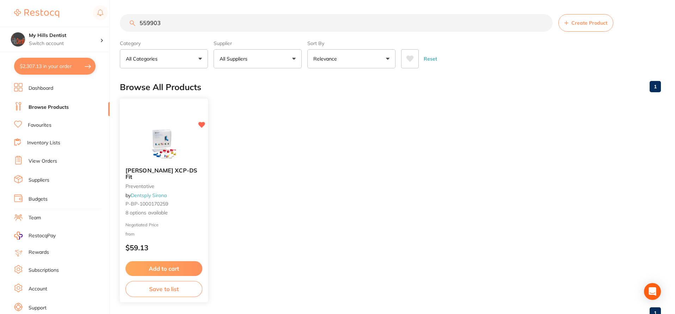
type input "559903"
click at [147, 212] on span "8 options available" at bounding box center [163, 213] width 77 height 7
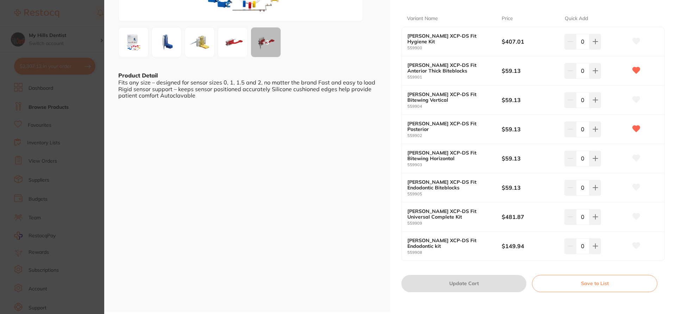
scroll to position [141, 0]
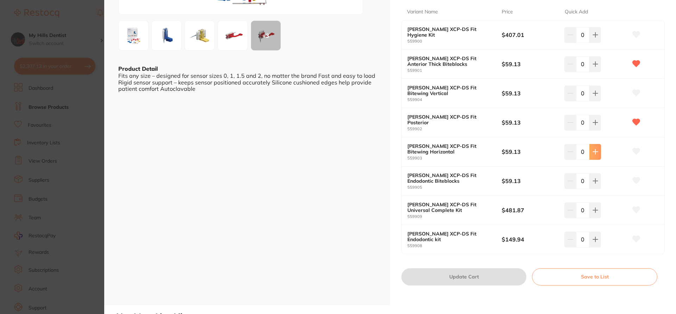
click at [593, 153] on icon at bounding box center [596, 152] width 6 height 6
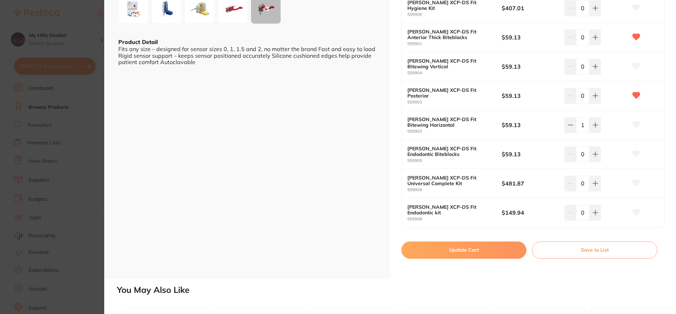
scroll to position [176, 0]
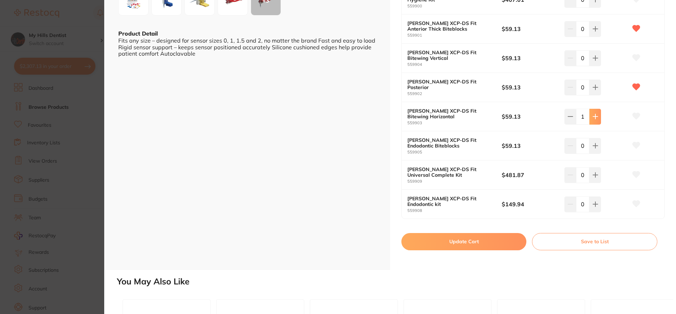
click at [593, 118] on icon at bounding box center [596, 117] width 6 height 6
type input "2"
click at [597, 204] on icon at bounding box center [595, 204] width 5 height 5
type input "1"
click at [492, 241] on button "Update Cart" at bounding box center [464, 241] width 125 height 17
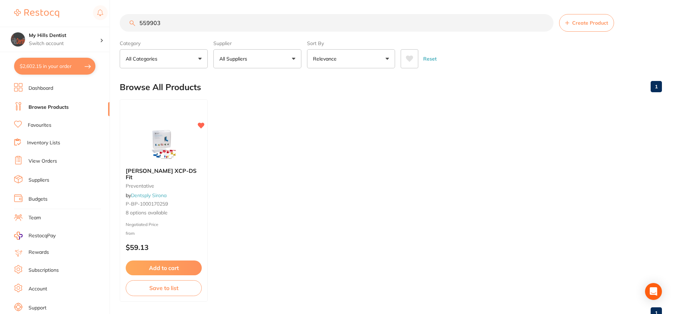
checkbox input "false"
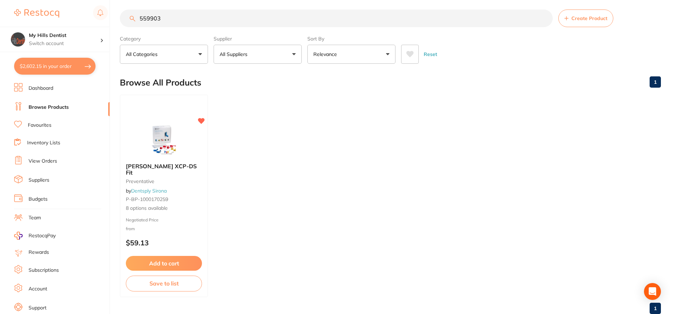
drag, startPoint x: 180, startPoint y: 17, endPoint x: 111, endPoint y: 20, distance: 68.8
click at [111, 20] on div "$2,602.15 My Hills Dentist Switch account My Hills Dentist $2,602.15 in your or…" at bounding box center [337, 152] width 675 height 314
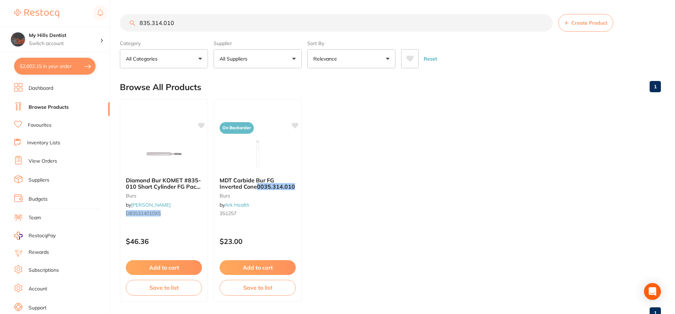
drag, startPoint x: 177, startPoint y: 23, endPoint x: 141, endPoint y: 24, distance: 35.6
click at [136, 23] on input "835.314.010" at bounding box center [336, 23] width 433 height 18
click at [203, 23] on input "835.314.010" at bounding box center [336, 23] width 433 height 18
click at [163, 24] on input "835.314.010" at bounding box center [336, 23] width 433 height 18
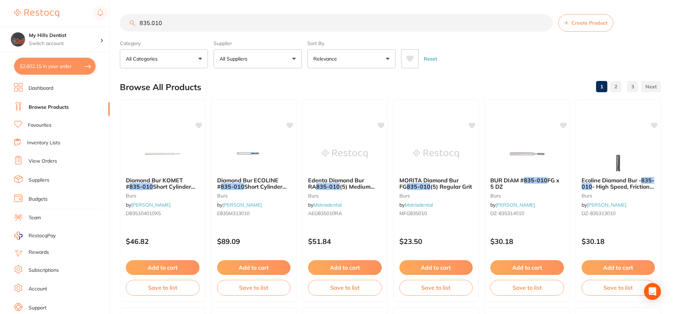
type input "835.010"
click at [294, 57] on button "All Suppliers" at bounding box center [257, 58] width 88 height 19
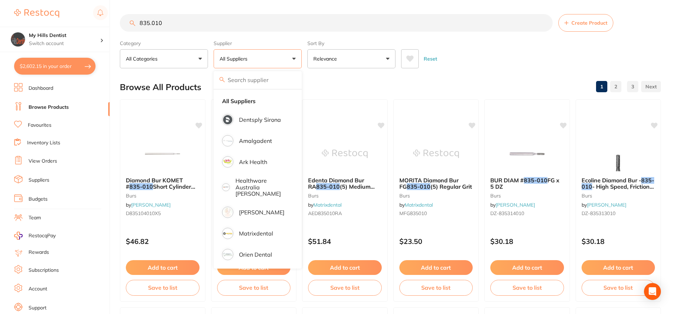
click at [339, 62] on p "Relevance" at bounding box center [326, 58] width 26 height 7
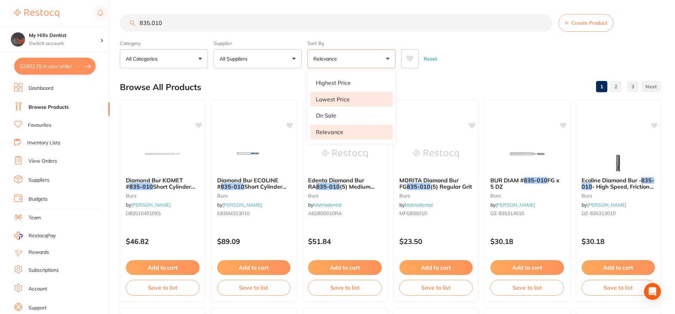
click at [333, 99] on p "Lowest Price" at bounding box center [333, 99] width 34 height 6
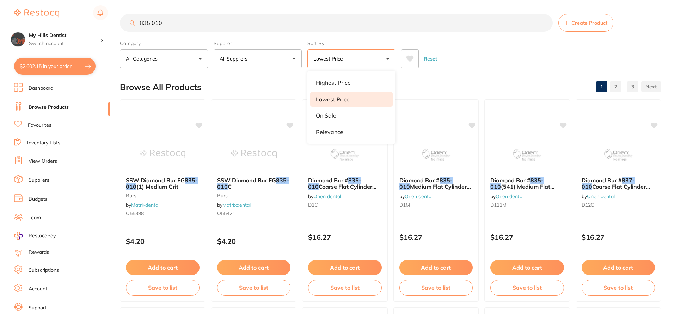
click at [386, 60] on button "Lowest Price" at bounding box center [351, 58] width 88 height 19
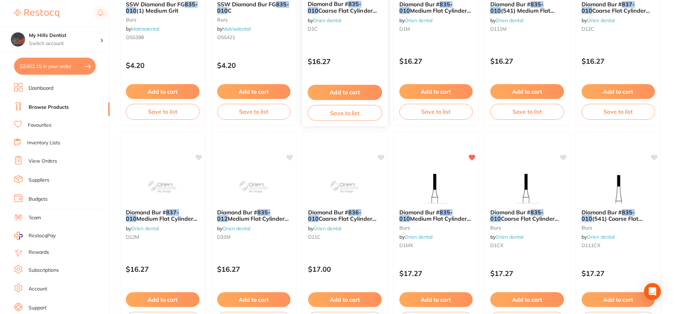
scroll to position [211, 0]
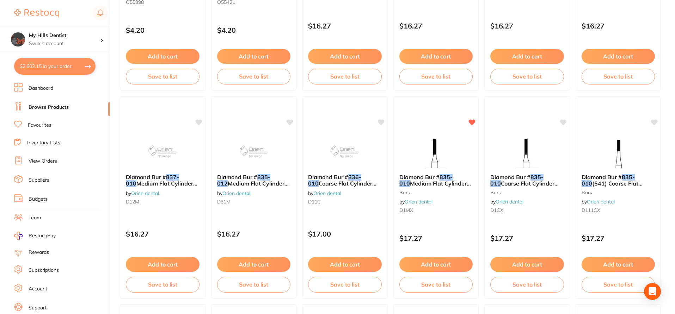
click at [420, 183] on span "Medium Flat Cylinder FG, Pack 6" at bounding box center [435, 186] width 72 height 13
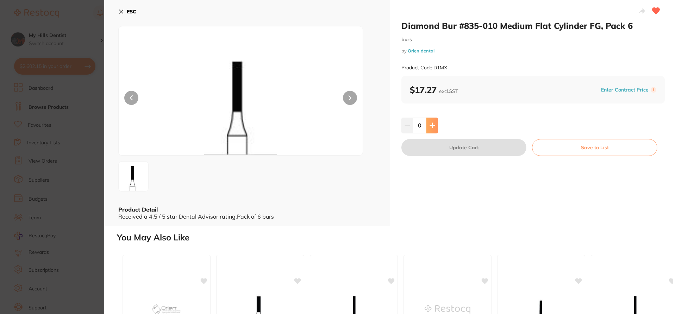
click at [431, 129] on button at bounding box center [433, 126] width 12 height 16
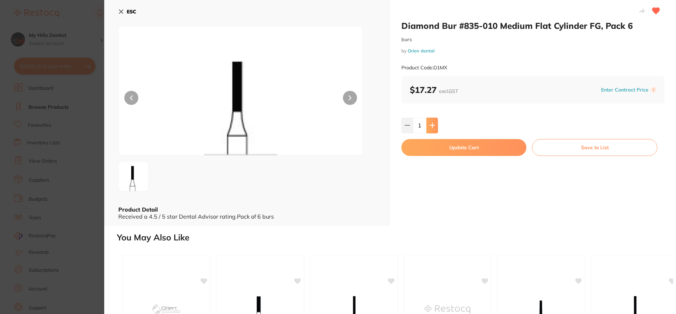
click at [431, 129] on button at bounding box center [433, 126] width 12 height 16
type input "3"
click at [439, 151] on button "Update Cart" at bounding box center [464, 147] width 125 height 17
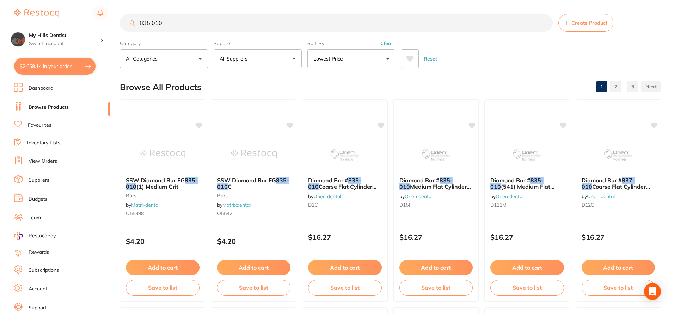
click at [177, 22] on input "835.010" at bounding box center [336, 23] width 433 height 18
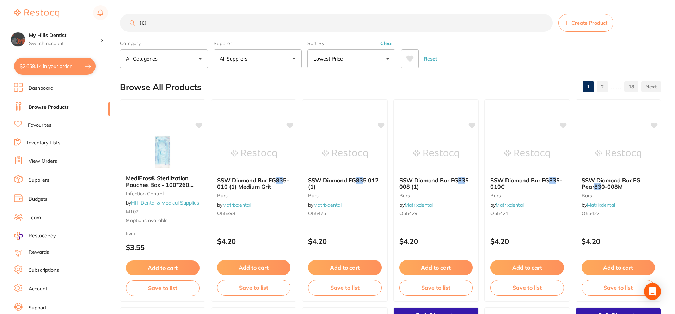
type input "8"
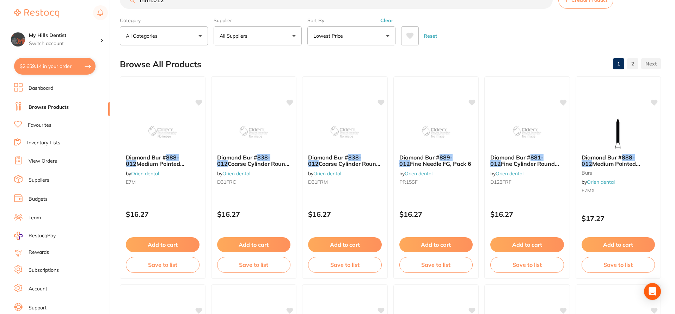
scroll to position [35, 0]
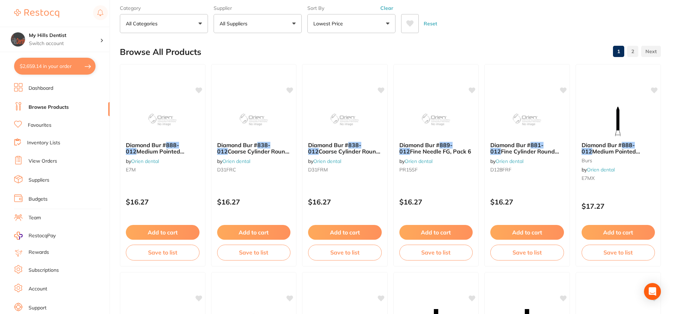
drag, startPoint x: 423, startPoint y: 151, endPoint x: 407, endPoint y: 128, distance: 29.0
click at [423, 151] on span "Fine Needle FG, Pack 6" at bounding box center [440, 151] width 61 height 7
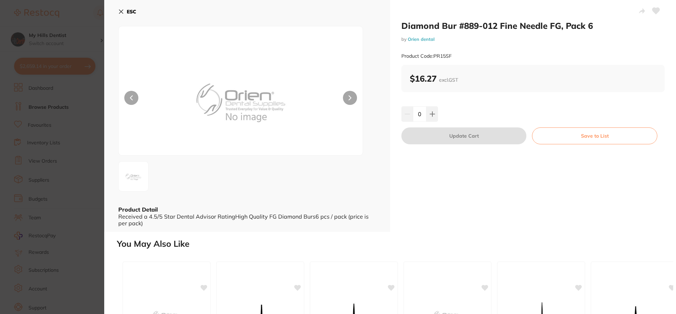
click at [134, 9] on b "ESC" at bounding box center [132, 11] width 10 height 6
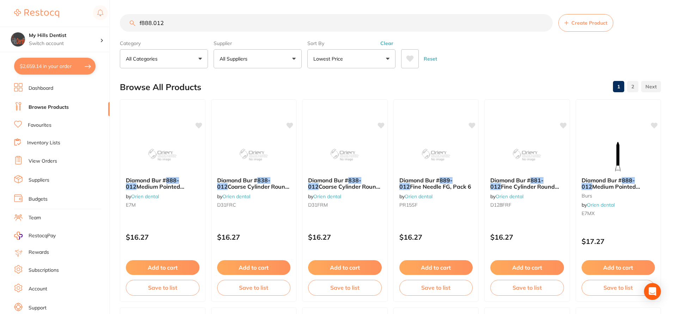
drag, startPoint x: 197, startPoint y: 18, endPoint x: 65, endPoint y: 24, distance: 132.3
click at [65, 24] on div "$2,659.14 My Hills Dentist Switch account My Hills Dentist $2,659.14 in your or…" at bounding box center [337, 157] width 675 height 314
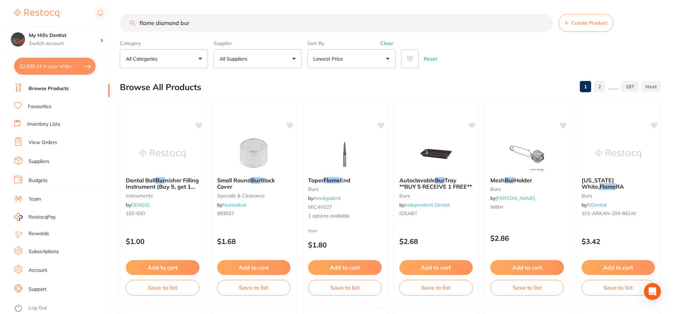
click at [142, 67] on button "All Categories" at bounding box center [164, 58] width 88 height 19
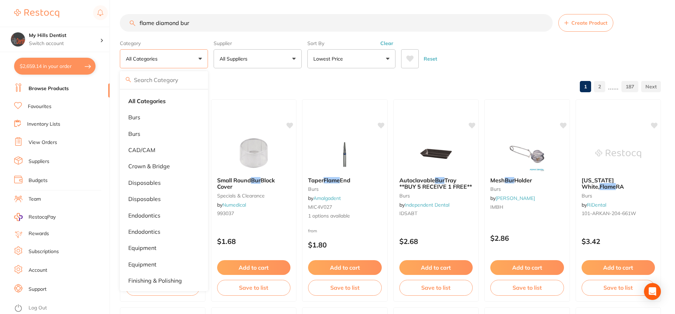
click at [147, 64] on button "All Categories" at bounding box center [164, 58] width 88 height 19
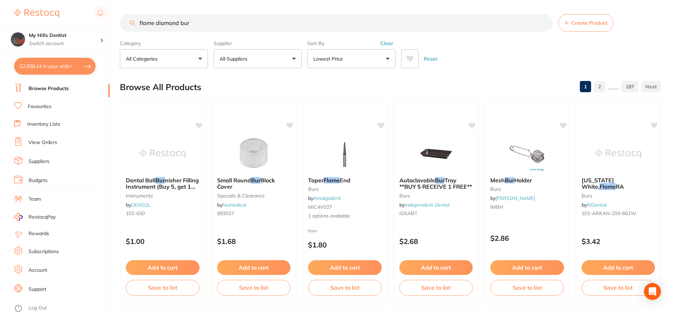
click at [147, 64] on button "All Categories" at bounding box center [164, 58] width 88 height 19
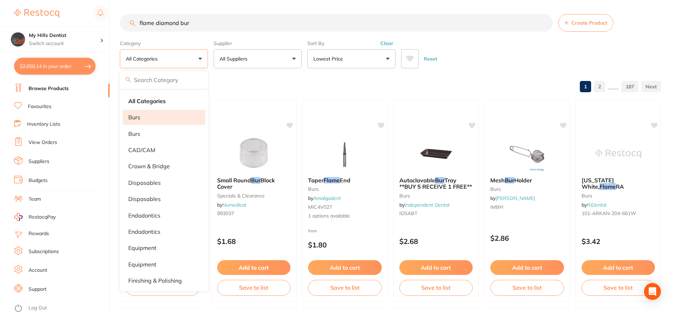
click at [146, 113] on li "burs" at bounding box center [164, 117] width 82 height 15
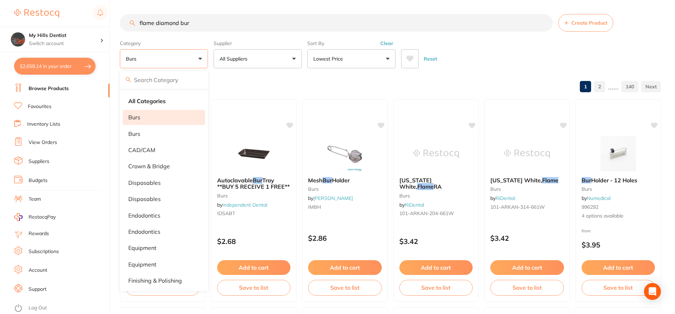
click at [201, 63] on button "burs" at bounding box center [164, 58] width 88 height 19
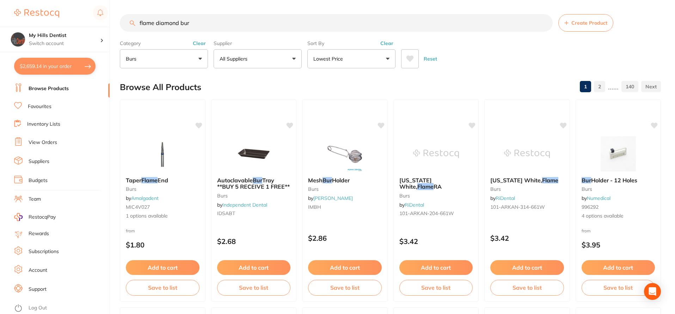
click at [366, 52] on button "Lowest Price" at bounding box center [351, 58] width 88 height 19
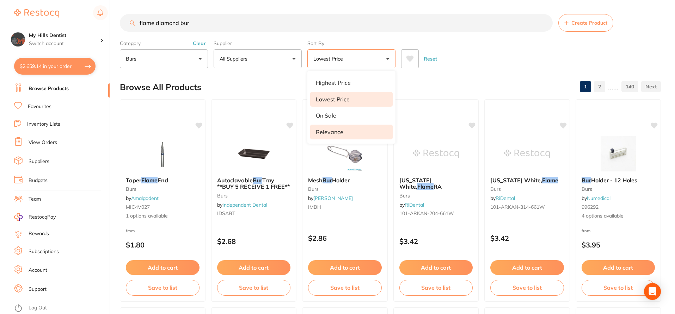
click at [359, 133] on li "Relevance" at bounding box center [351, 132] width 82 height 15
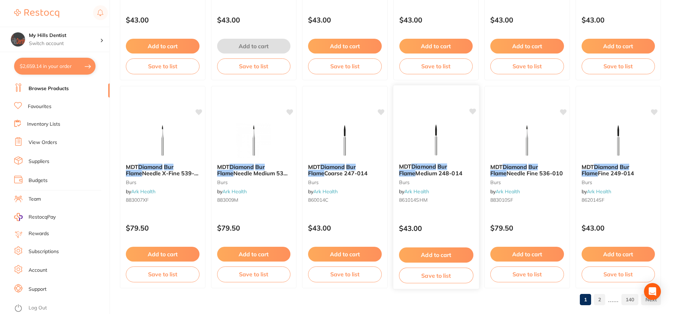
scroll to position [1690, 0]
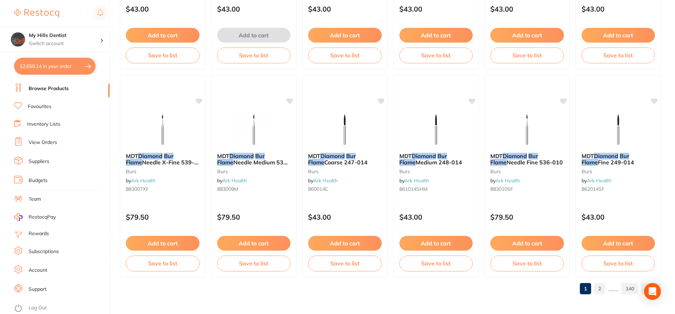
click at [598, 292] on link "2" at bounding box center [599, 289] width 11 height 14
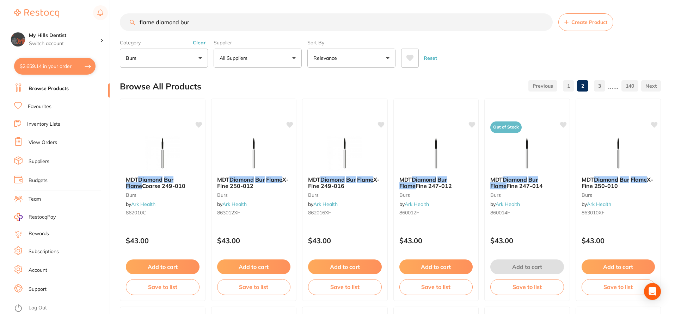
scroll to position [0, 0]
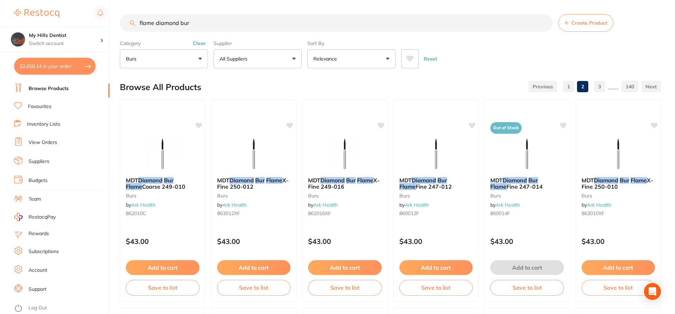
click at [154, 21] on input "flame diamond bur" at bounding box center [336, 23] width 433 height 18
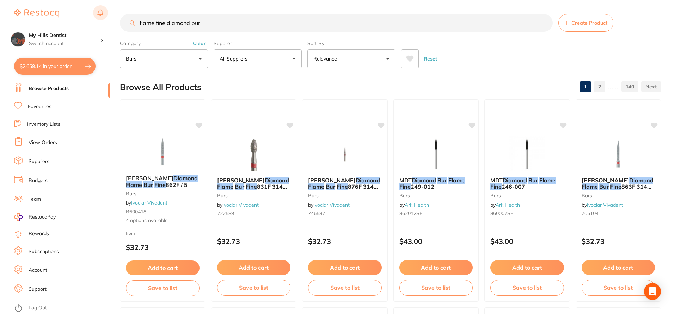
drag, startPoint x: 225, startPoint y: 29, endPoint x: 102, endPoint y: 18, distance: 123.8
click at [103, 19] on div "$2,659.14 My Hills Dentist Switch account My Hills Dentist $2,659.14 in your or…" at bounding box center [337, 157] width 675 height 314
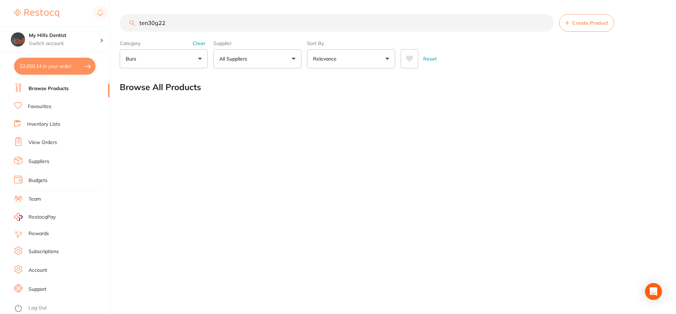
click at [186, 23] on input "ten30g22" at bounding box center [337, 23] width 434 height 18
type input "ten30g2"
click at [196, 43] on button "Clear" at bounding box center [199, 43] width 17 height 6
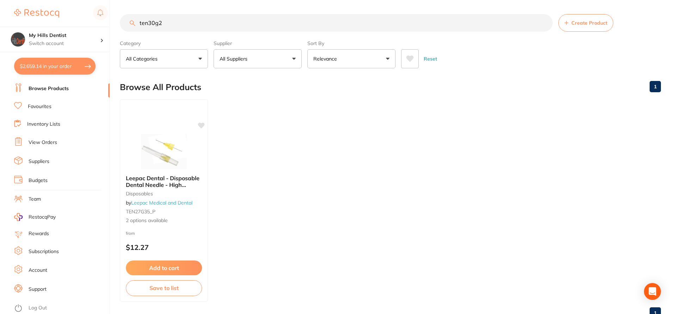
click at [171, 25] on input "ten30g2" at bounding box center [336, 23] width 433 height 18
click at [136, 222] on span "2 options available" at bounding box center [163, 220] width 77 height 7
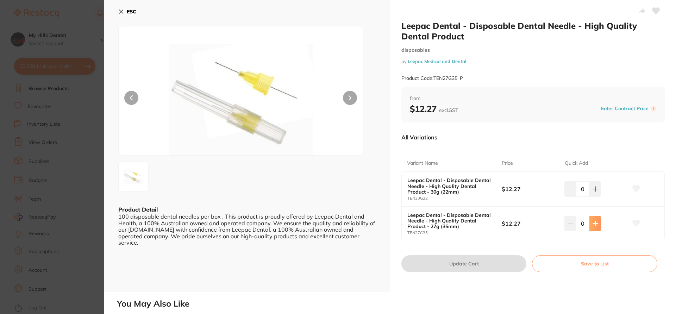
click at [593, 226] on icon at bounding box center [596, 224] width 6 height 6
type input "1"
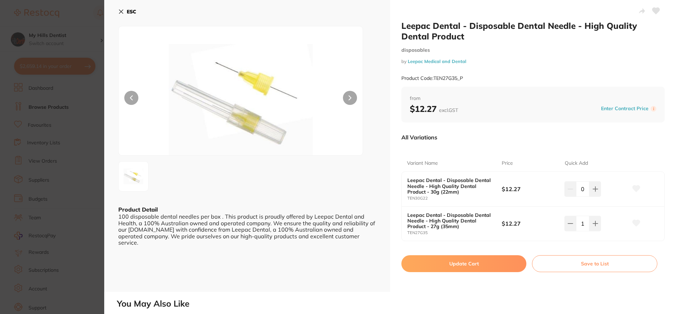
scroll to position [106, 0]
click at [596, 224] on icon at bounding box center [595, 224] width 5 height 5
click at [595, 224] on icon at bounding box center [595, 224] width 5 height 5
type input "3"
click at [462, 265] on button "Update Cart" at bounding box center [464, 263] width 125 height 17
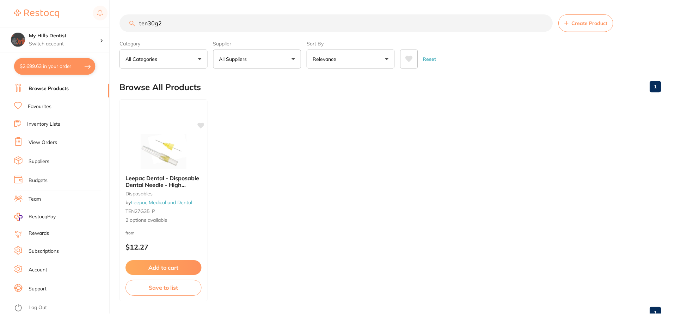
scroll to position [0, 0]
drag, startPoint x: 222, startPoint y: 20, endPoint x: 119, endPoint y: 18, distance: 103.6
click at [119, 18] on div "$2,699.63 My Hills Dentist Switch account My Hills Dentist $2,699.63 in your or…" at bounding box center [337, 157] width 675 height 314
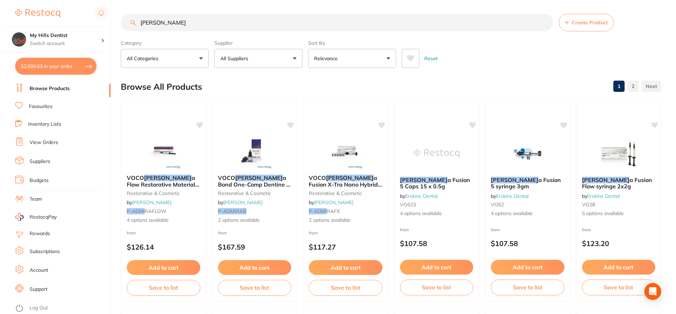
scroll to position [0, 0]
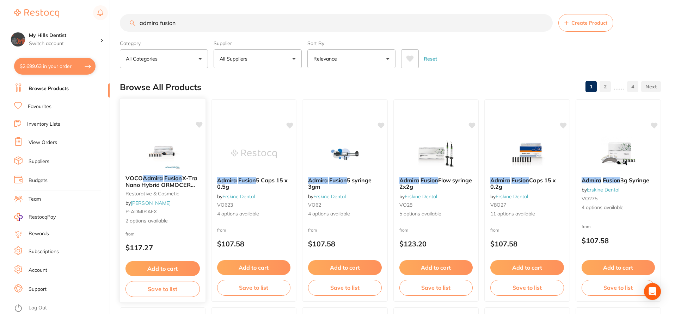
type input "admira fusion"
drag, startPoint x: 157, startPoint y: 222, endPoint x: 174, endPoint y: 184, distance: 41.8
click at [157, 222] on span "2 options available" at bounding box center [163, 220] width 74 height 7
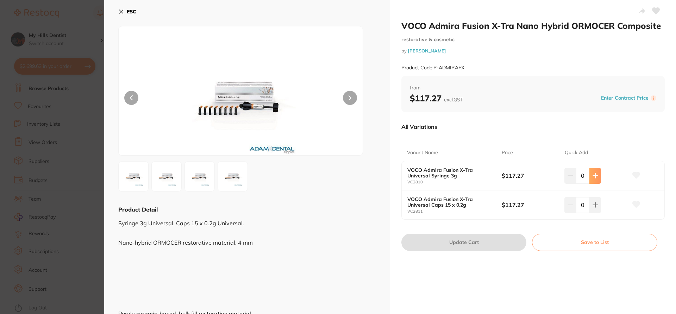
click at [593, 174] on icon at bounding box center [596, 176] width 6 height 6
type input "1"
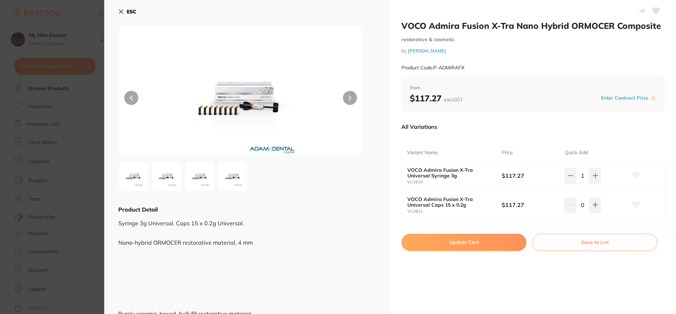
click at [482, 243] on button "Update Cart" at bounding box center [464, 242] width 125 height 17
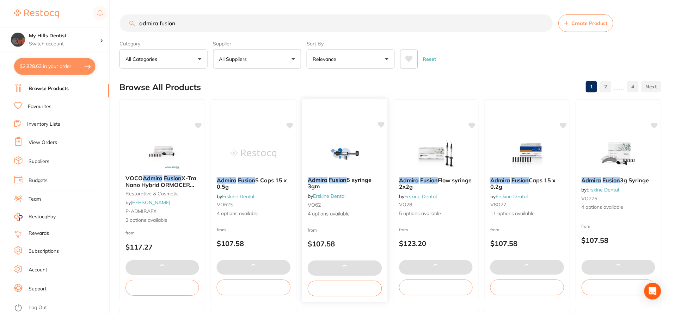
scroll to position [0, 0]
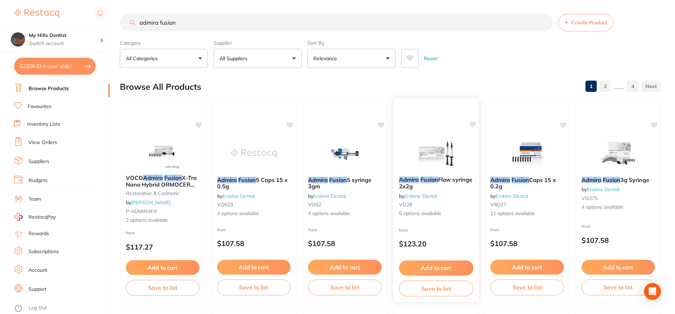
click at [428, 186] on span "Flow syringe 2x2g" at bounding box center [434, 183] width 73 height 14
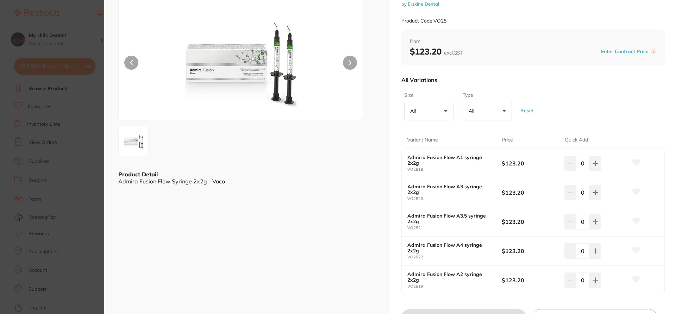
scroll to position [70, 0]
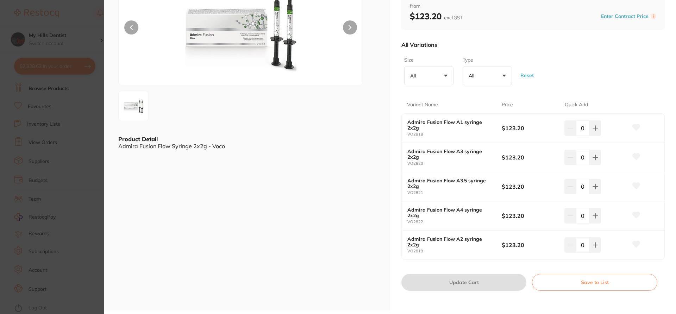
click at [604, 244] on div "0" at bounding box center [596, 245] width 63 height 16
click at [596, 244] on icon at bounding box center [596, 245] width 6 height 6
type input "1"
click at [460, 283] on button "Update Cart" at bounding box center [464, 282] width 125 height 17
checkbox input "false"
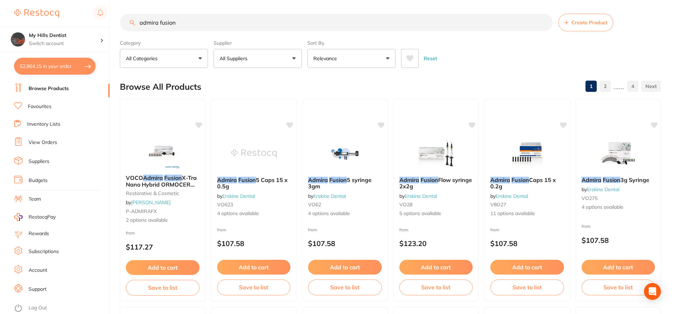
scroll to position [0, 0]
drag, startPoint x: 184, startPoint y: 27, endPoint x: 85, endPoint y: 27, distance: 99.4
click at [85, 27] on div "$2,964.15 My Hills Dentist Switch account My Hills Dentist $2,964.15 in your or…" at bounding box center [337, 157] width 675 height 314
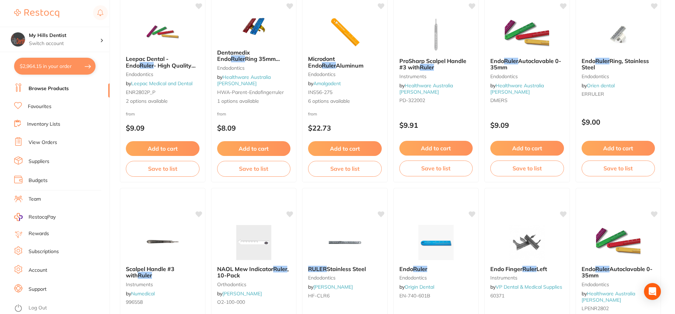
scroll to position [35, 0]
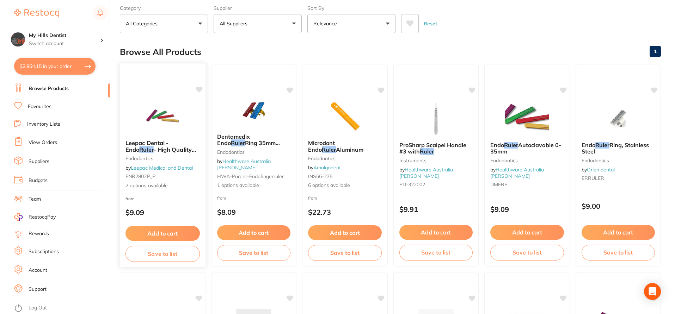
click at [144, 149] on span "- High Quality Dental Product" at bounding box center [160, 153] width 70 height 14
click at [150, 186] on section at bounding box center [337, 157] width 675 height 314
drag, startPoint x: 164, startPoint y: 143, endPoint x: 286, endPoint y: 173, distance: 125.9
click at [164, 143] on span "Leepac Dental - Endo" at bounding box center [147, 146] width 43 height 13
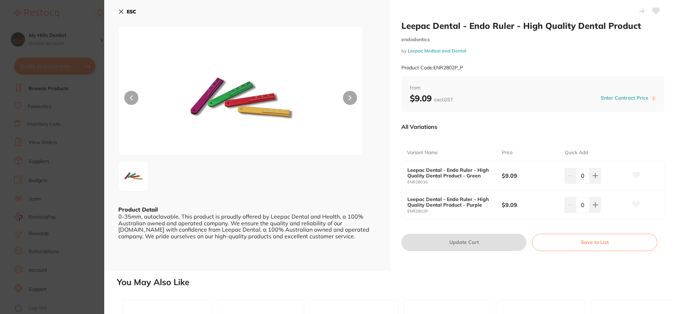
click at [125, 10] on button "ESC" at bounding box center [127, 12] width 18 height 12
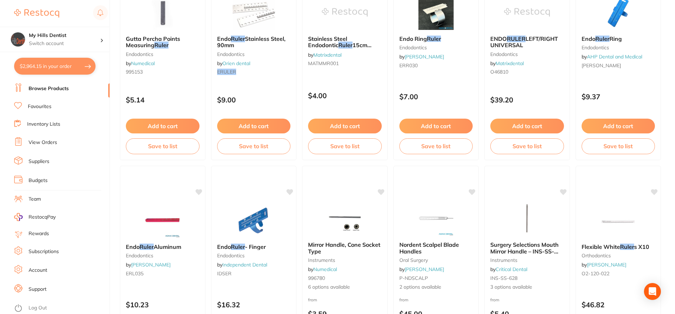
scroll to position [881, 0]
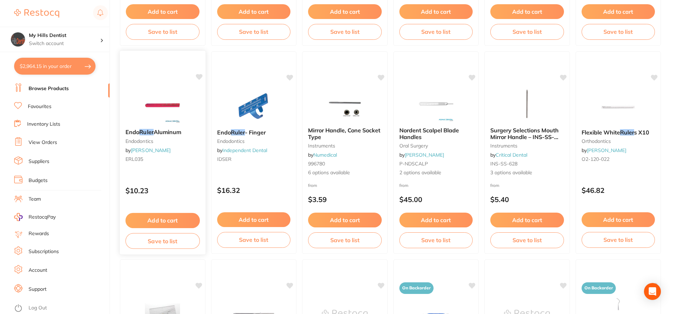
click at [130, 129] on span "Endo" at bounding box center [132, 132] width 14 height 7
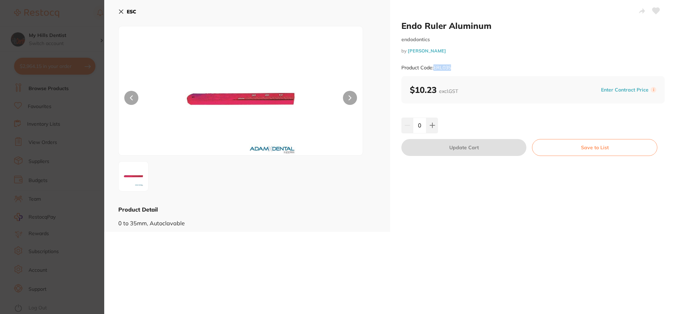
drag, startPoint x: 452, startPoint y: 65, endPoint x: 435, endPoint y: 67, distance: 17.4
click at [435, 67] on div "Product Code: ERL035" at bounding box center [534, 67] width 264 height 17
copy small "ERL035"
click at [122, 11] on icon at bounding box center [121, 12] width 4 height 4
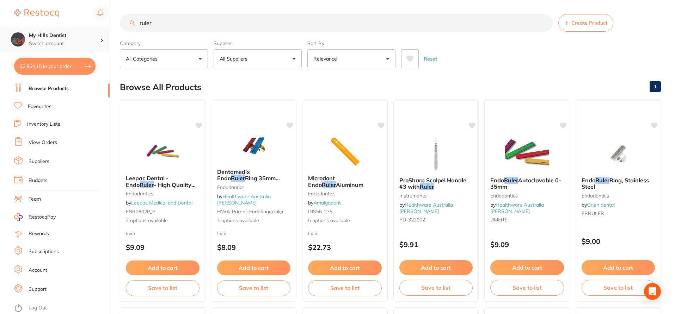
scroll to position [0, 0]
drag, startPoint x: 176, startPoint y: 21, endPoint x: 82, endPoint y: 35, distance: 94.7
click at [82, 35] on div "$2,964.15 My Hills Dentist Switch account My Hills Dentist $2,964.15 in your or…" at bounding box center [337, 157] width 675 height 314
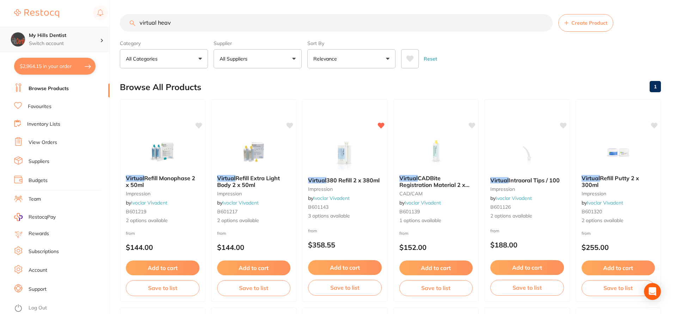
type input "virtual heavy"
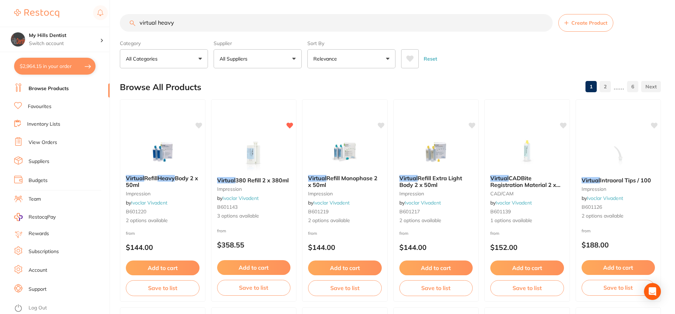
scroll to position [0, 0]
drag, startPoint x: 184, startPoint y: 27, endPoint x: 93, endPoint y: 25, distance: 91.3
click at [93, 25] on div "$2,964.15 My Hills Dentist Switch account My Hills Dentist $2,964.15 in your or…" at bounding box center [337, 157] width 675 height 314
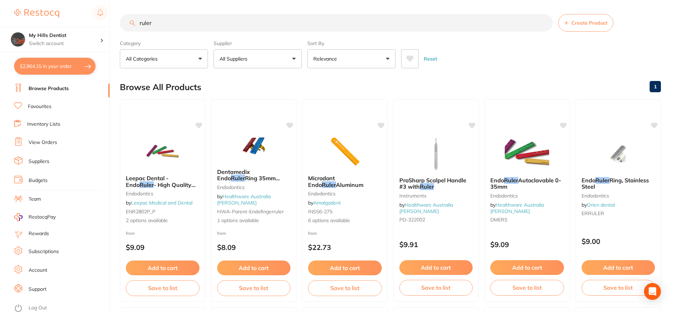
click at [182, 25] on input "ruler" at bounding box center [336, 23] width 433 height 18
drag, startPoint x: 198, startPoint y: 24, endPoint x: 97, endPoint y: 20, distance: 101.2
click at [97, 20] on div "$2,964.15 My Hills Dentist Switch account My Hills Dentist $2,964.15 in your or…" at bounding box center [337, 157] width 675 height 314
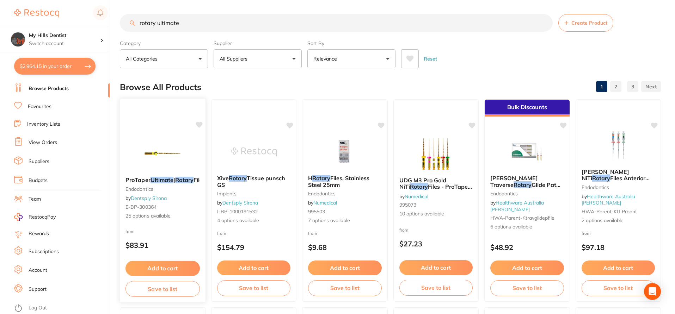
type input "rotary ultimate"
click at [149, 220] on span "25 options available" at bounding box center [162, 216] width 74 height 7
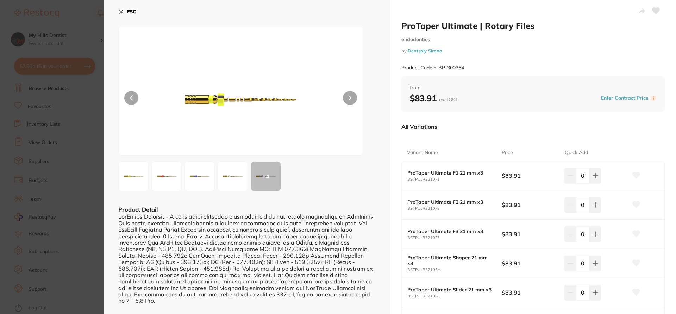
click at [77, 23] on section "ProTaper Ultimate | Rotary Files endodontics by Dentsply Sirona Product Code: E…" at bounding box center [338, 157] width 676 height 314
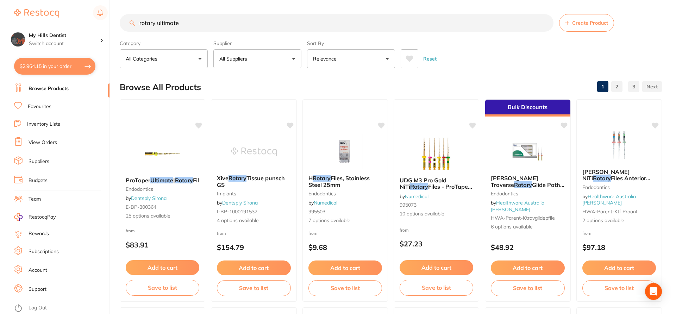
click at [40, 66] on button "$2,964.15 in your order" at bounding box center [54, 66] width 81 height 17
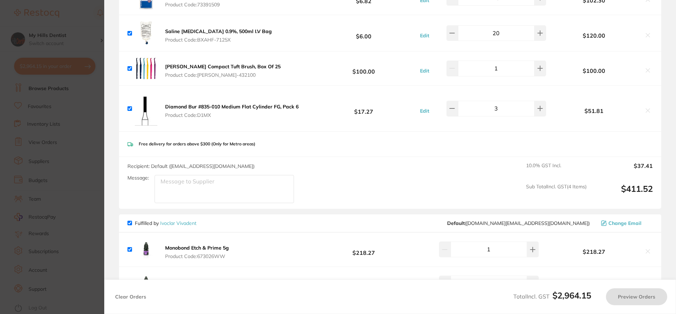
checkbox input "true"
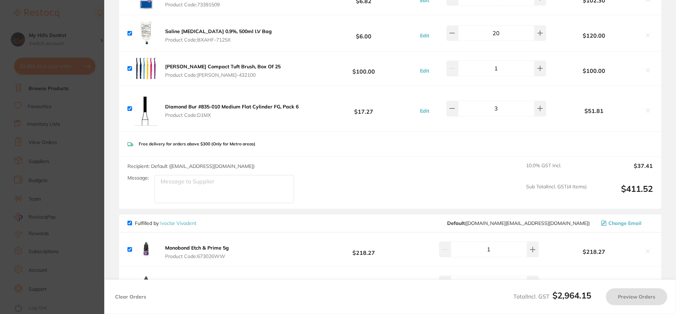
checkbox input "true"
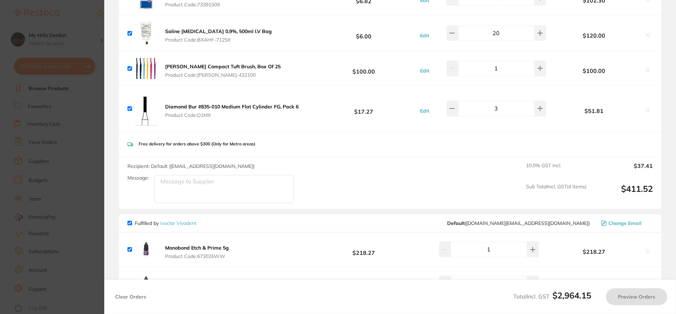
checkbox input "true"
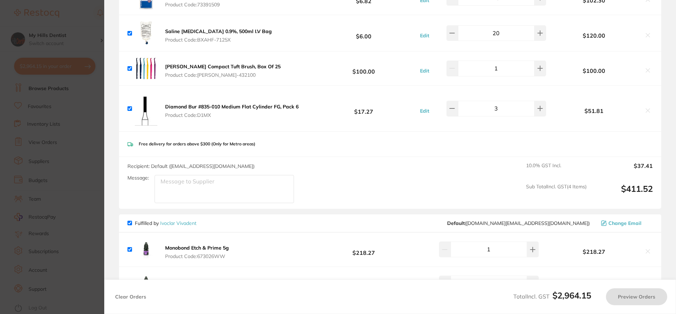
checkbox input "true"
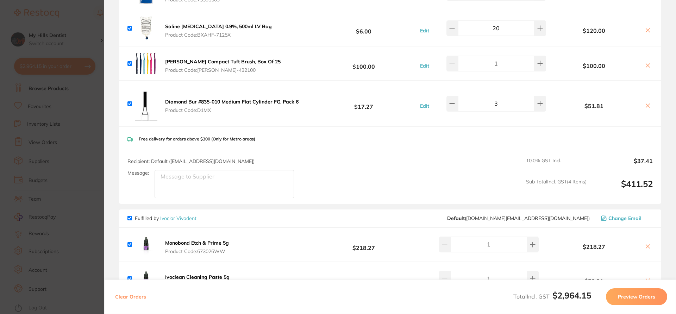
scroll to position [35, 0]
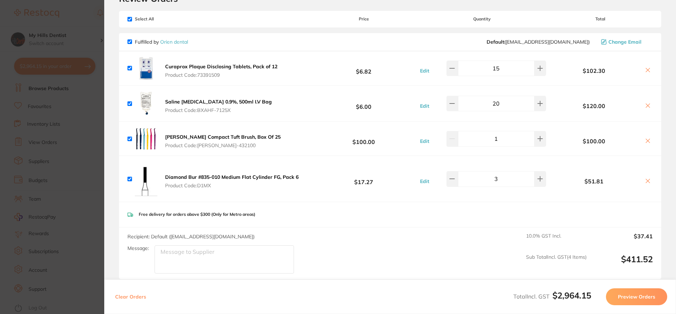
click at [646, 180] on icon at bounding box center [648, 181] width 4 height 4
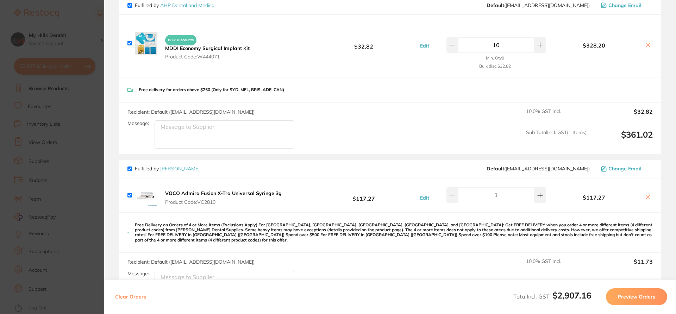
scroll to position [493, 0]
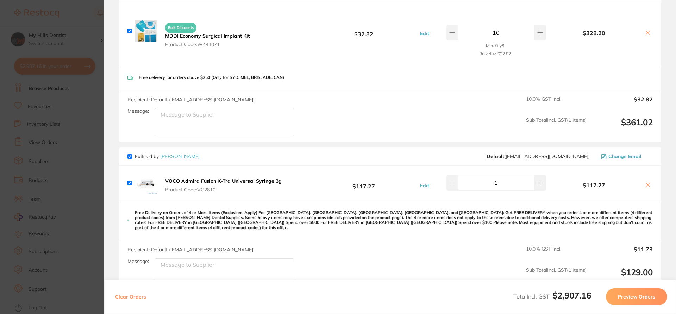
drag, startPoint x: 218, startPoint y: 190, endPoint x: 230, endPoint y: 120, distance: 70.8
click at [199, 189] on span "Product Code: VC2810" at bounding box center [223, 190] width 117 height 6
click at [199, 189] on section at bounding box center [338, 157] width 676 height 314
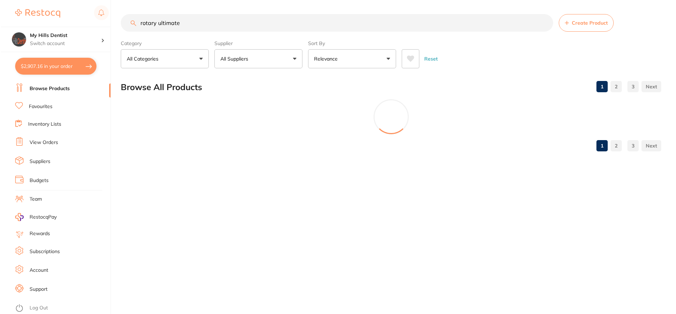
scroll to position [0, 0]
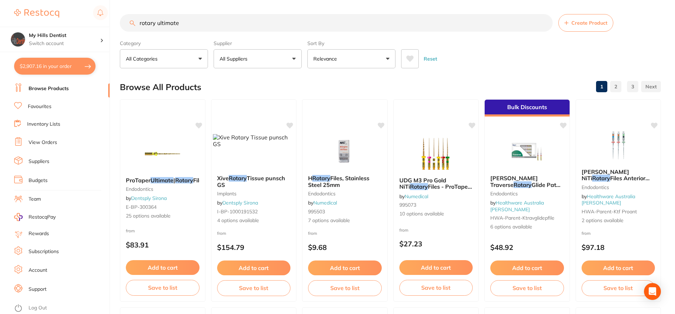
click at [47, 67] on button "$2,907.16 in your order" at bounding box center [54, 66] width 81 height 17
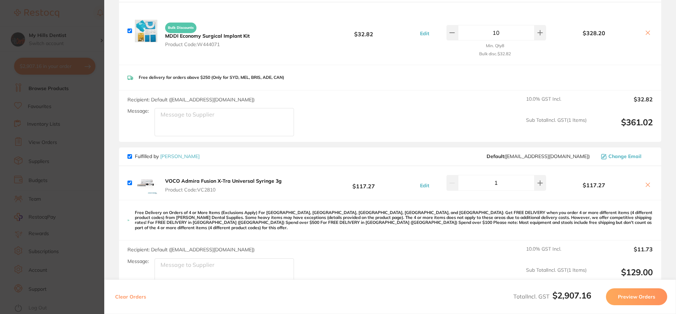
click at [645, 182] on icon at bounding box center [648, 185] width 6 height 6
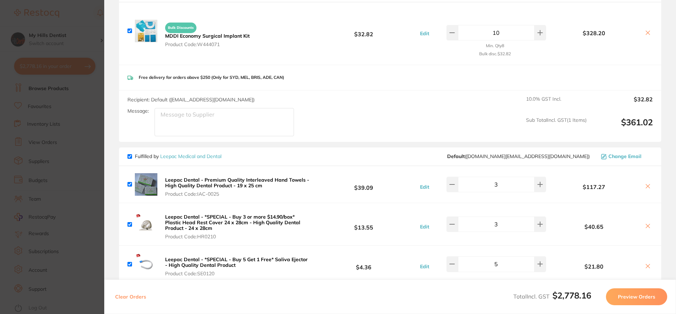
checkbox input "true"
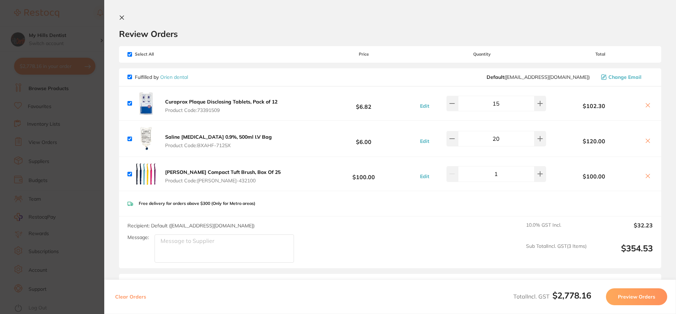
click at [78, 27] on section "Update RRP Set your pre negotiated price for this item. Item Agreed RRP (excl. …" at bounding box center [338, 157] width 676 height 314
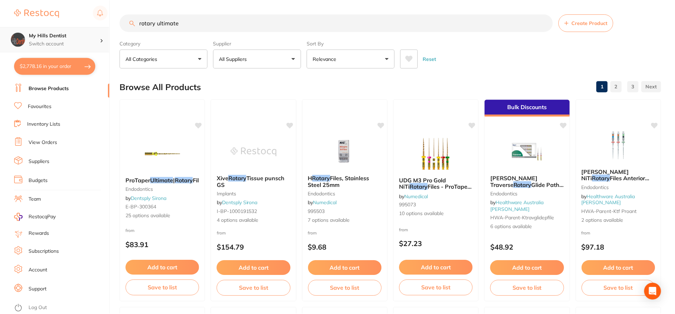
scroll to position [2, 0]
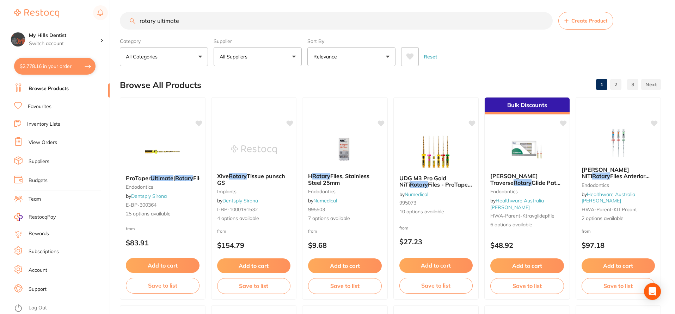
click at [193, 20] on input "rotary ultimate" at bounding box center [336, 21] width 433 height 18
drag, startPoint x: 180, startPoint y: 23, endPoint x: 131, endPoint y: 25, distance: 49.7
click at [131, 25] on input "rotary ultimate" at bounding box center [336, 21] width 433 height 18
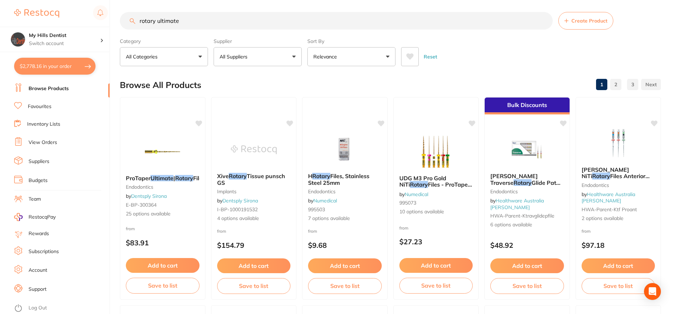
click at [115, 31] on div "$2,778.16 My Hills Dentist Switch account My Hills Dentist $2,778.16 in your or…" at bounding box center [337, 155] width 675 height 314
click at [152, 218] on span "25 options available" at bounding box center [162, 214] width 74 height 7
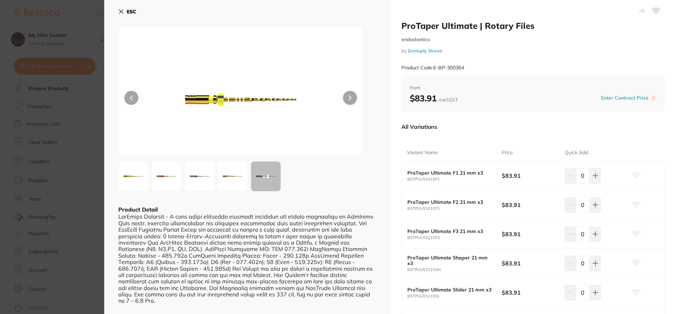
click at [81, 13] on section "ProTaper Ultimate | Rotary Files endodontics by Dentsply Sirona Product Code: E…" at bounding box center [338, 157] width 676 height 314
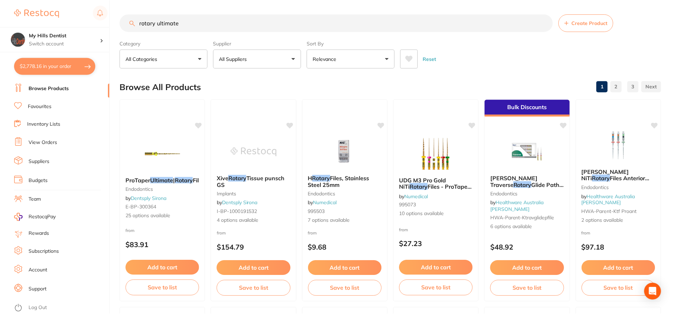
scroll to position [2, 0]
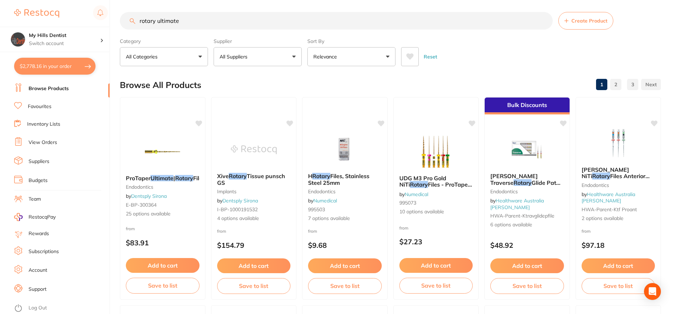
drag, startPoint x: 184, startPoint y: 23, endPoint x: 89, endPoint y: 23, distance: 94.8
click at [89, 23] on div "$2,778.16 My Hills Dentist Switch account My Hills Dentist $2,778.16 in your or…" at bounding box center [337, 155] width 675 height 314
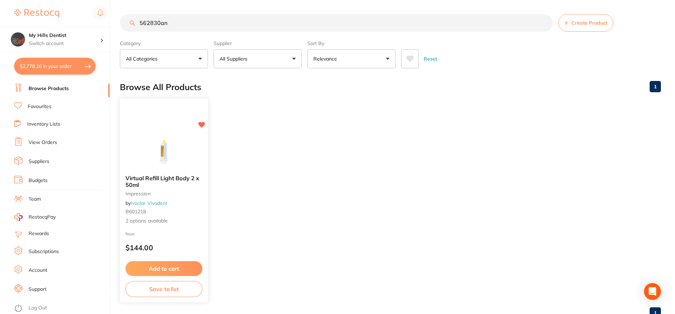
type input "562830an"
click at [174, 267] on button "Add to cart" at bounding box center [163, 268] width 77 height 15
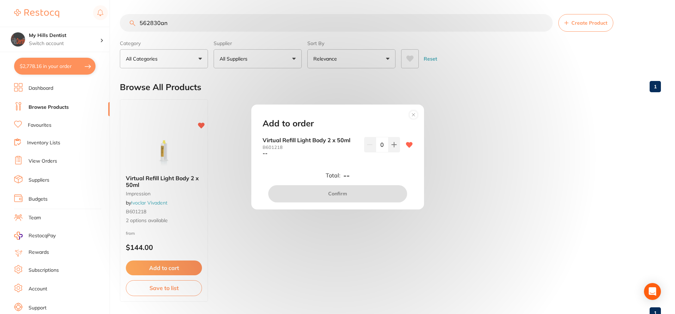
scroll to position [26, 0]
click at [391, 141] on button at bounding box center [394, 145] width 12 height 16
type input "1"
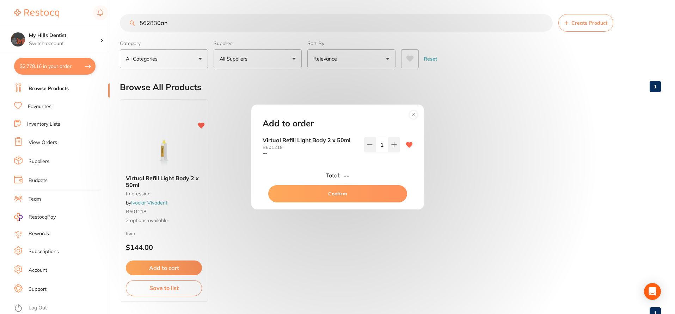
click at [367, 193] on button "Confirm" at bounding box center [337, 193] width 139 height 17
checkbox input "false"
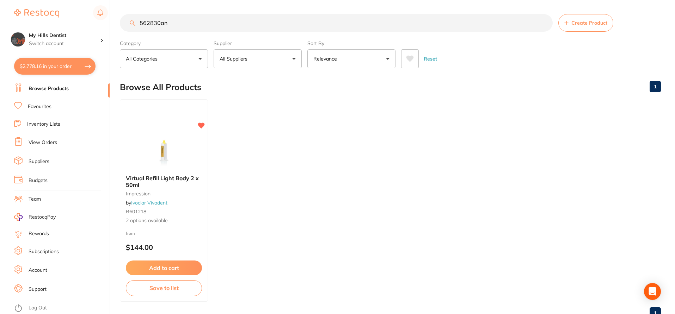
click at [187, 22] on input "562830an" at bounding box center [336, 23] width 433 height 18
drag, startPoint x: 185, startPoint y: 22, endPoint x: 92, endPoint y: 24, distance: 93.4
click at [92, 24] on div "$2,778.16 My Hills Dentist Switch account My Hills Dentist $2,778.16 in your or…" at bounding box center [337, 157] width 675 height 314
type input "594839"
click at [146, 217] on span "3 options available" at bounding box center [162, 216] width 74 height 7
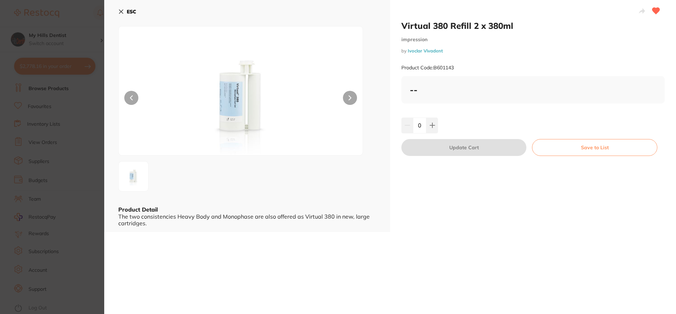
click at [423, 89] on div "--" at bounding box center [533, 90] width 247 height 11
click at [64, 26] on section "Virtual 380 Refill 2 x 380ml impression by Ivoclar Vivadent Product Code: B6011…" at bounding box center [338, 157] width 676 height 314
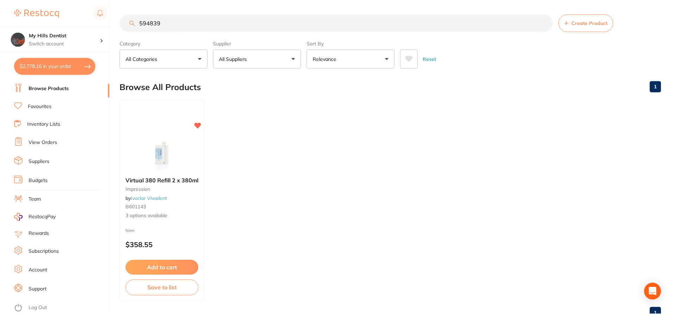
scroll to position [2, 0]
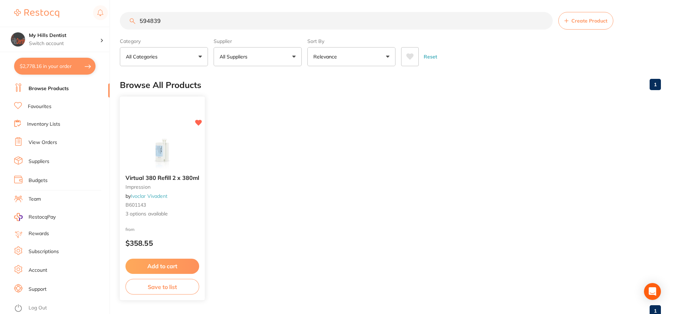
click at [184, 265] on button "Add to cart" at bounding box center [162, 266] width 74 height 15
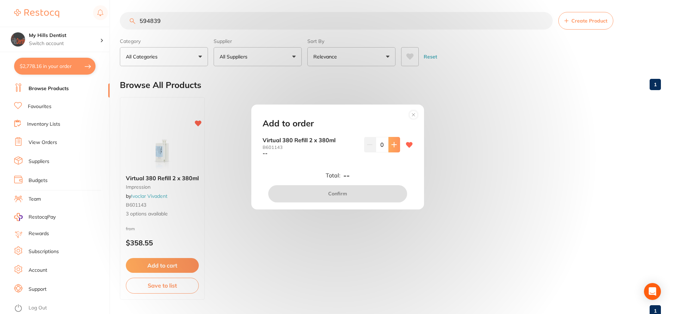
click at [391, 144] on icon at bounding box center [394, 145] width 6 height 6
type input "1"
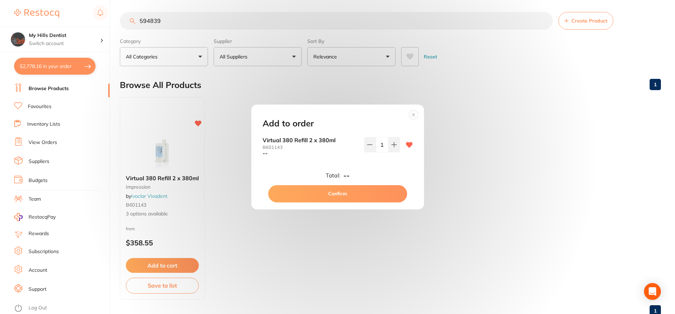
click at [358, 193] on button "Confirm" at bounding box center [337, 193] width 139 height 17
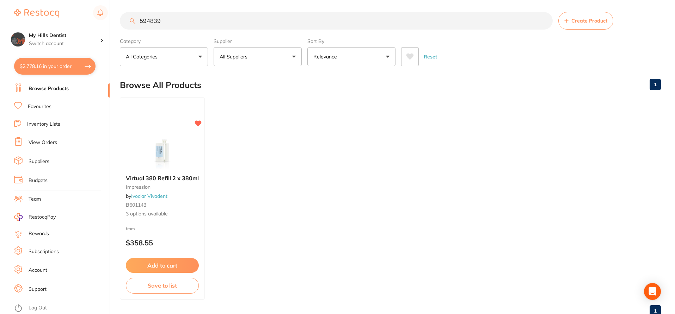
click at [37, 69] on button "$2,778.16 in your order" at bounding box center [54, 66] width 81 height 17
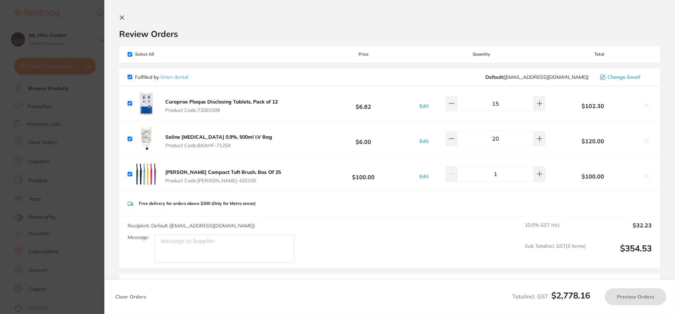
checkbox input "true"
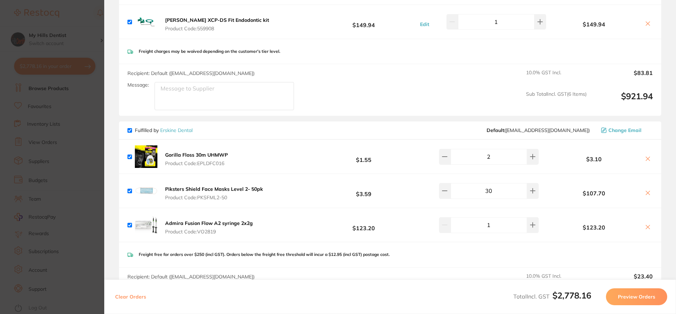
scroll to position [1233, 0]
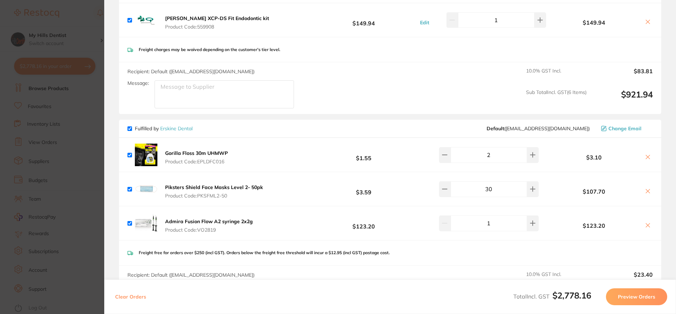
click at [95, 97] on section "Update RRP Set your pre negotiated price for this item. Item Agreed RRP (excl. …" at bounding box center [338, 157] width 676 height 314
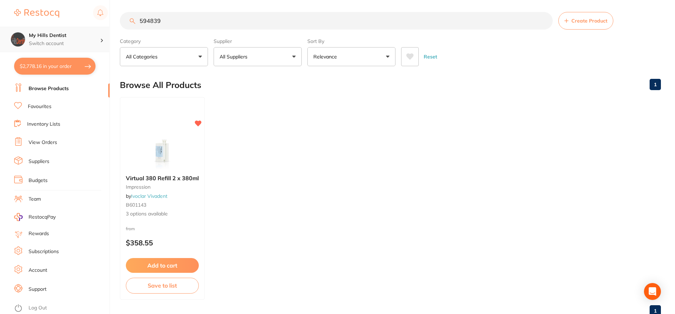
scroll to position [0, 0]
drag, startPoint x: 177, startPoint y: 23, endPoint x: 32, endPoint y: 39, distance: 146.4
click at [34, 39] on div "$2,778.16 My Hills Dentist Switch account My Hills Dentist $2,778.16 in your or…" at bounding box center [337, 155] width 675 height 314
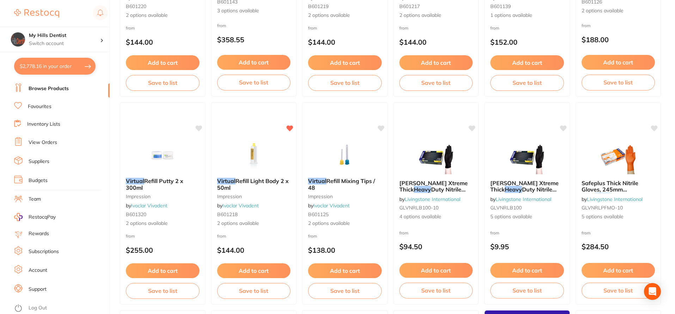
scroll to position [211, 0]
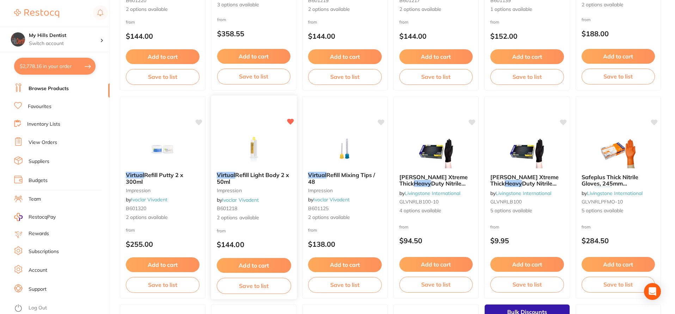
click at [246, 267] on button "Add to cart" at bounding box center [253, 265] width 74 height 15
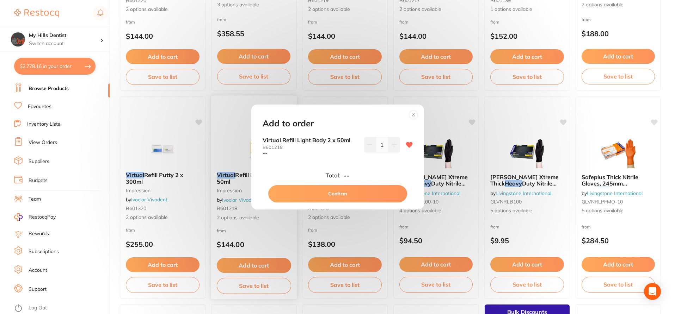
scroll to position [0, 0]
click at [362, 191] on button "Confirm" at bounding box center [337, 193] width 139 height 17
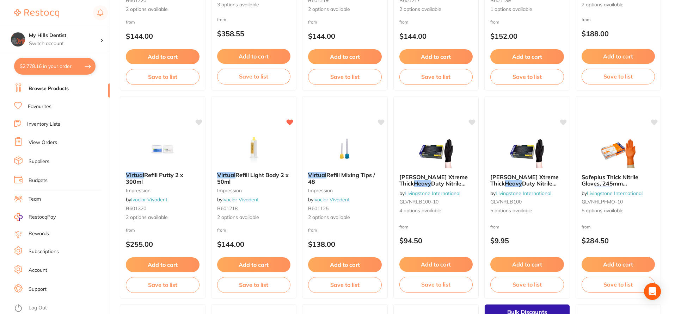
click at [52, 60] on button "$2,778.16 in your order" at bounding box center [54, 66] width 81 height 17
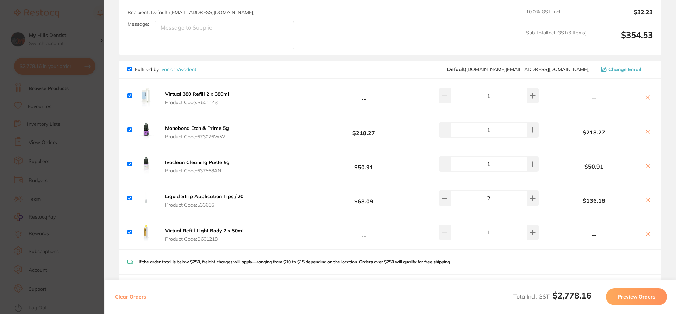
scroll to position [211, 0]
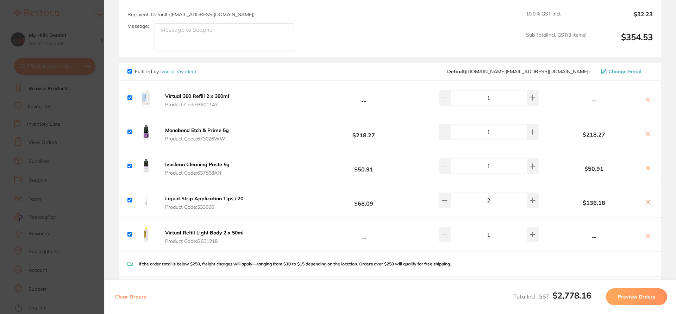
click at [78, 15] on section "Update RRP Set your pre negotiated price for this item. Item Agreed RRP (excl. …" at bounding box center [338, 157] width 676 height 314
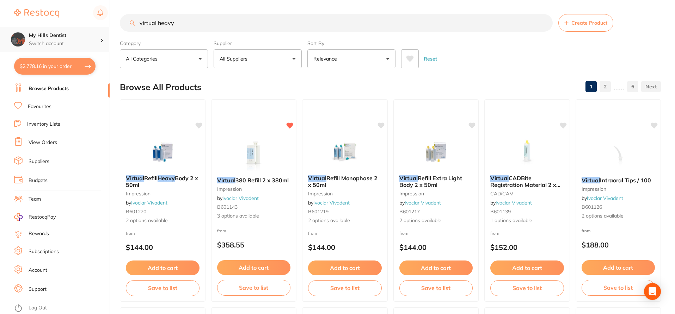
scroll to position [0, 0]
drag, startPoint x: 198, startPoint y: 20, endPoint x: 75, endPoint y: 31, distance: 123.5
click at [75, 31] on div "$2,778.16 My Hills Dentist Switch account My Hills Dentist $2,778.16 in your or…" at bounding box center [337, 157] width 675 height 314
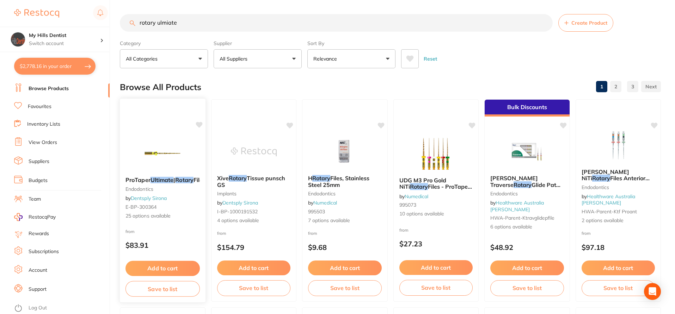
type input "rotary ulmiate"
click at [149, 220] on span "25 options available" at bounding box center [162, 216] width 74 height 7
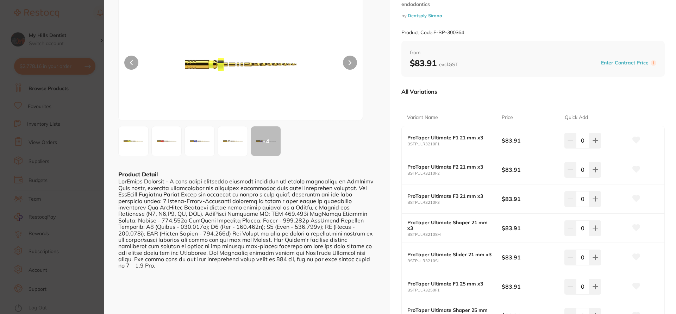
scroll to position [70, 0]
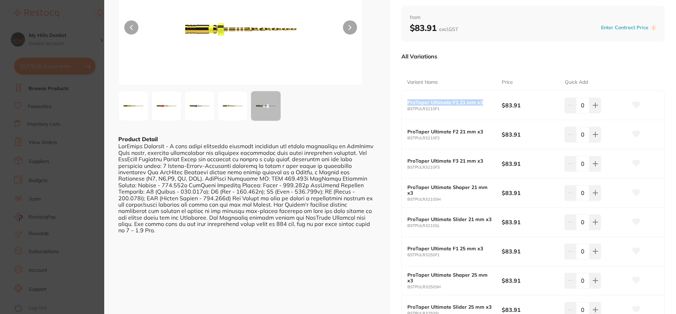
drag, startPoint x: 487, startPoint y: 101, endPoint x: 404, endPoint y: 106, distance: 83.3
click at [404, 106] on div "ProTaper Ultimate F1 21 mm x3 BSTPULR3210F1 $83.91 0" at bounding box center [533, 105] width 263 height 29
copy b "ProTaper Ultimate F1 21 mm x3"
click at [545, 58] on div "All Variations" at bounding box center [534, 56] width 264 height 18
click at [595, 194] on icon at bounding box center [596, 193] width 6 height 6
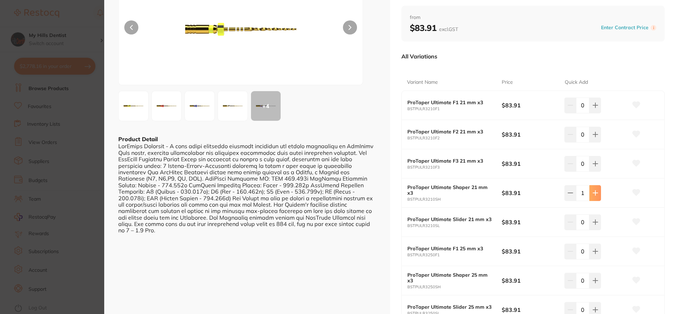
click at [593, 194] on icon at bounding box center [596, 193] width 6 height 6
click at [568, 193] on icon at bounding box center [570, 193] width 5 height 0
type input "3"
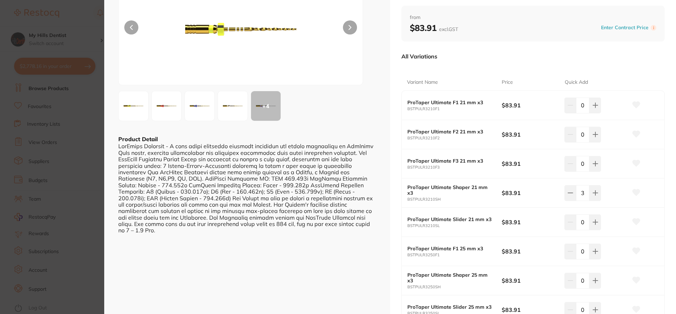
click at [588, 166] on input "0" at bounding box center [582, 164] width 13 height 16
click at [593, 164] on icon at bounding box center [595, 164] width 5 height 5
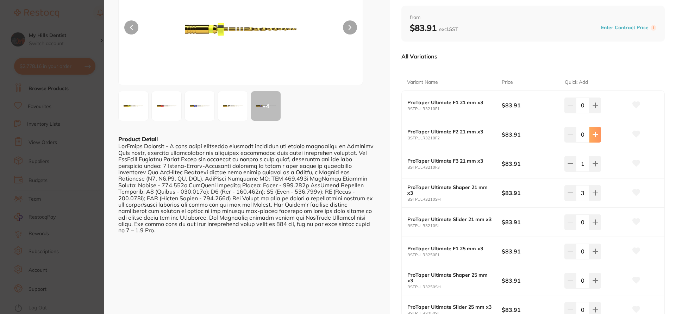
type input "3"
click at [596, 142] on button at bounding box center [596, 135] width 12 height 16
type input "3"
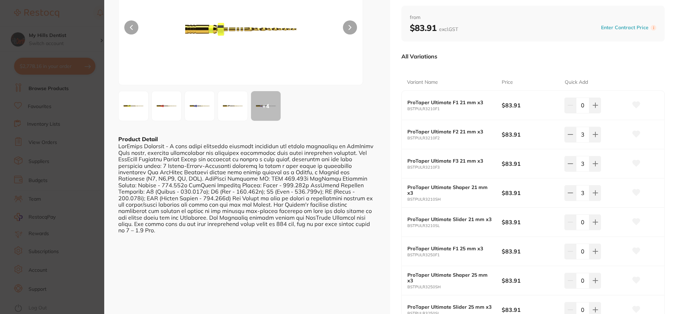
click at [593, 109] on button at bounding box center [596, 106] width 12 height 16
type input "3"
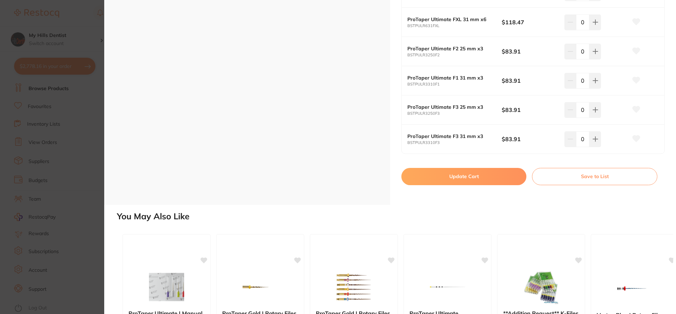
scroll to position [775, 0]
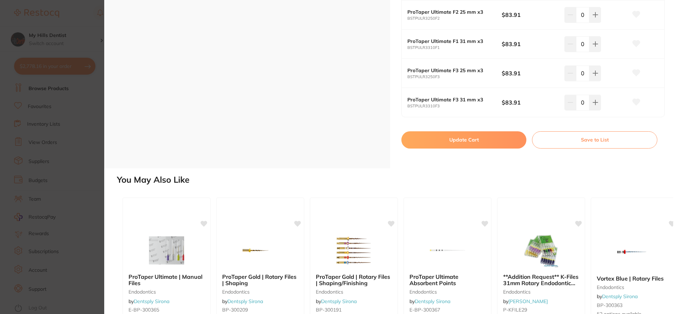
click at [507, 146] on button "Update Cart" at bounding box center [464, 139] width 125 height 17
checkbox input "false"
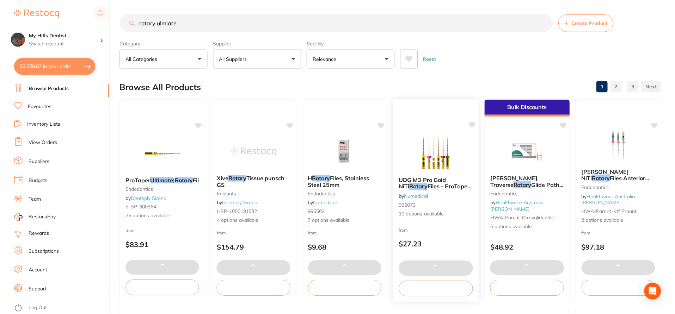
scroll to position [1, 0]
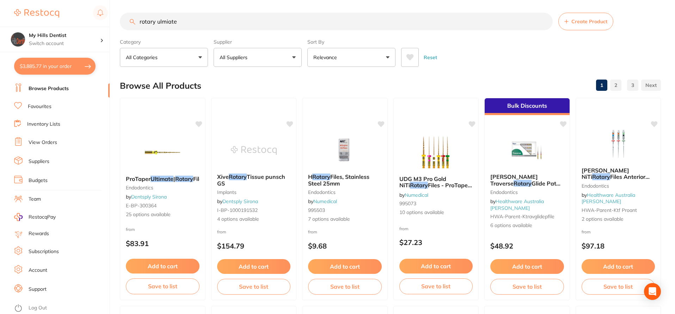
click at [49, 70] on button "$3,885.77 in your order" at bounding box center [54, 66] width 81 height 17
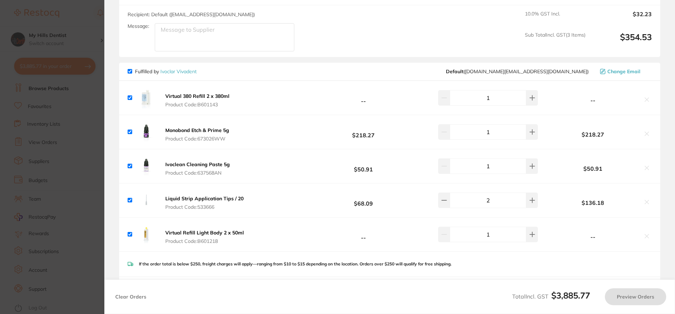
checkbox input "true"
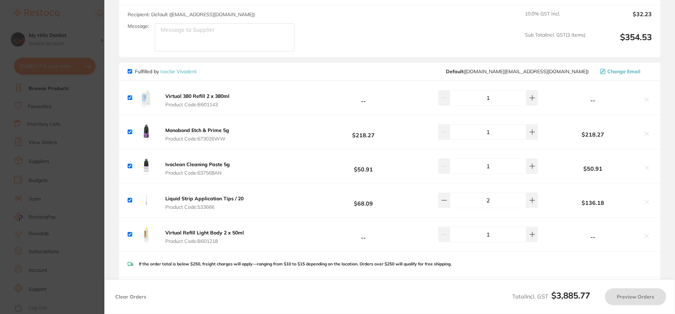
checkbox input "true"
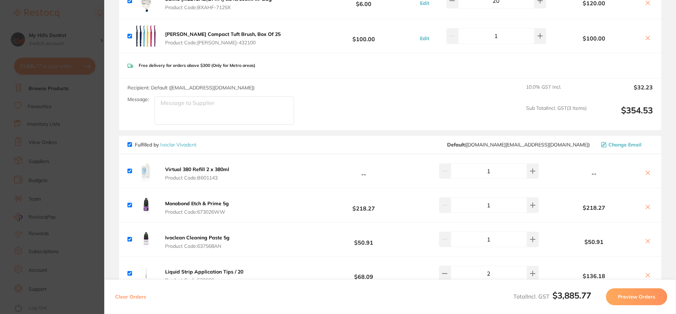
scroll to position [141, 0]
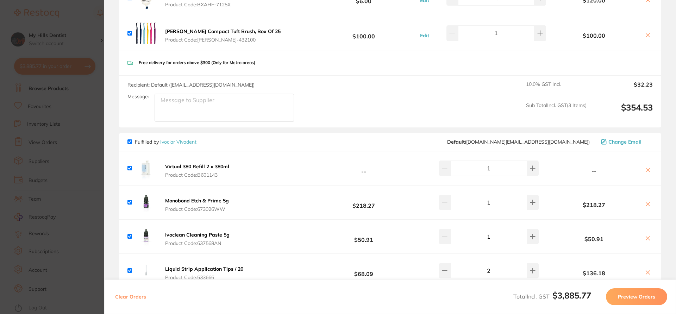
click at [90, 25] on section "Update RRP Set your pre negotiated price for this item. Item Agreed RRP (excl. …" at bounding box center [338, 157] width 676 height 314
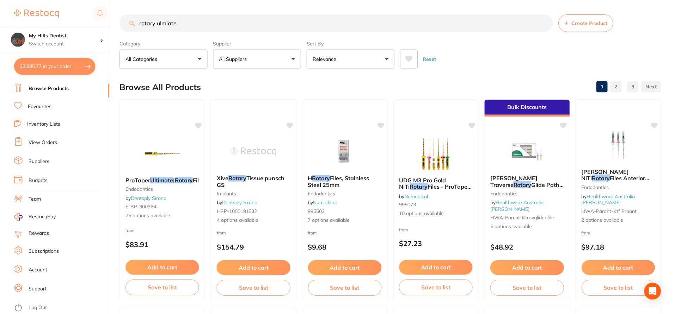
scroll to position [1, 0]
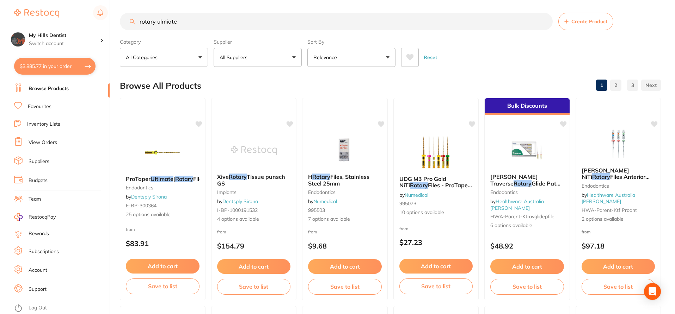
drag, startPoint x: 200, startPoint y: 22, endPoint x: 125, endPoint y: 22, distance: 75.4
click at [125, 22] on input "rotary ulmiate" at bounding box center [336, 22] width 433 height 18
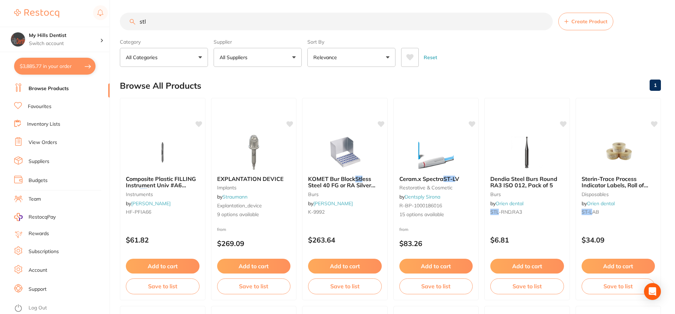
scroll to position [0, 0]
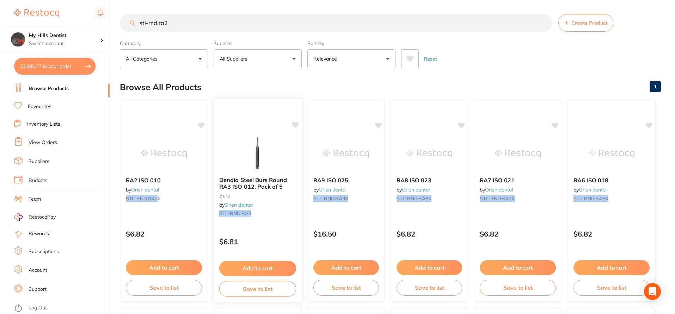
type input "stl-rnd.ra2"
click at [266, 271] on button "Add to cart" at bounding box center [257, 268] width 77 height 15
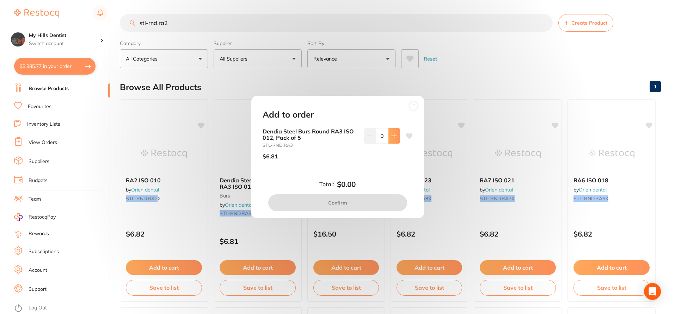
click at [390, 139] on button at bounding box center [394, 136] width 12 height 16
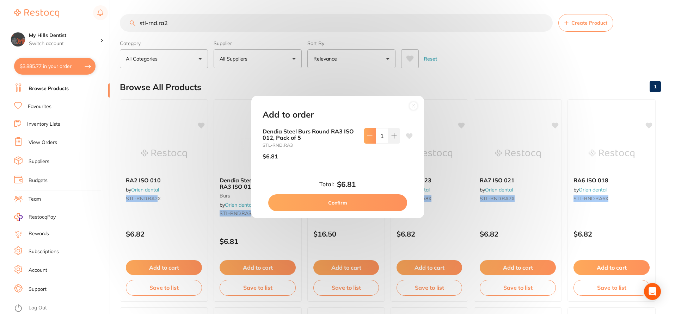
click at [364, 136] on button at bounding box center [370, 136] width 12 height 16
type input "0"
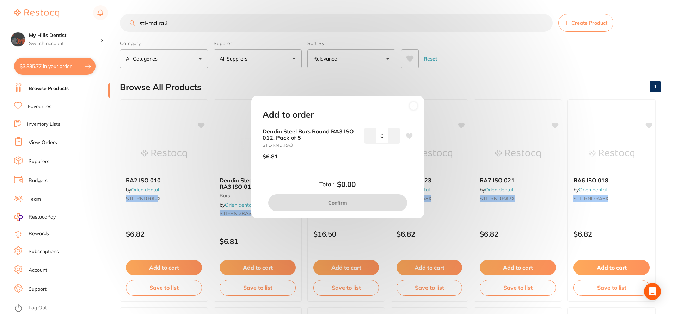
click at [411, 107] on circle at bounding box center [413, 106] width 8 height 8
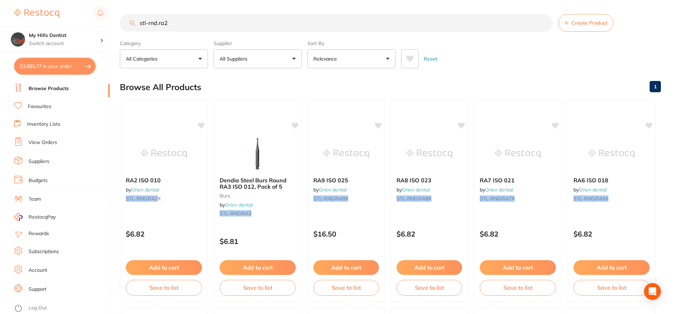
click at [185, 28] on input "stl-rnd.ra2" at bounding box center [336, 23] width 433 height 18
drag, startPoint x: 148, startPoint y: 24, endPoint x: 128, endPoint y: 25, distance: 20.1
click at [128, 25] on input "stl-rnd.ra2" at bounding box center [336, 23] width 433 height 18
click at [165, 20] on input "rnd.ra2" at bounding box center [337, 23] width 434 height 18
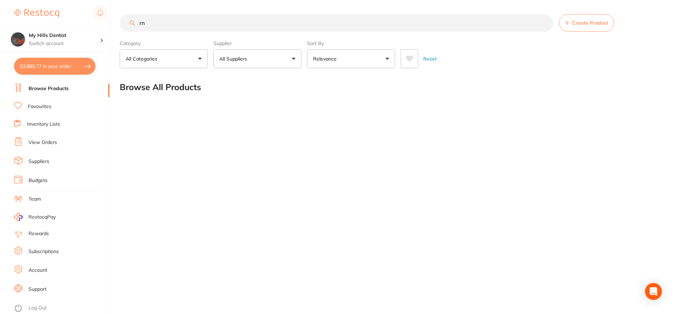
type input "r"
click at [182, 21] on input "ra2 iso" at bounding box center [337, 23] width 434 height 18
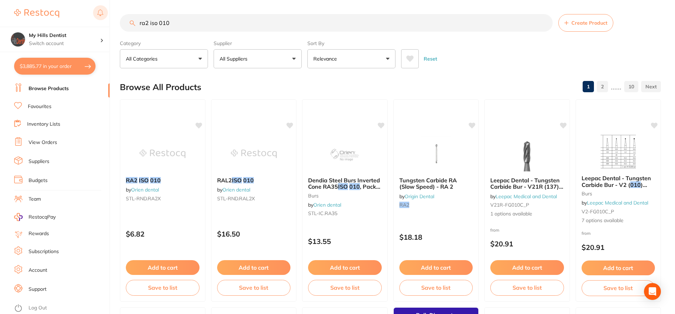
drag, startPoint x: 199, startPoint y: 20, endPoint x: 97, endPoint y: 20, distance: 102.9
click at [99, 20] on div "$3,885.77 My Hills Dentist Switch account My Hills Dentist $3,885.77 in your or…" at bounding box center [337, 157] width 675 height 314
click at [198, 56] on button "All Categories" at bounding box center [164, 58] width 88 height 19
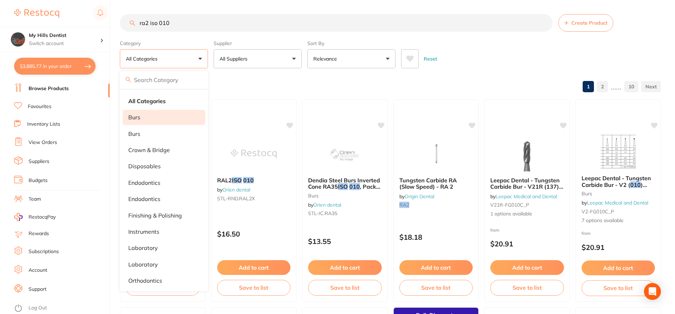
click at [140, 116] on p "burs" at bounding box center [134, 117] width 12 height 6
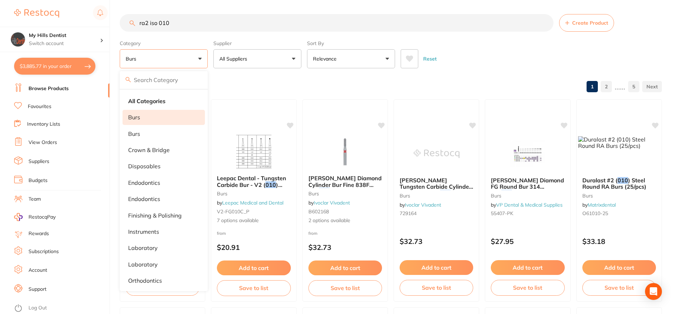
click at [192, 25] on input "ra2 iso 010" at bounding box center [337, 23] width 434 height 18
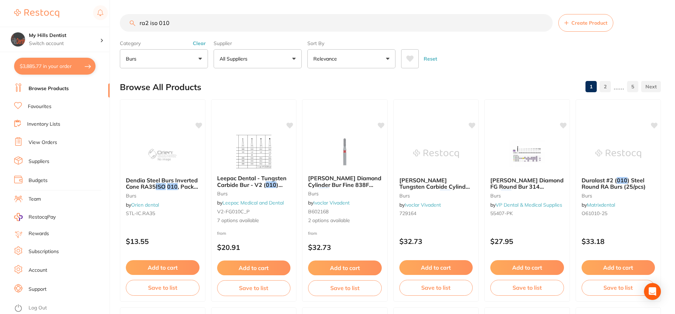
click at [241, 52] on button "All Suppliers" at bounding box center [257, 58] width 88 height 19
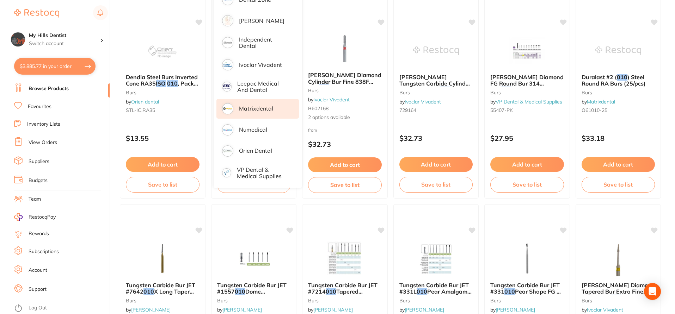
scroll to position [106, 0]
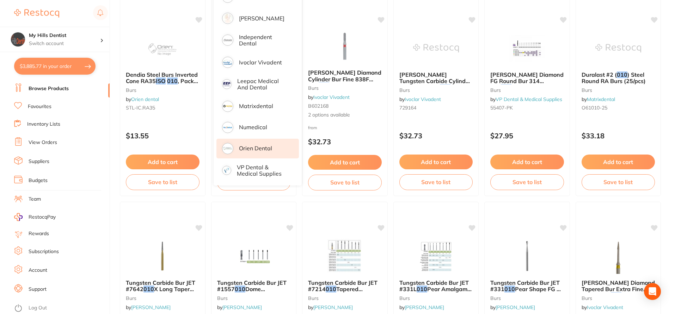
click at [258, 150] on li "Orien dental" at bounding box center [257, 149] width 82 height 20
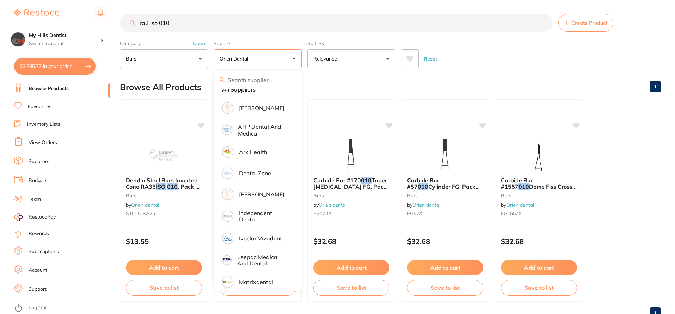
scroll to position [0, 0]
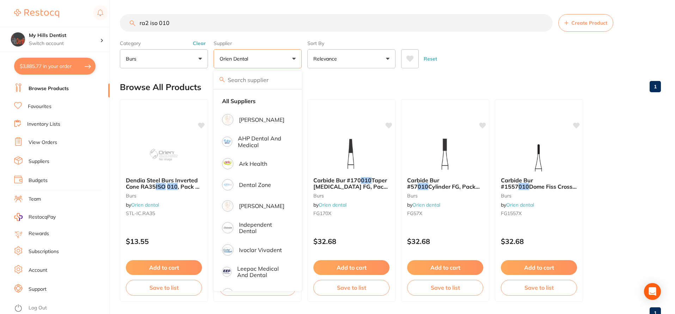
click at [182, 38] on div "Category burs All Categories burs finishing & polishing Clear" at bounding box center [164, 52] width 88 height 31
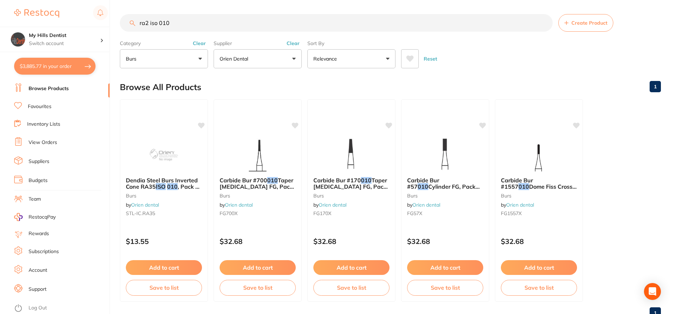
click at [186, 24] on input "ra2 iso 010" at bounding box center [336, 23] width 433 height 18
drag, startPoint x: 180, startPoint y: 25, endPoint x: 106, endPoint y: 23, distance: 74.4
click at [106, 23] on div "$3,885.77 My Hills Dentist Switch account My Hills Dentist $3,885.77 in your or…" at bounding box center [337, 157] width 675 height 314
drag, startPoint x: 178, startPoint y: 28, endPoint x: 82, endPoint y: 22, distance: 96.7
click at [88, 22] on div "$3,885.77 My Hills Dentist Switch account My Hills Dentist $3,885.77 in your or…" at bounding box center [337, 157] width 675 height 314
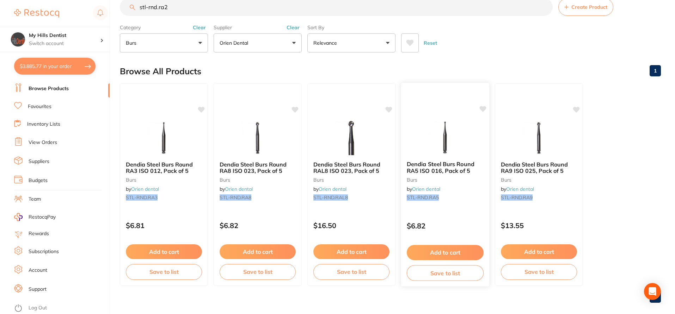
scroll to position [24, 0]
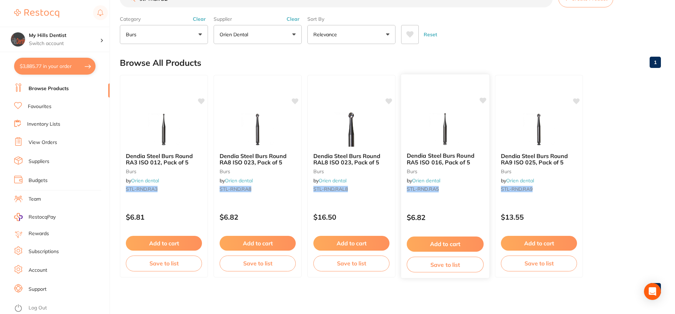
type input "stl-rnd.ra2"
drag, startPoint x: 453, startPoint y: 160, endPoint x: 366, endPoint y: 168, distance: 86.7
click at [453, 160] on span "Dendia Steel Burs Round RA5 ISO 016, Pack of 5" at bounding box center [440, 159] width 67 height 13
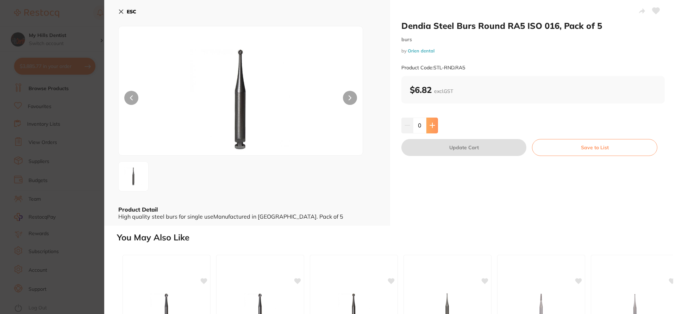
click at [427, 125] on button at bounding box center [433, 126] width 12 height 16
type input "2"
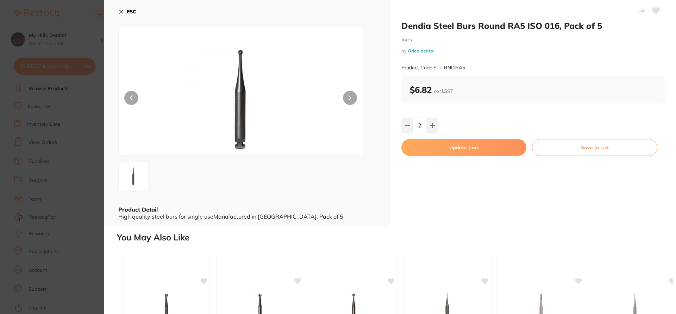
click at [431, 148] on button "Update Cart" at bounding box center [464, 147] width 125 height 17
checkbox input "false"
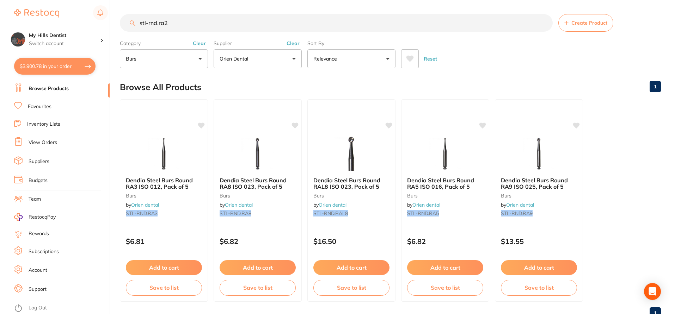
click at [179, 26] on input "stl-rnd.ra2" at bounding box center [336, 23] width 433 height 18
click at [196, 22] on input "stl-rnd.ra6" at bounding box center [336, 23] width 433 height 18
type input "stl-rnd.ra6"
click at [42, 64] on button "$3,900.78 in your order" at bounding box center [54, 66] width 81 height 17
checkbox input "true"
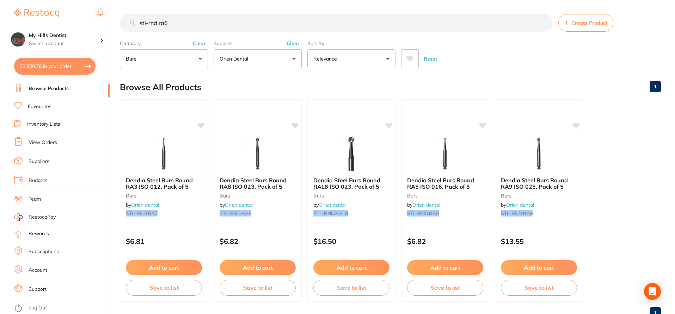
checkbox input "true"
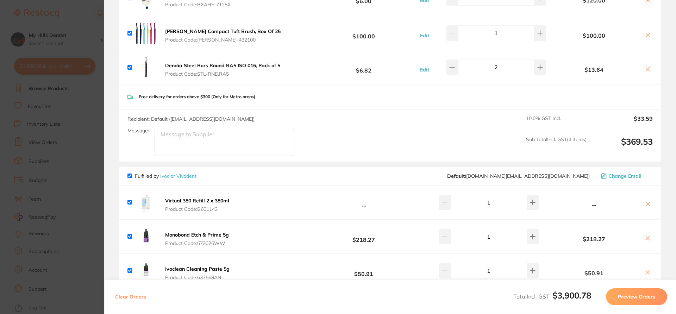
scroll to position [35, 0]
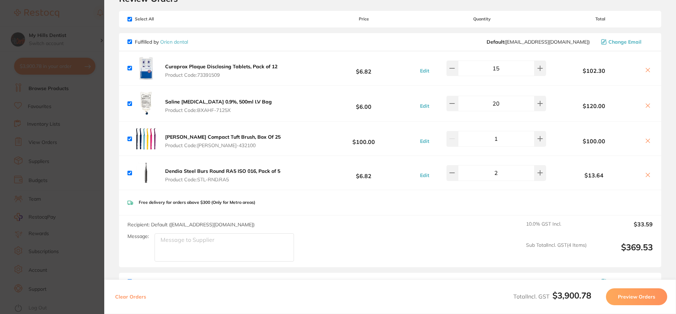
click at [75, 7] on section "Update RRP Set your pre negotiated price for this item. Item Agreed RRP (excl. …" at bounding box center [338, 157] width 676 height 314
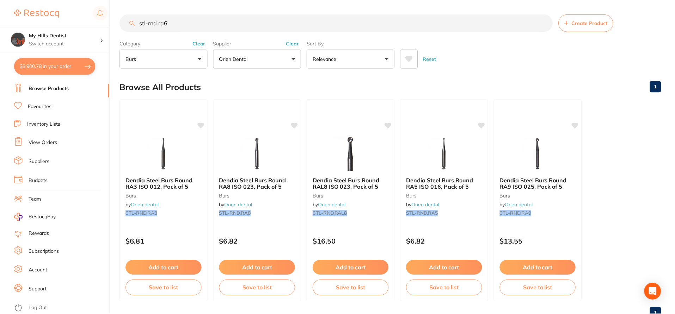
scroll to position [0, 0]
drag, startPoint x: 181, startPoint y: 23, endPoint x: 49, endPoint y: 24, distance: 132.5
click at [50, 24] on div "$3,900.78 My Hills Dentist Switch account My Hills Dentist $3,900.78 in your or…" at bounding box center [337, 157] width 675 height 314
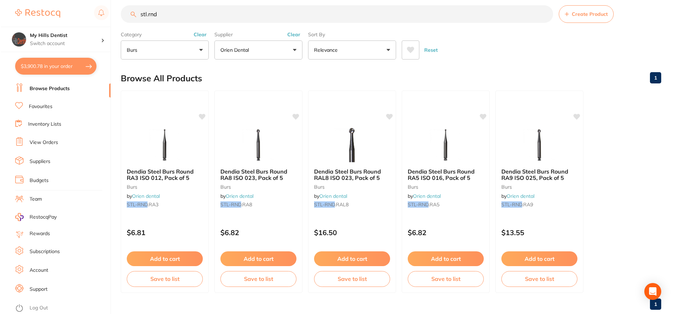
scroll to position [0, 0]
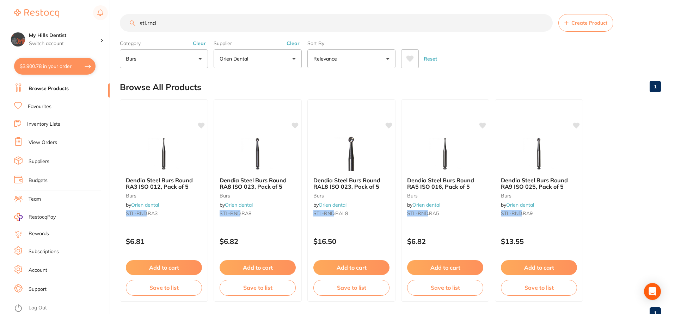
click at [192, 30] on input "stl.rnd" at bounding box center [336, 23] width 433 height 18
type input "s"
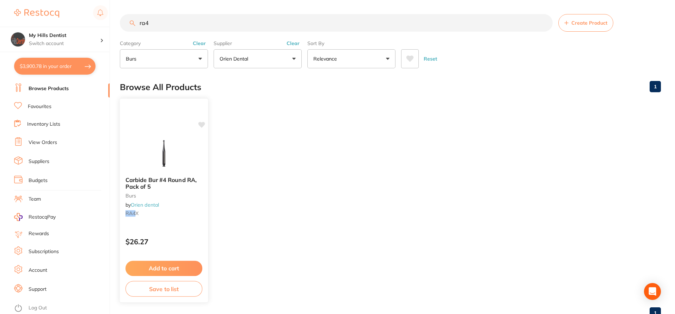
type input "ra4"
drag, startPoint x: 138, startPoint y: 187, endPoint x: 239, endPoint y: 182, distance: 100.5
click at [138, 187] on span "Carbide Bur #4 Round RA, Pack of 5" at bounding box center [161, 183] width 70 height 13
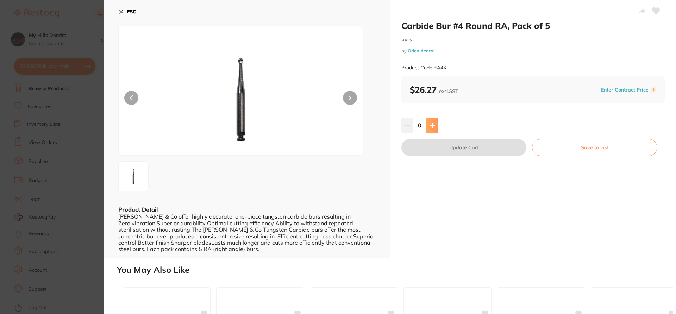
drag, startPoint x: 433, startPoint y: 123, endPoint x: 432, endPoint y: 126, distance: 4.1
click at [433, 125] on icon at bounding box center [433, 126] width 6 height 6
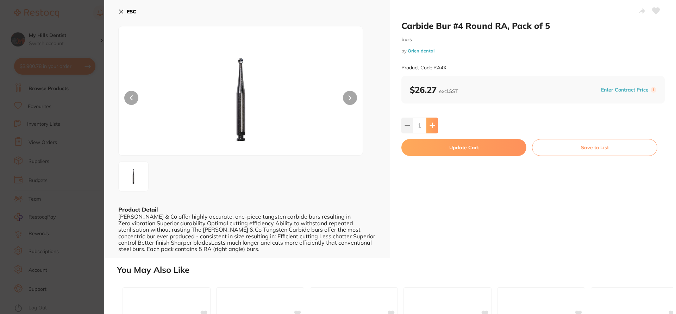
click at [432, 127] on icon at bounding box center [432, 125] width 5 height 5
type input "2"
click at [431, 152] on button "Update Cart" at bounding box center [464, 147] width 125 height 17
checkbox input "false"
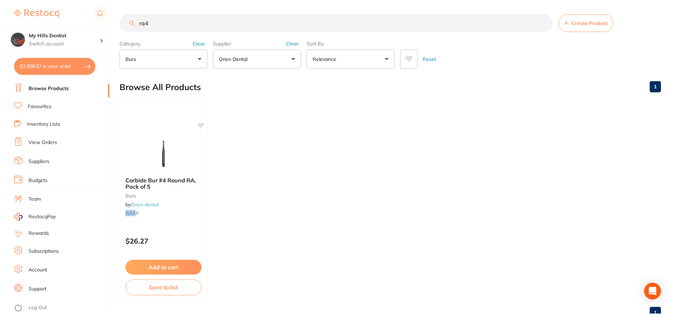
scroll to position [0, 0]
click at [156, 23] on input "ra4" at bounding box center [336, 23] width 433 height 18
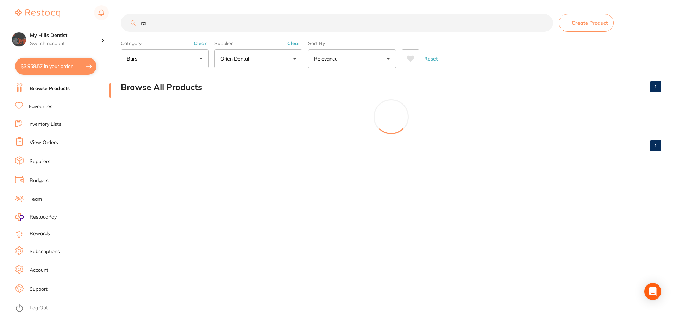
scroll to position [0, 0]
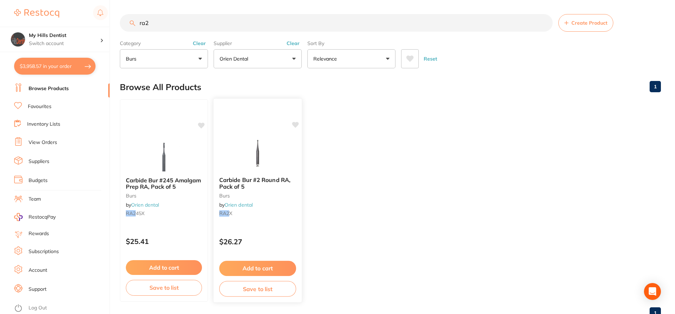
type input "ra2"
click at [266, 181] on span "Carbide Bur #2 Round RA, Pack of 5" at bounding box center [254, 184] width 71 height 14
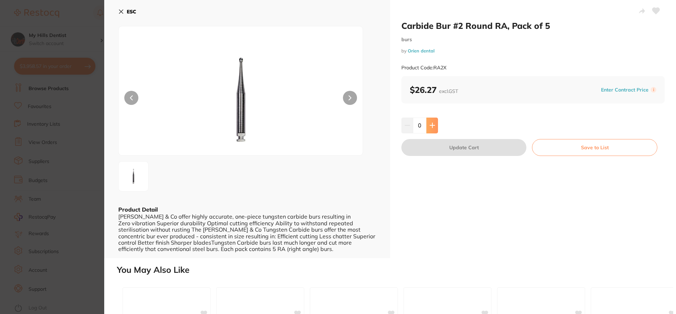
click at [431, 126] on icon at bounding box center [433, 126] width 6 height 6
type input "2"
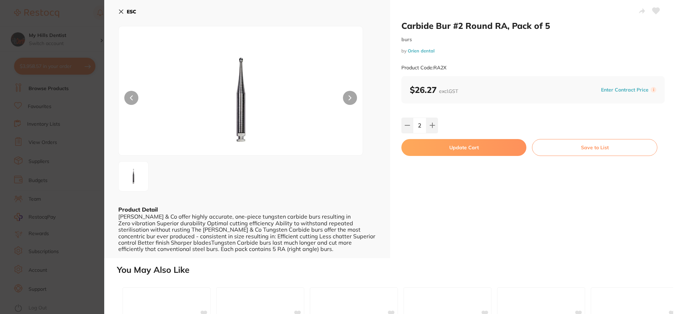
click at [436, 143] on button "Update Cart" at bounding box center [464, 147] width 125 height 17
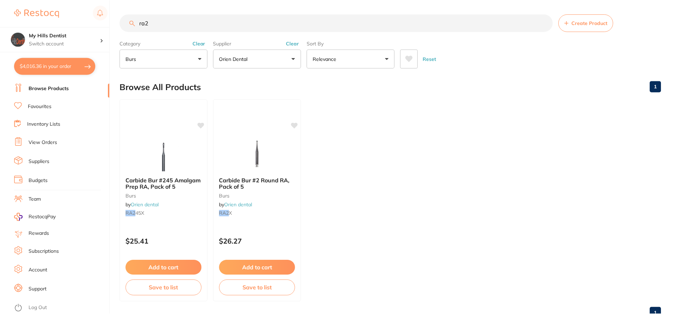
scroll to position [0, 0]
click at [160, 21] on input "ra2" at bounding box center [336, 23] width 433 height 18
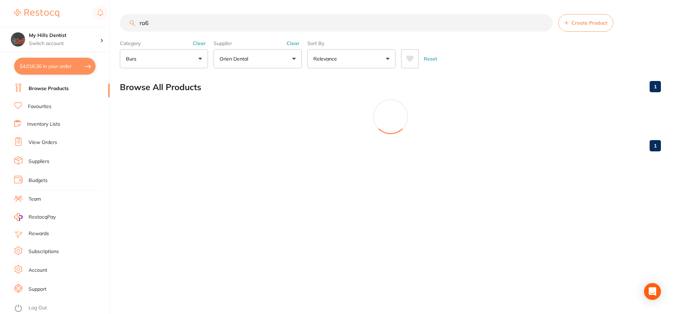
scroll to position [0, 0]
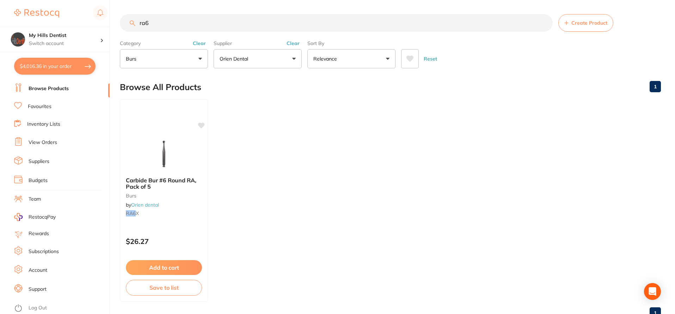
type input "ra6"
drag, startPoint x: 160, startPoint y: 180, endPoint x: 334, endPoint y: 199, distance: 174.3
click at [161, 180] on span "Carbide Bur #6 Round RA, Pack of 5" at bounding box center [161, 183] width 70 height 13
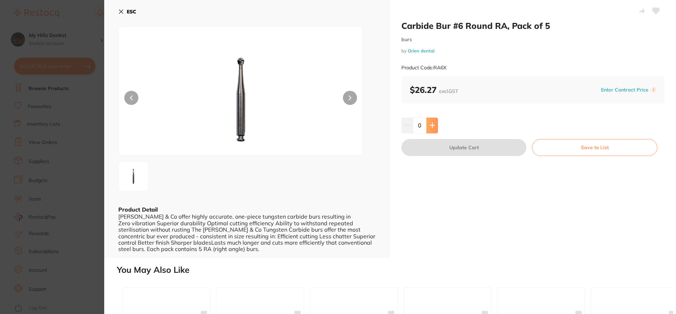
click at [430, 126] on icon at bounding box center [433, 126] width 6 height 6
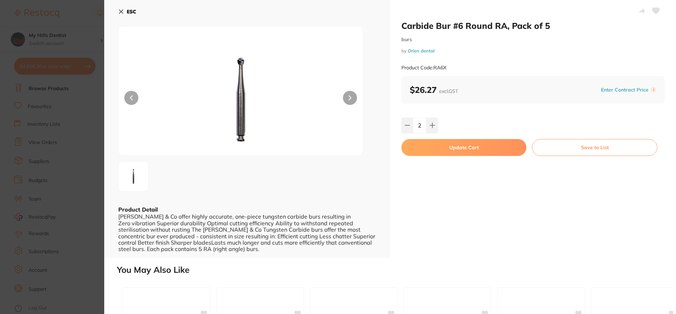
type input "2"
click at [438, 149] on button "Update Cart" at bounding box center [464, 147] width 125 height 17
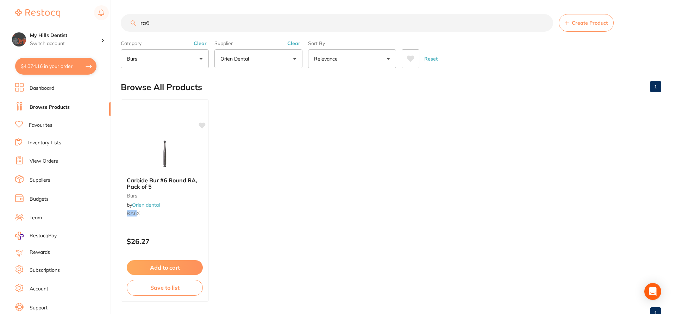
scroll to position [35, 0]
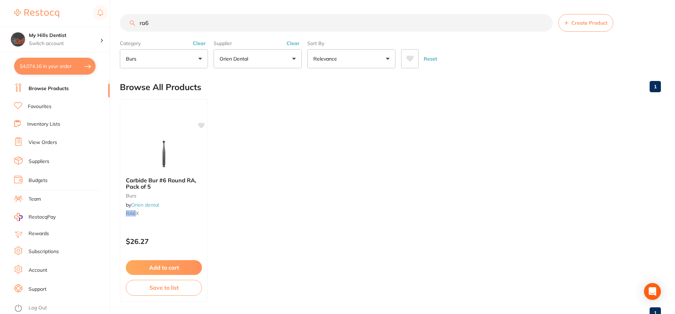
click at [44, 66] on button "$4,074.16 in your order" at bounding box center [54, 66] width 81 height 17
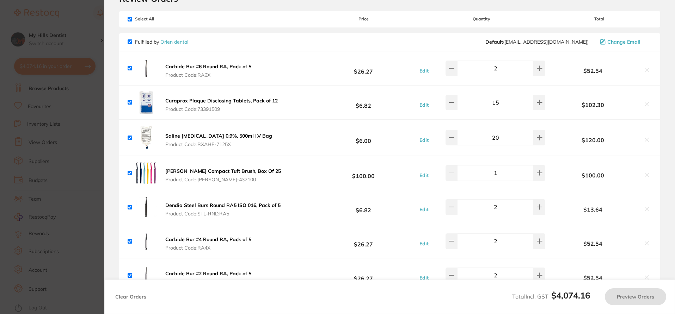
checkbox input "true"
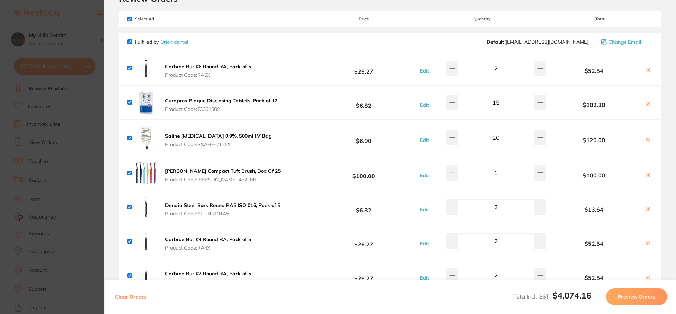
scroll to position [317, 0]
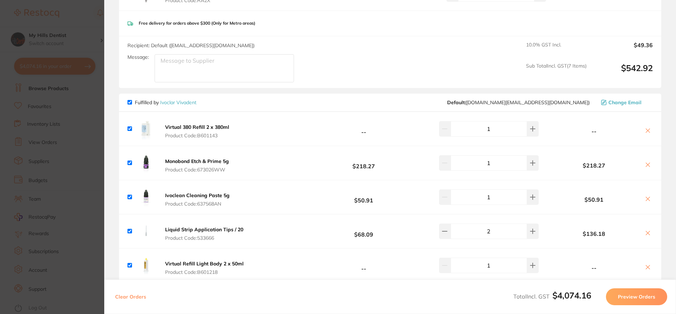
click at [655, 297] on button "Preview Orders" at bounding box center [636, 297] width 61 height 17
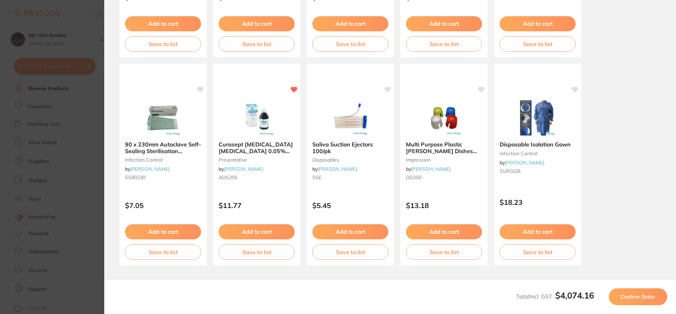
scroll to position [206, 0]
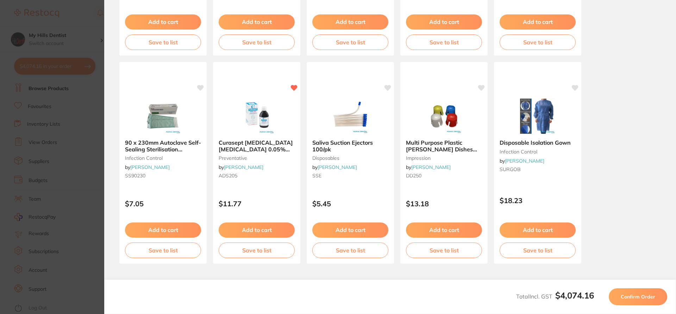
click at [645, 299] on span "Confirm Order" at bounding box center [638, 297] width 35 height 6
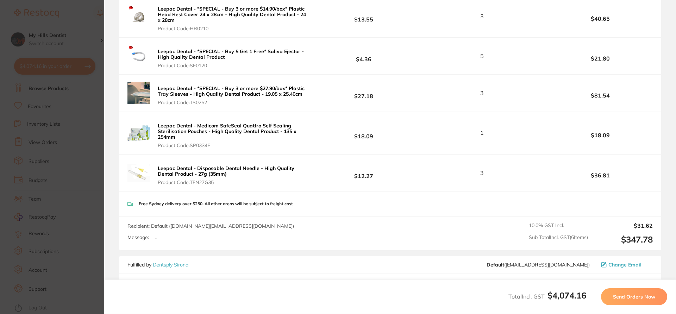
scroll to position [1034, 0]
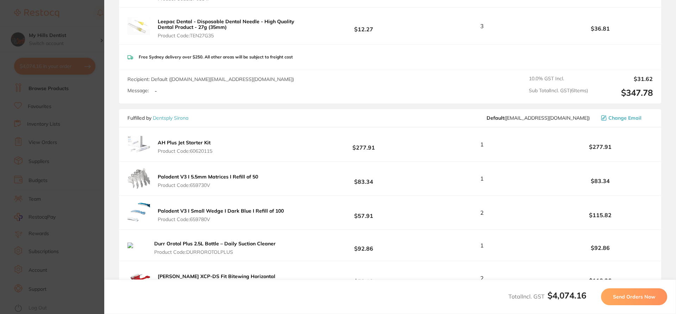
click at [636, 299] on span "Send Orders Now" at bounding box center [634, 297] width 42 height 6
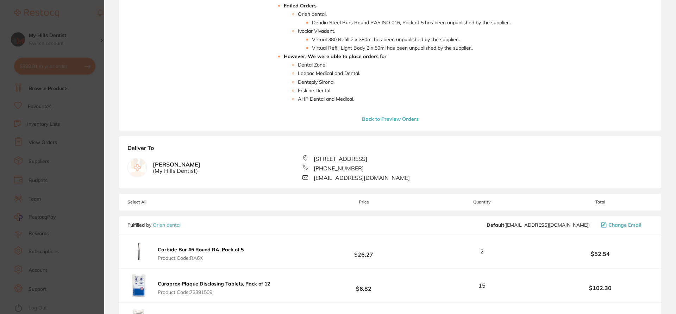
scroll to position [32, 0]
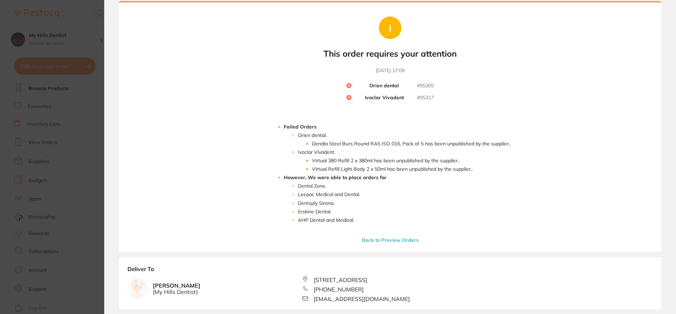
click at [374, 241] on button "Back to Preview Orders" at bounding box center [390, 240] width 61 height 6
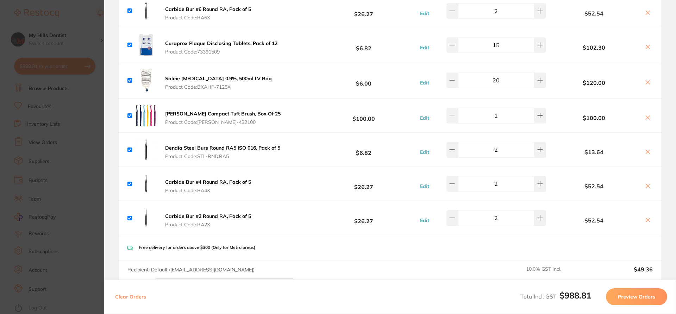
scroll to position [102, 0]
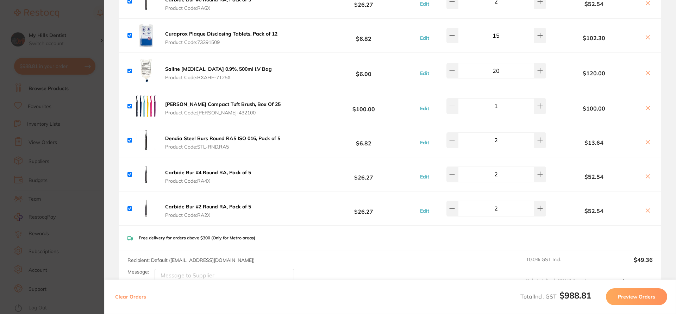
click at [129, 141] on input "checkbox" at bounding box center [130, 140] width 5 height 5
checkbox input "false"
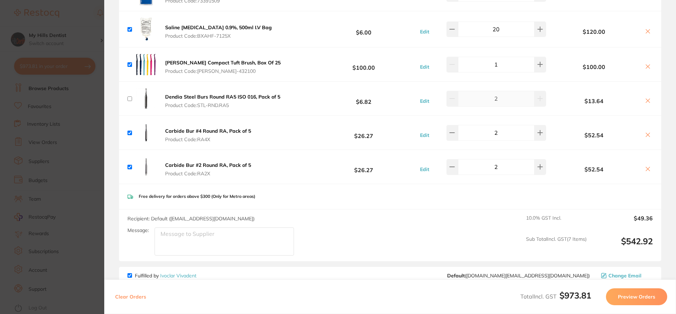
scroll to position [173, 0]
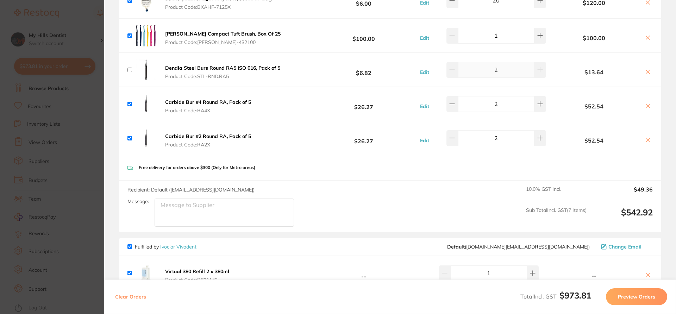
click at [646, 72] on icon at bounding box center [648, 72] width 4 height 4
checkbox input "true"
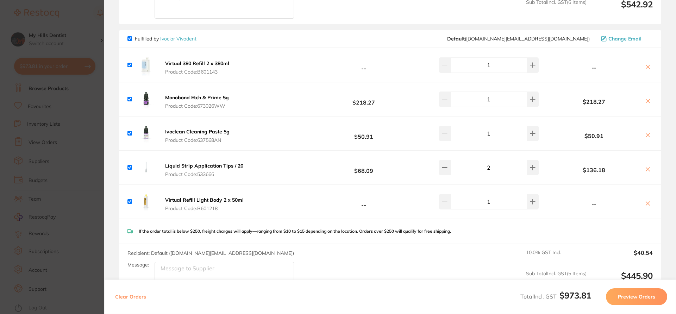
scroll to position [349, 0]
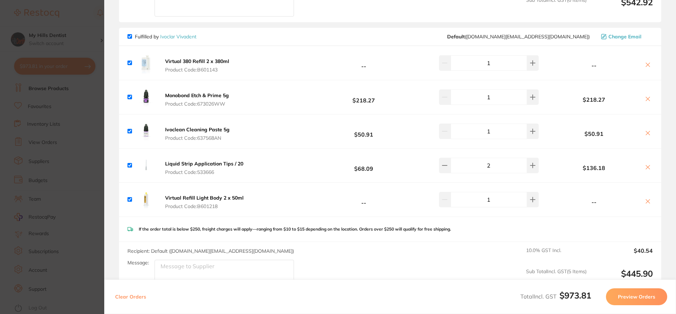
click at [646, 200] on icon at bounding box center [648, 202] width 6 height 6
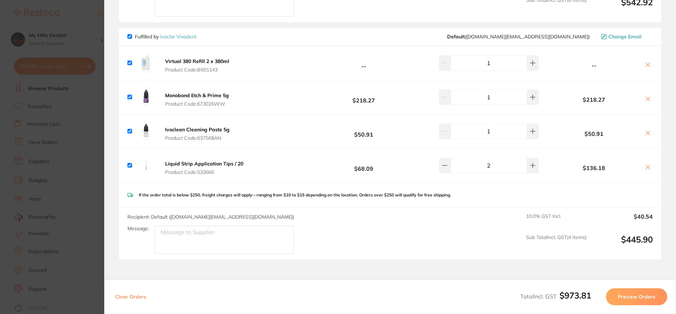
click at [646, 64] on icon at bounding box center [648, 65] width 6 height 6
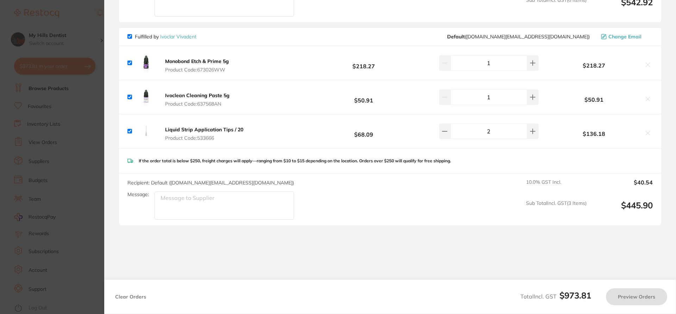
checkbox input "true"
click at [623, 297] on button "Preview Orders" at bounding box center [636, 297] width 61 height 17
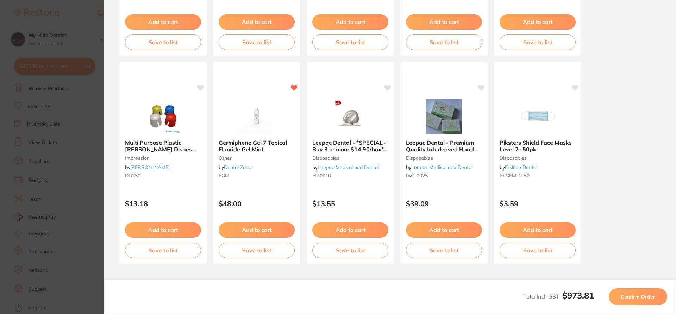
scroll to position [206, 0]
click at [639, 296] on span "Confirm Order" at bounding box center [638, 297] width 35 height 6
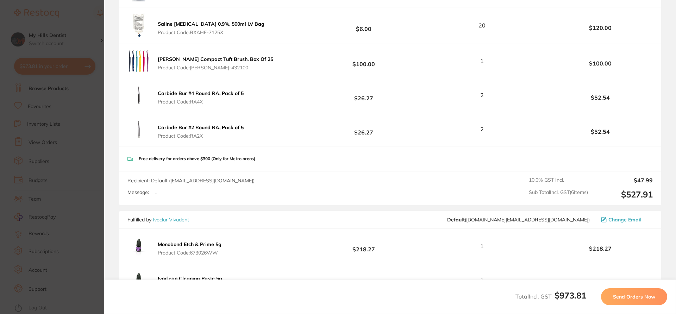
scroll to position [348, 0]
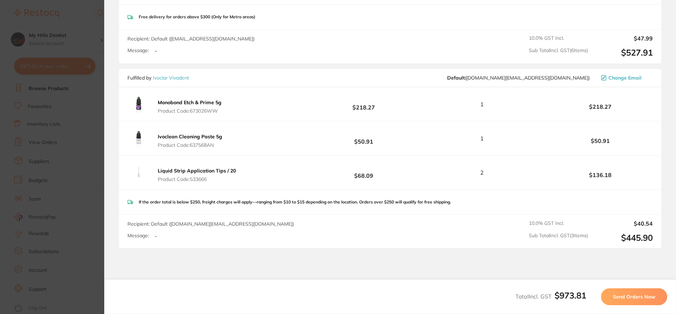
click at [641, 298] on span "Send Orders Now" at bounding box center [634, 297] width 42 height 6
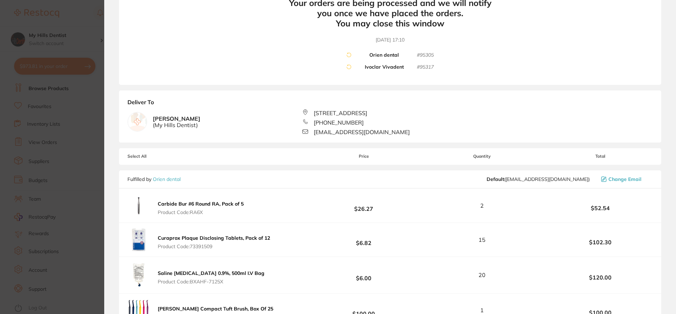
scroll to position [81, 0]
